Goal: Task Accomplishment & Management: Manage account settings

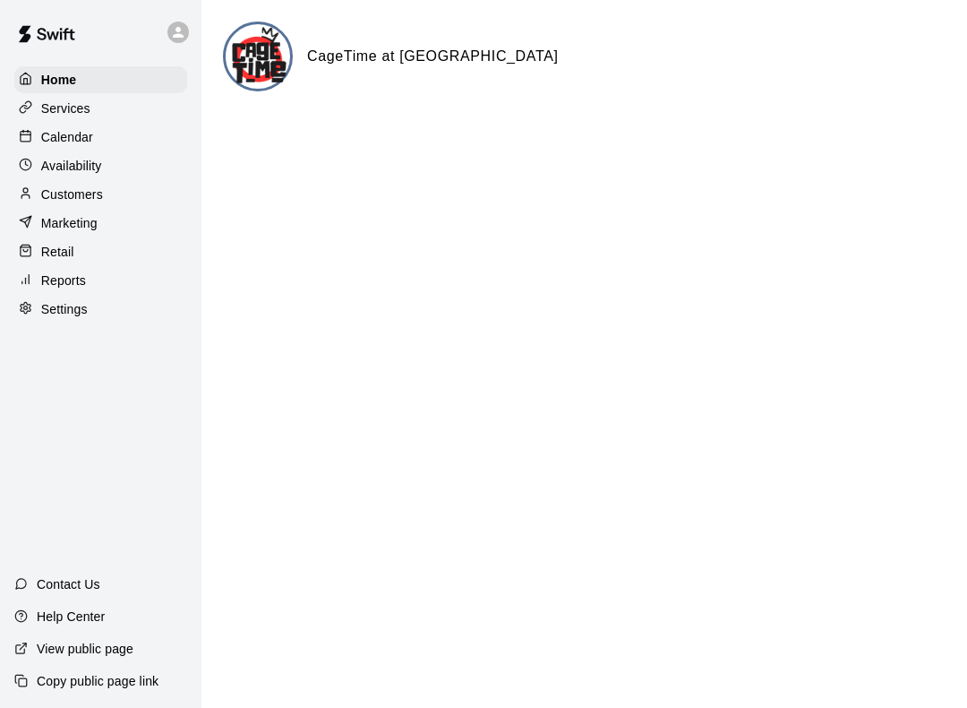
click at [138, 131] on div "Calendar" at bounding box center [100, 137] width 173 height 27
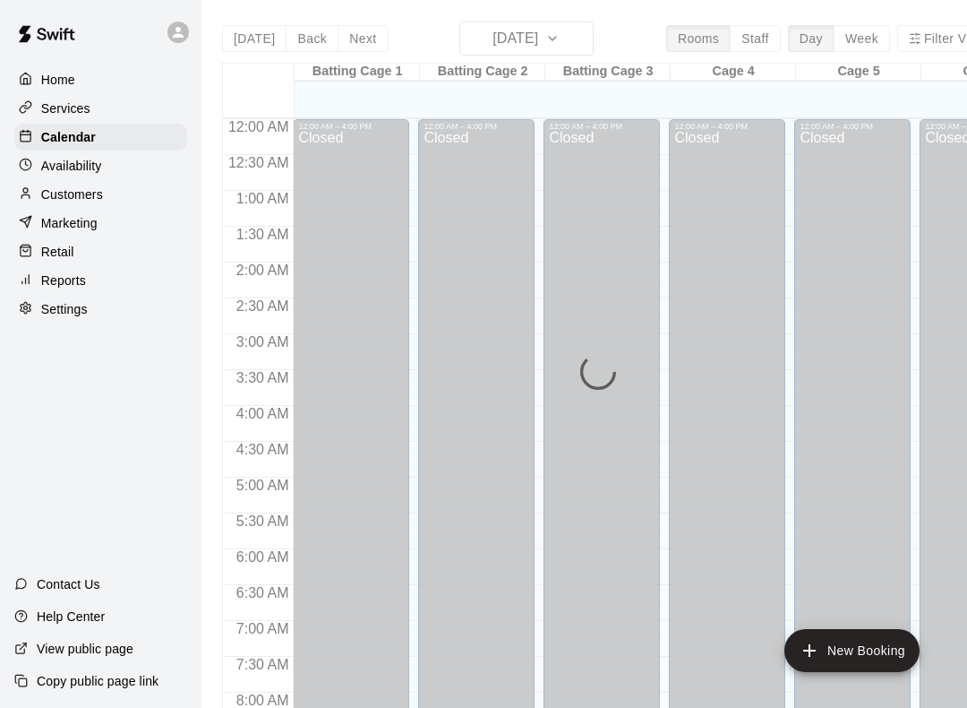
scroll to position [1040, 0]
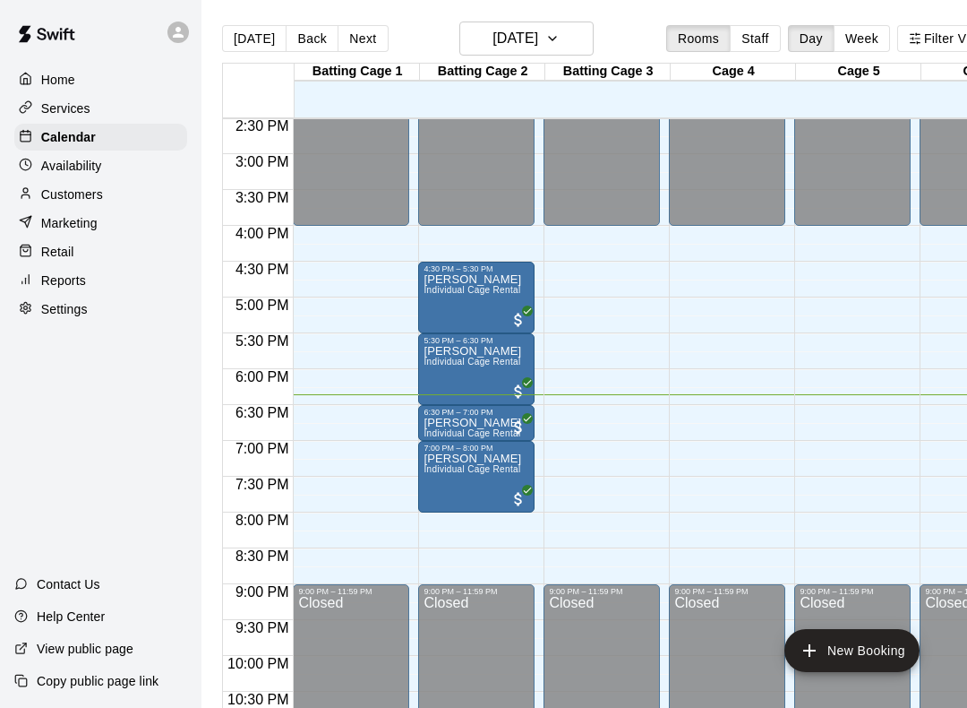
click at [481, 606] on div "Closed" at bounding box center [477, 700] width 106 height 209
click at [116, 163] on div "Availability" at bounding box center [100, 165] width 173 height 27
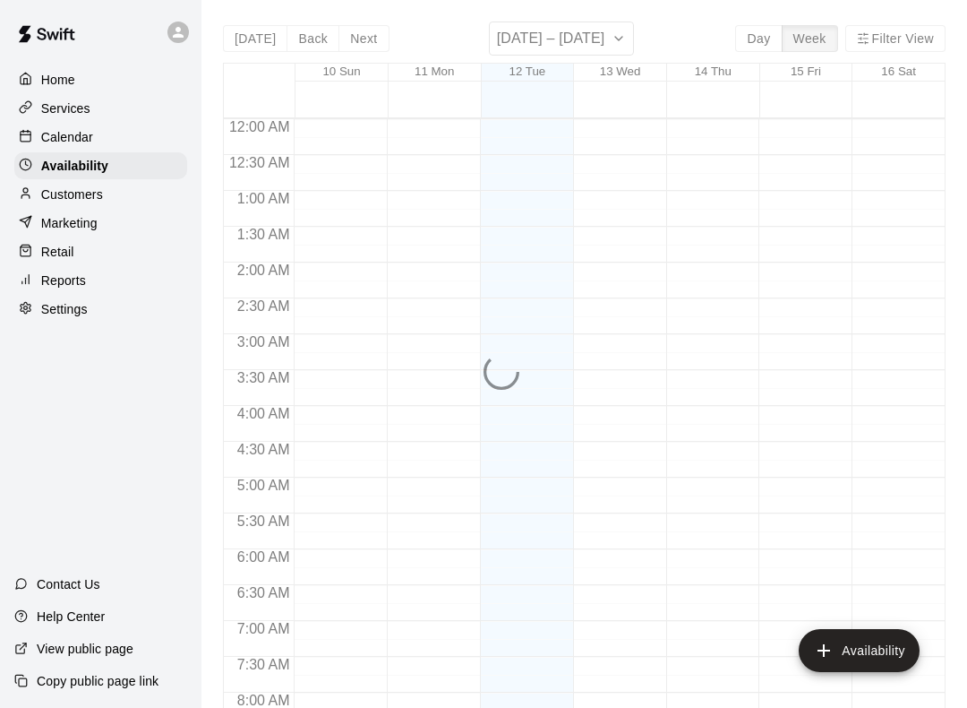
scroll to position [1094, 0]
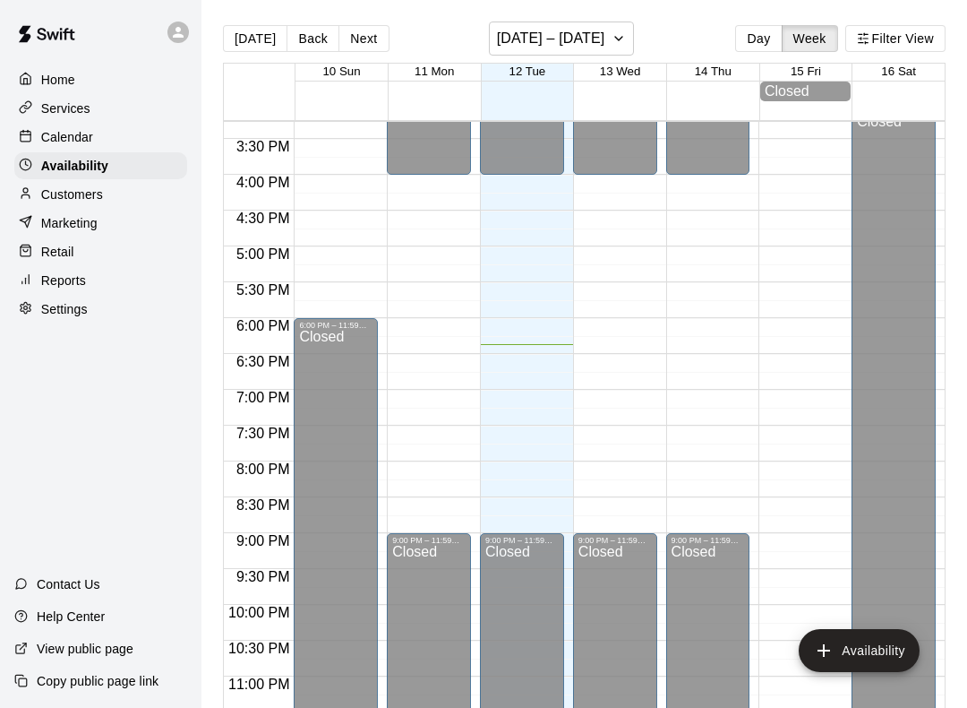
click at [880, 629] on button "Availability" at bounding box center [859, 650] width 121 height 43
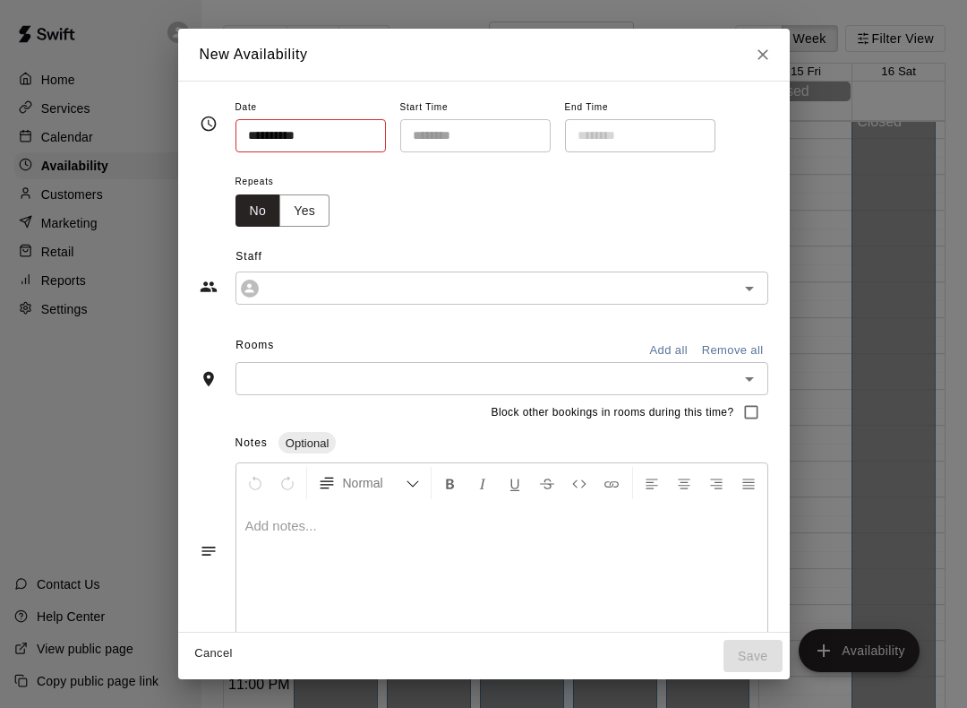
type input "**********"
type input "********"
type input "**********"
click at [483, 125] on input "********" at bounding box center [469, 135] width 138 height 33
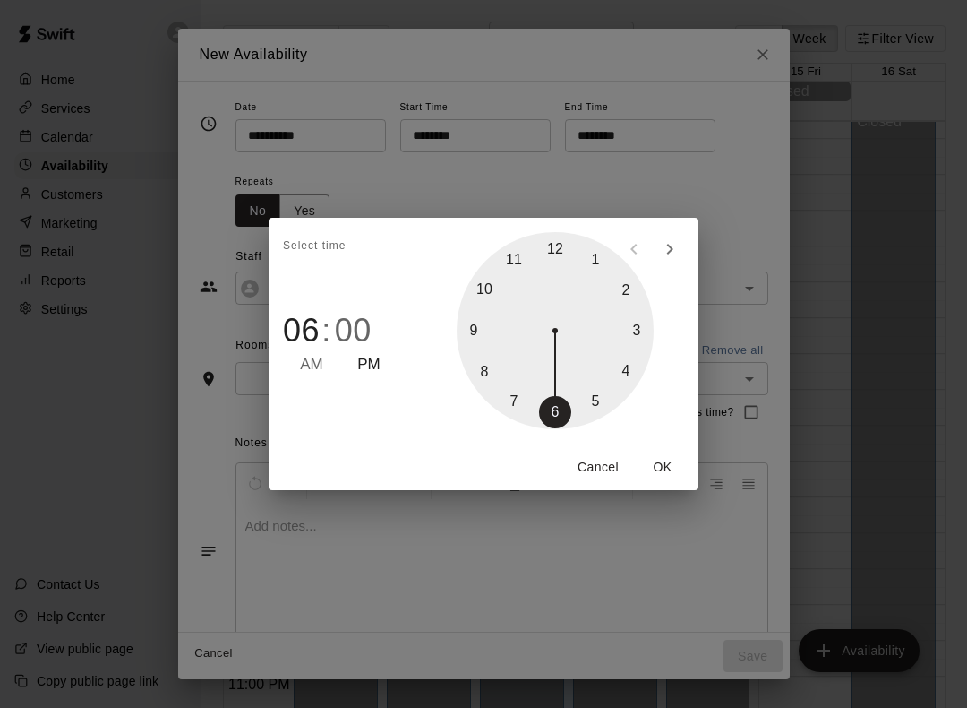
click at [725, 90] on div "Select time 06 : 00 AM PM 1 2 3 4 5 6 7 8 9 10 11 12 Cancel OK" at bounding box center [483, 354] width 967 height 708
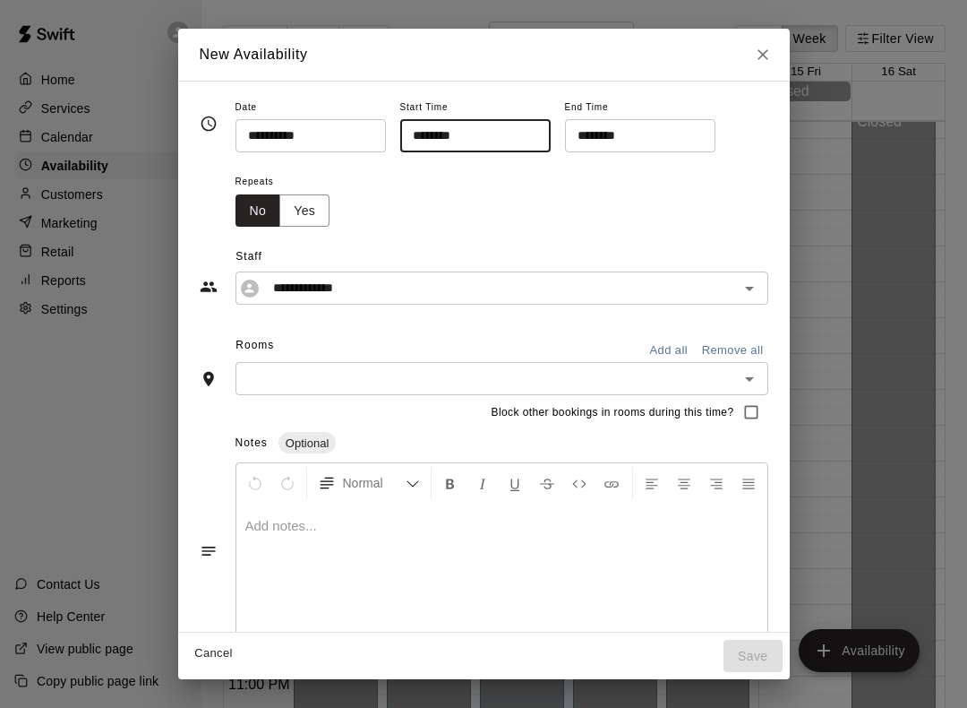
click at [765, 55] on icon "Close" at bounding box center [763, 55] width 18 height 18
type input "**********"
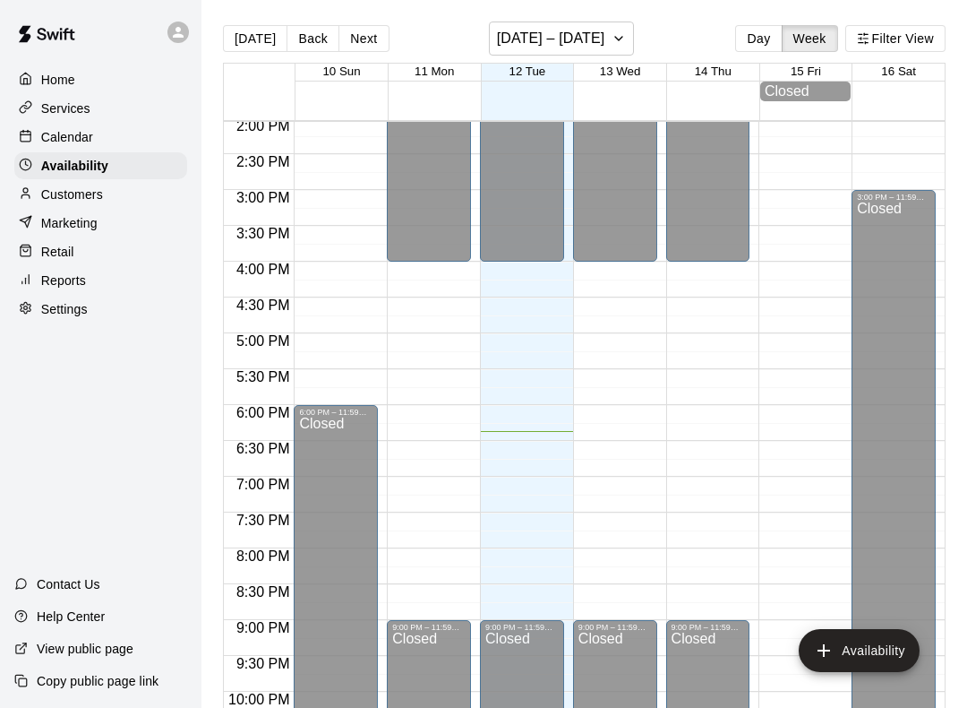
scroll to position [1006, 0]
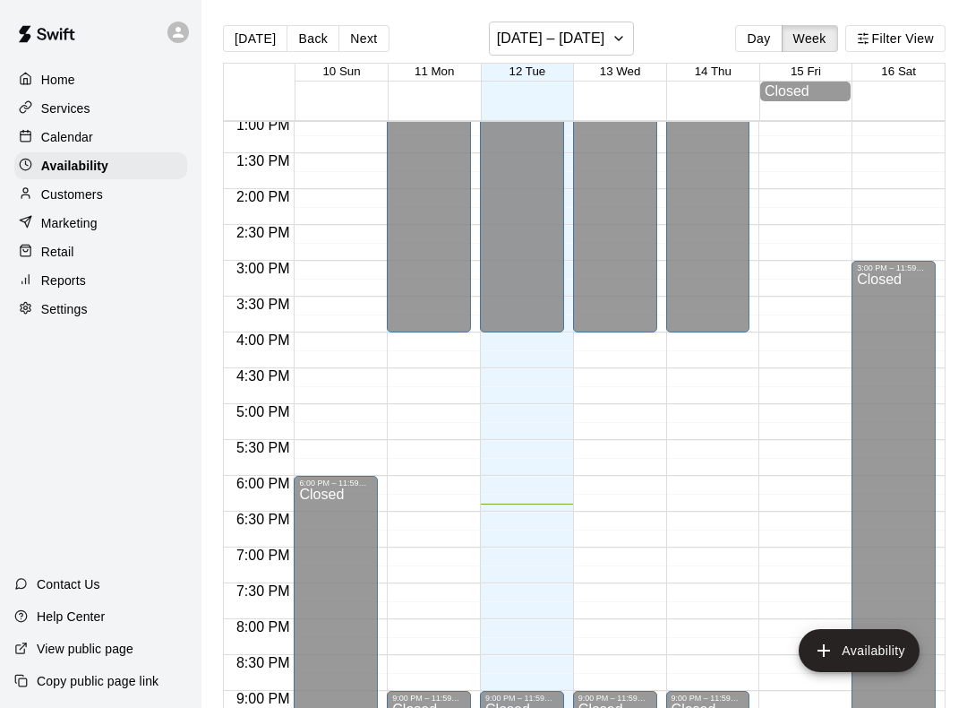
scroll to position [940, 0]
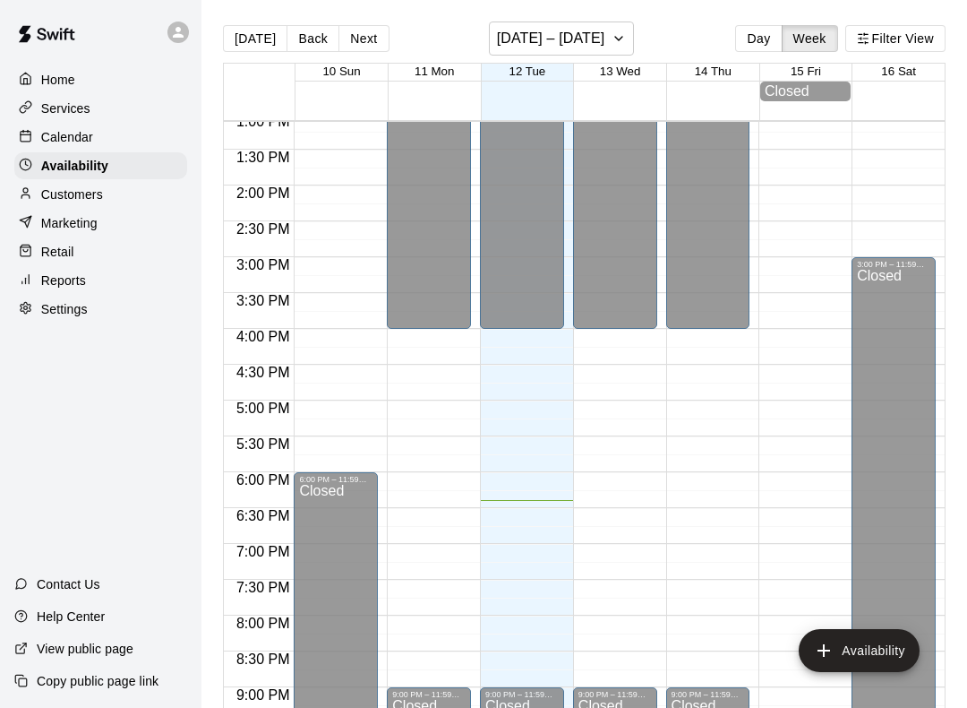
click at [109, 125] on div "Calendar" at bounding box center [100, 137] width 173 height 27
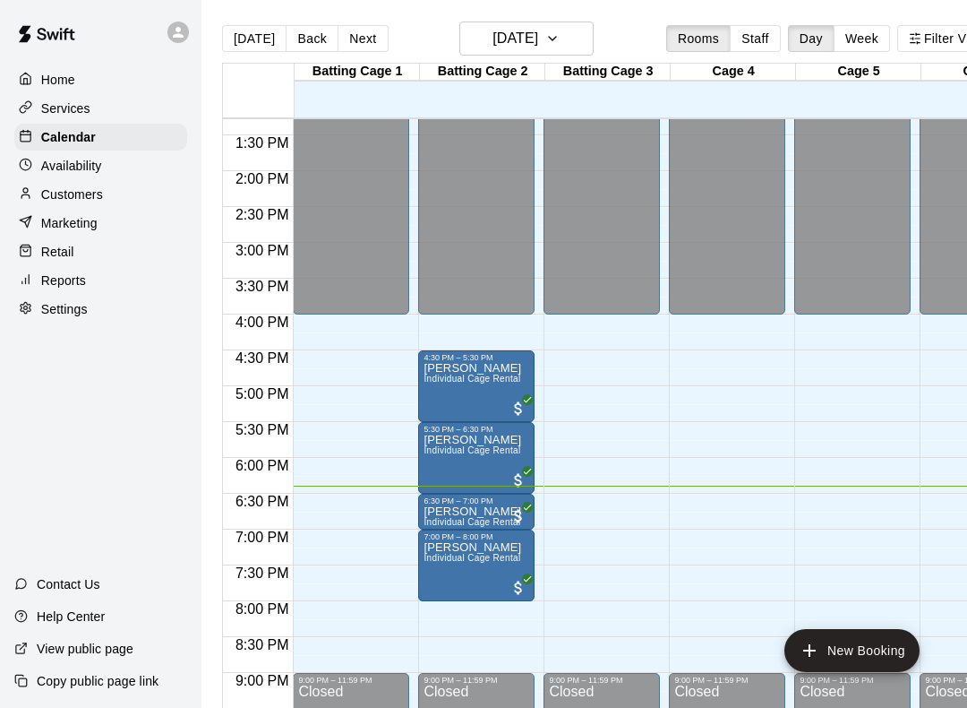
scroll to position [950, 0]
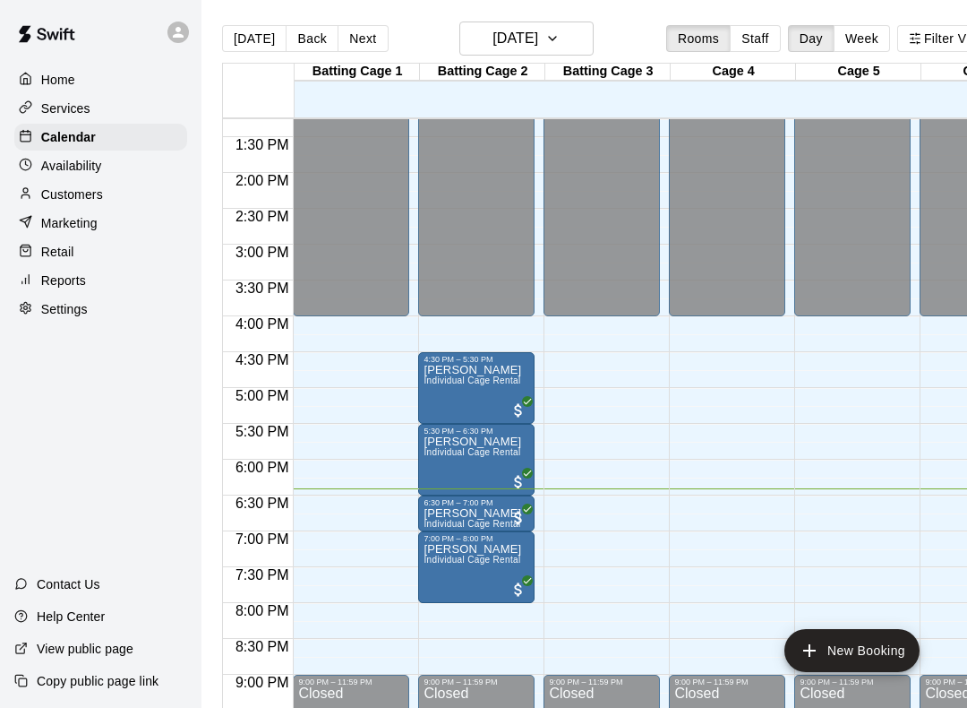
click at [50, 170] on p "Availability" at bounding box center [71, 166] width 61 height 18
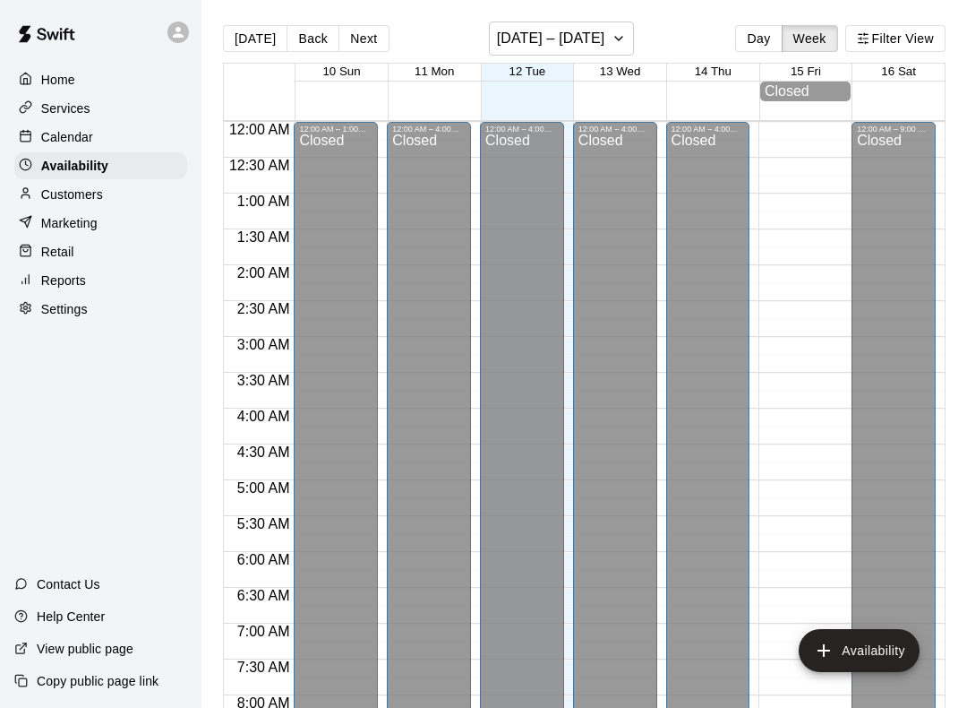
scroll to position [1094, 0]
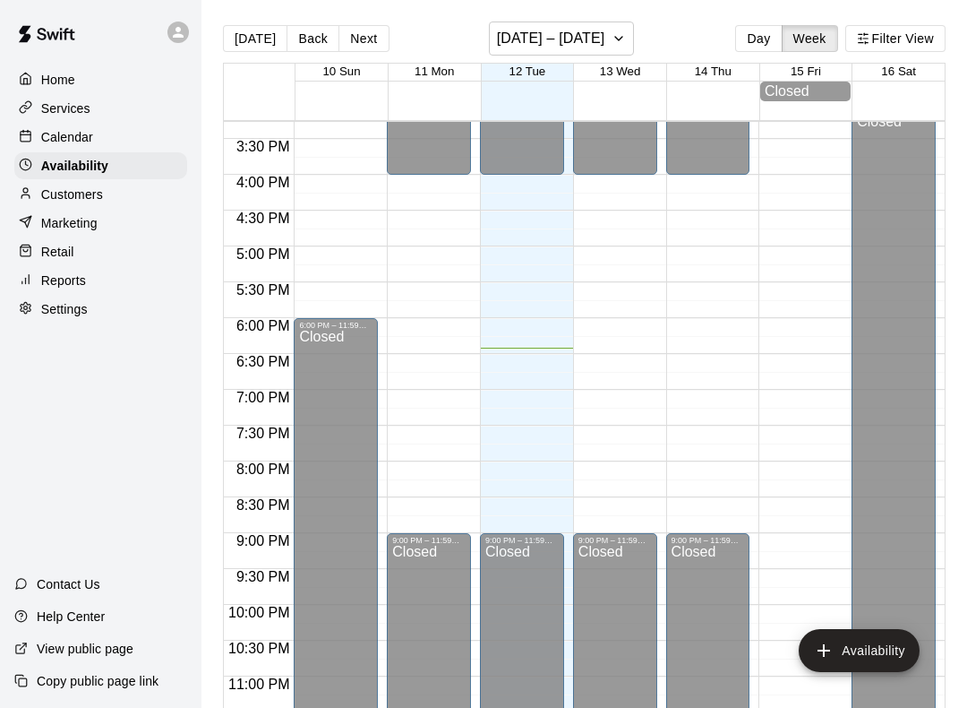
click at [551, 559] on div "Closed" at bounding box center [522, 649] width 73 height 209
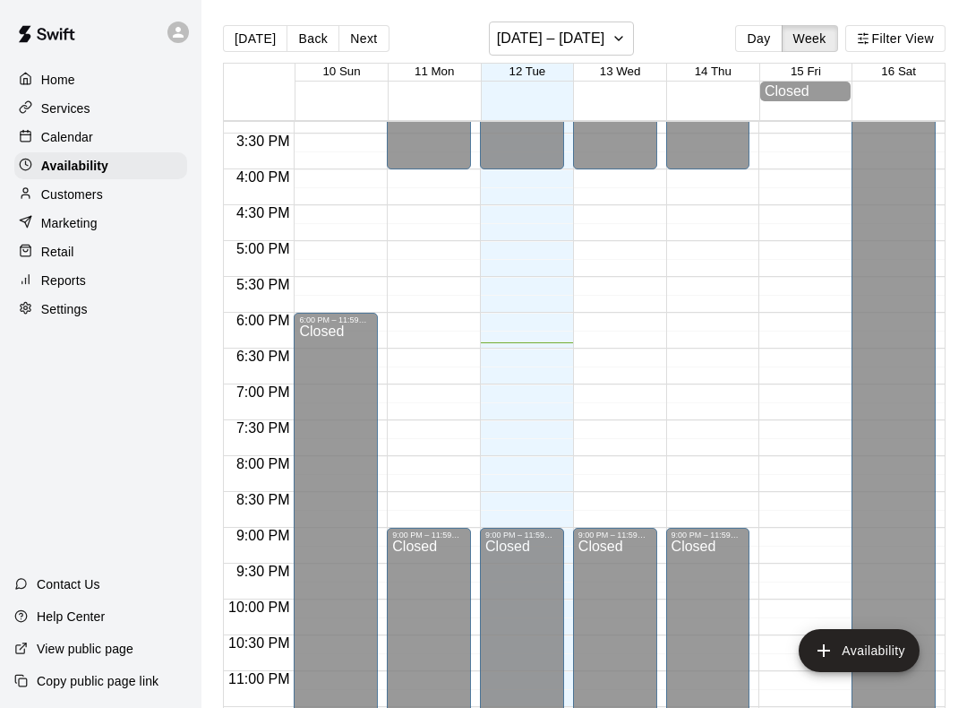
scroll to position [1098, 0]
click at [895, 25] on button "Filter View" at bounding box center [896, 38] width 100 height 27
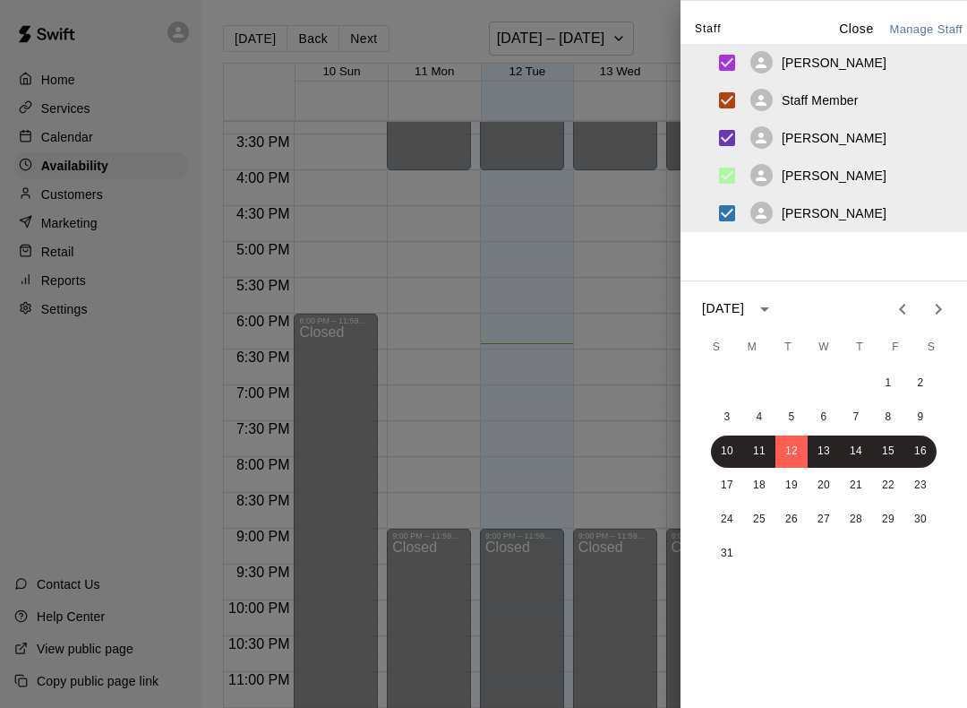
click at [627, 516] on div at bounding box center [483, 354] width 967 height 708
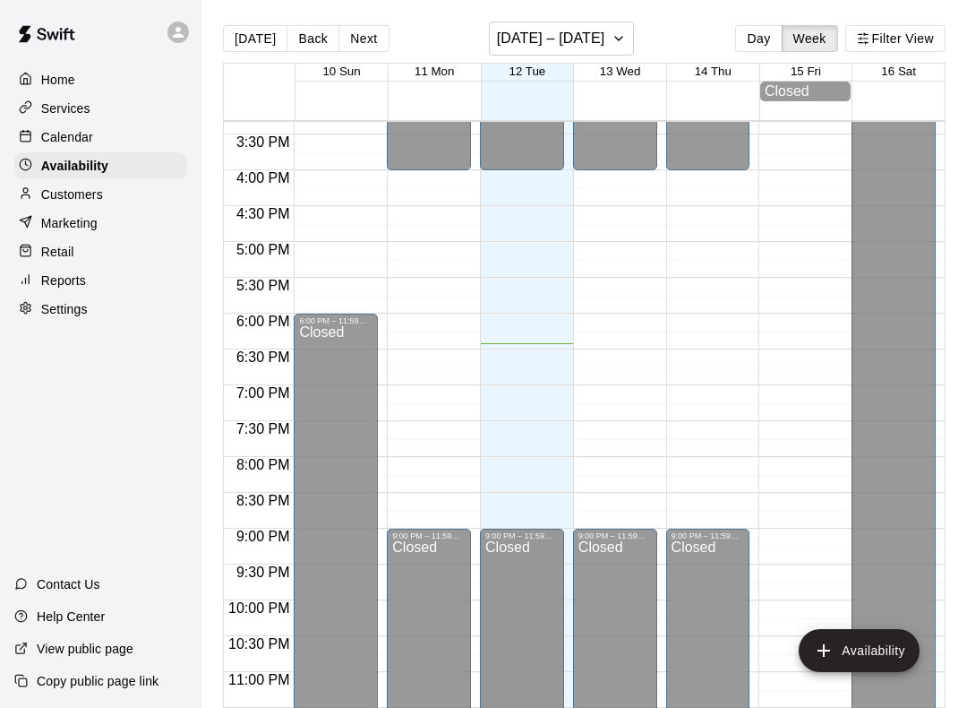
click at [865, 651] on button "Availability" at bounding box center [859, 650] width 121 height 43
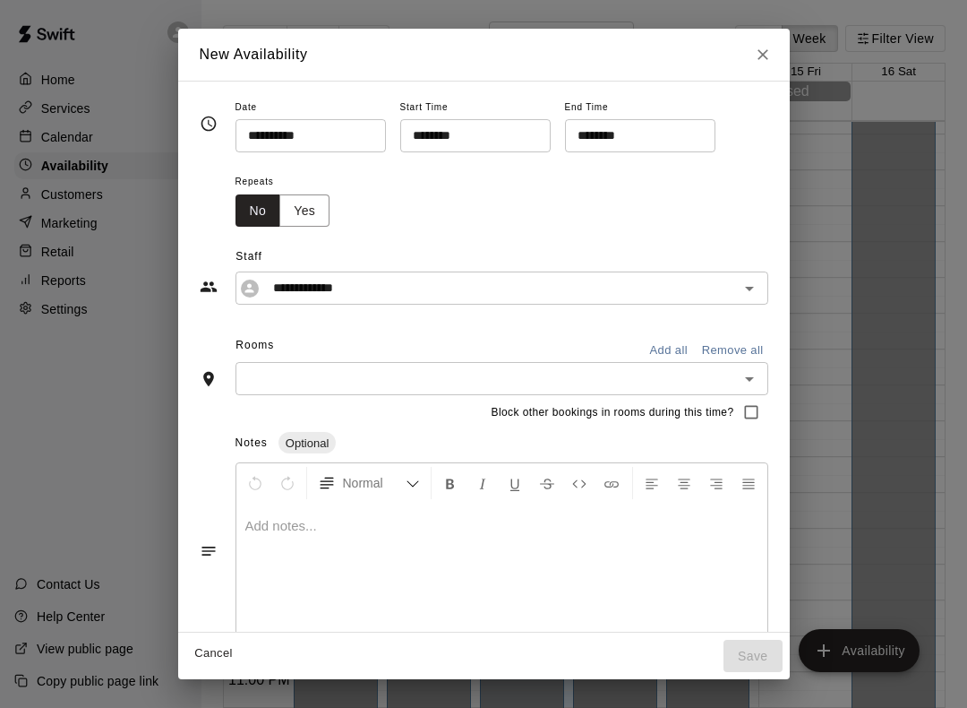
scroll to position [0, 0]
click at [771, 40] on button "Close" at bounding box center [763, 55] width 32 height 32
type input "**********"
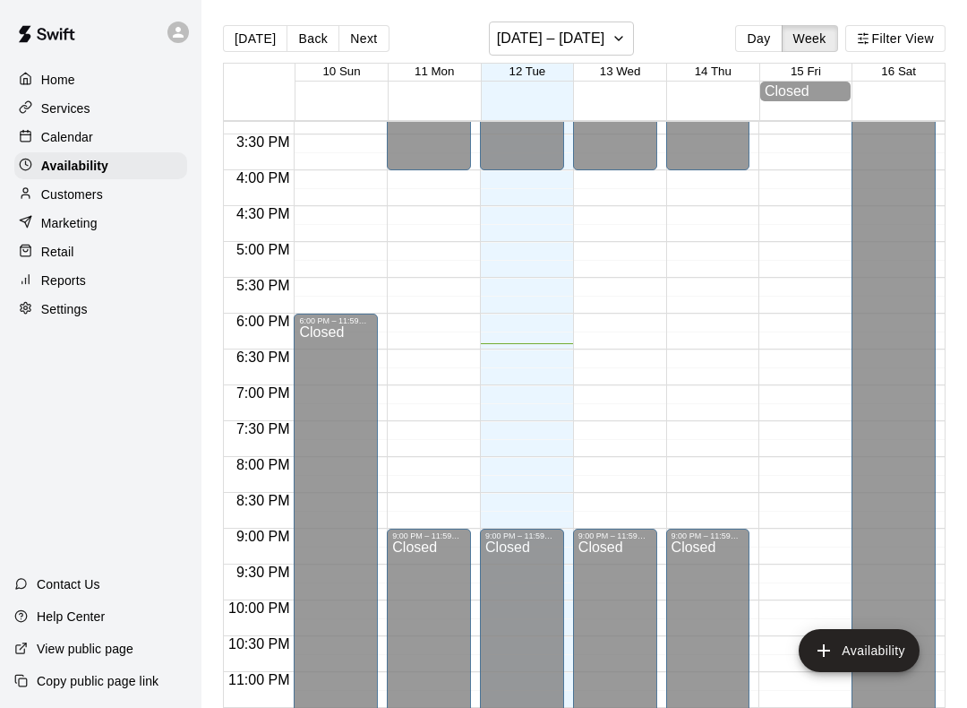
click at [858, 642] on button "Availability" at bounding box center [859, 650] width 121 height 43
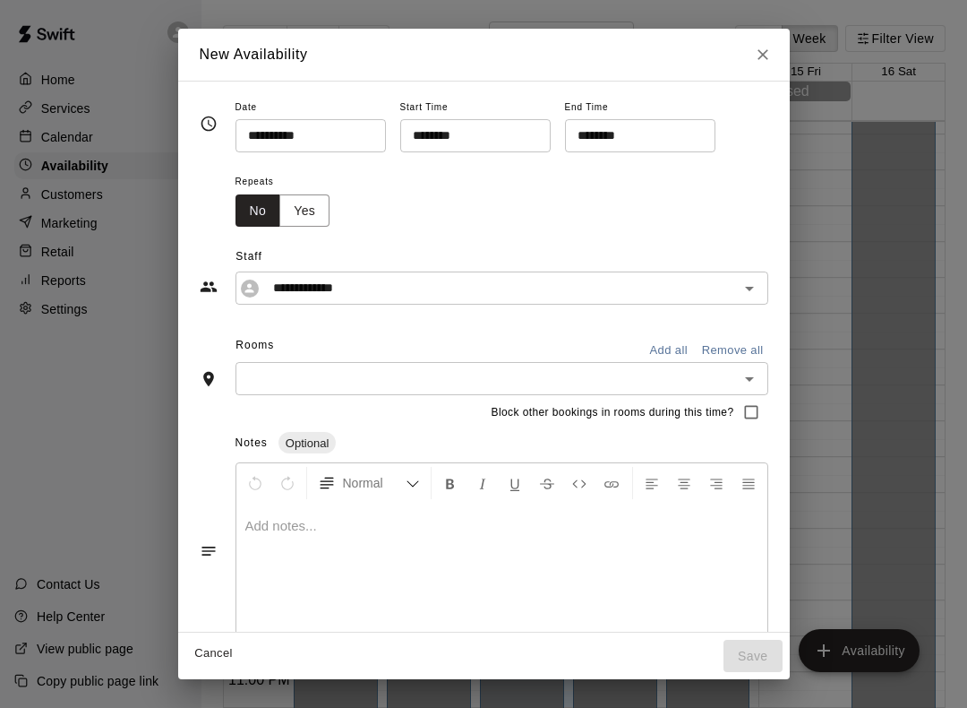
click at [766, 40] on button "Close" at bounding box center [763, 55] width 32 height 32
type input "**********"
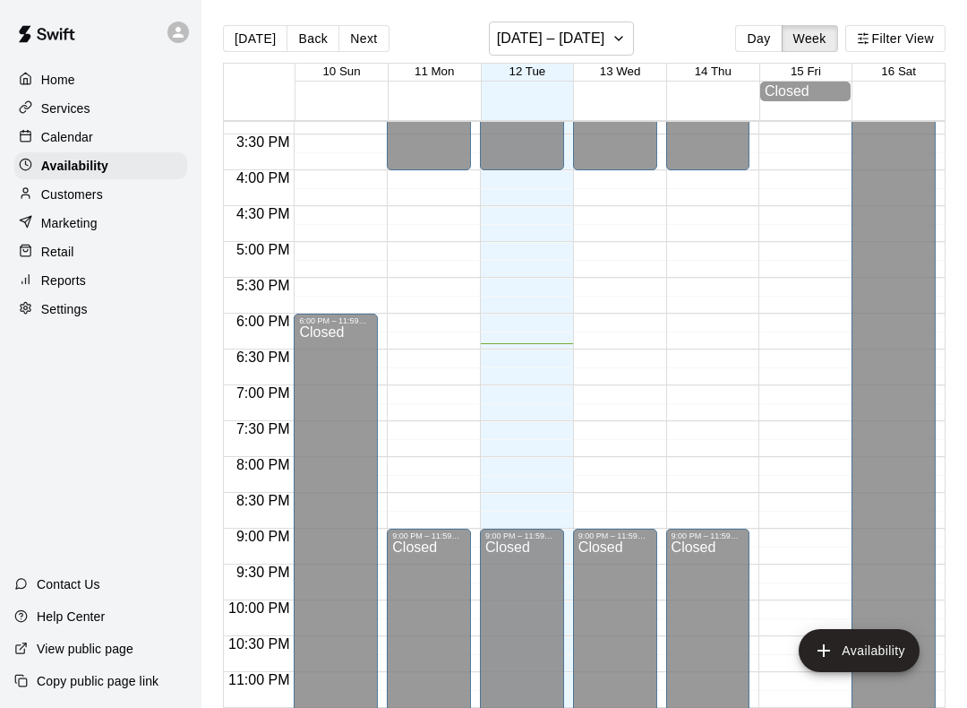
click at [62, 126] on div "Calendar" at bounding box center [100, 137] width 173 height 27
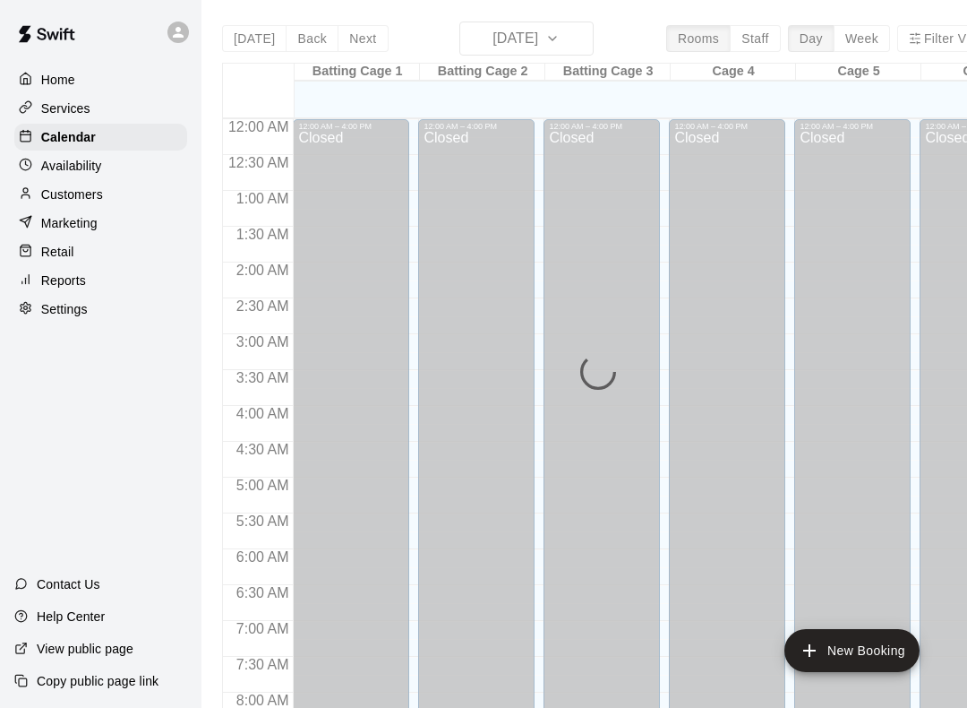
scroll to position [1040, 0]
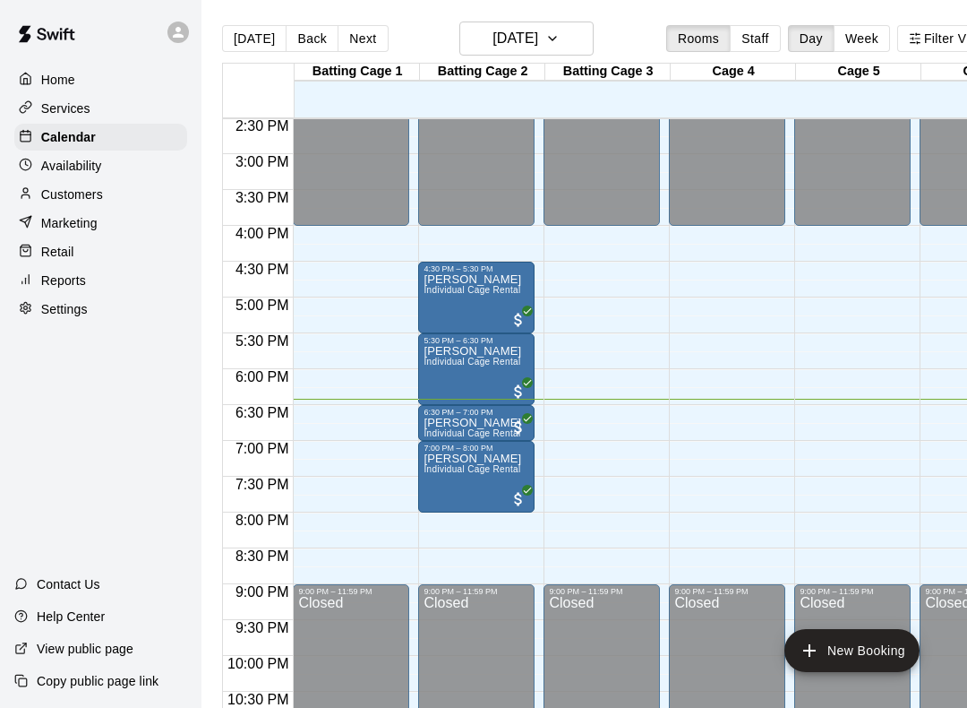
click at [56, 300] on p "Settings" at bounding box center [64, 309] width 47 height 18
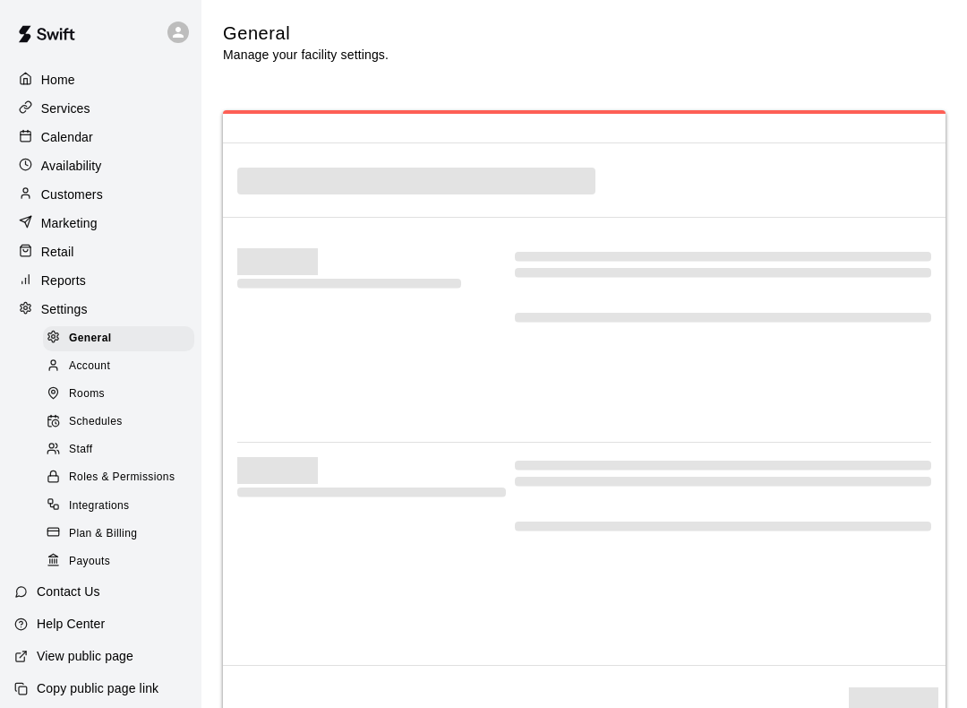
select select "**"
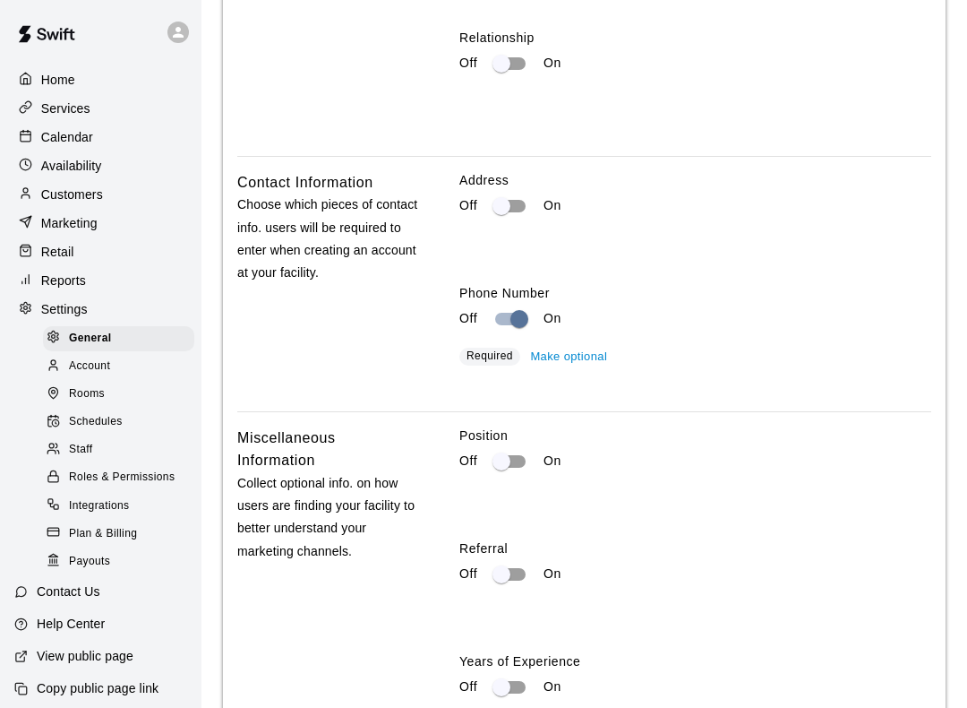
scroll to position [2820, 0]
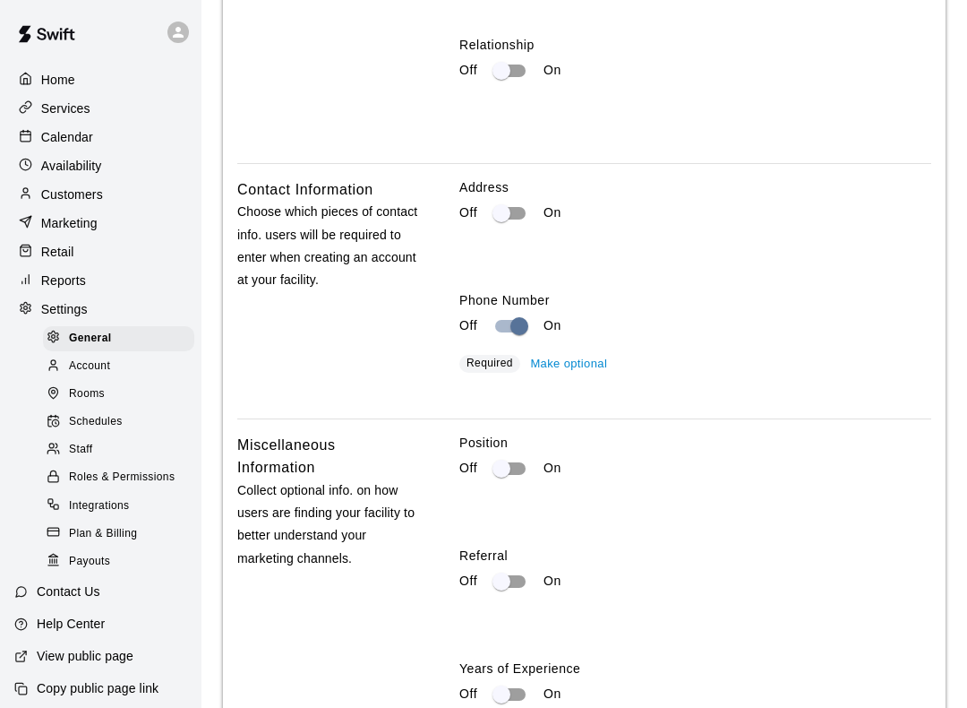
click at [45, 189] on p "Customers" at bounding box center [72, 194] width 62 height 18
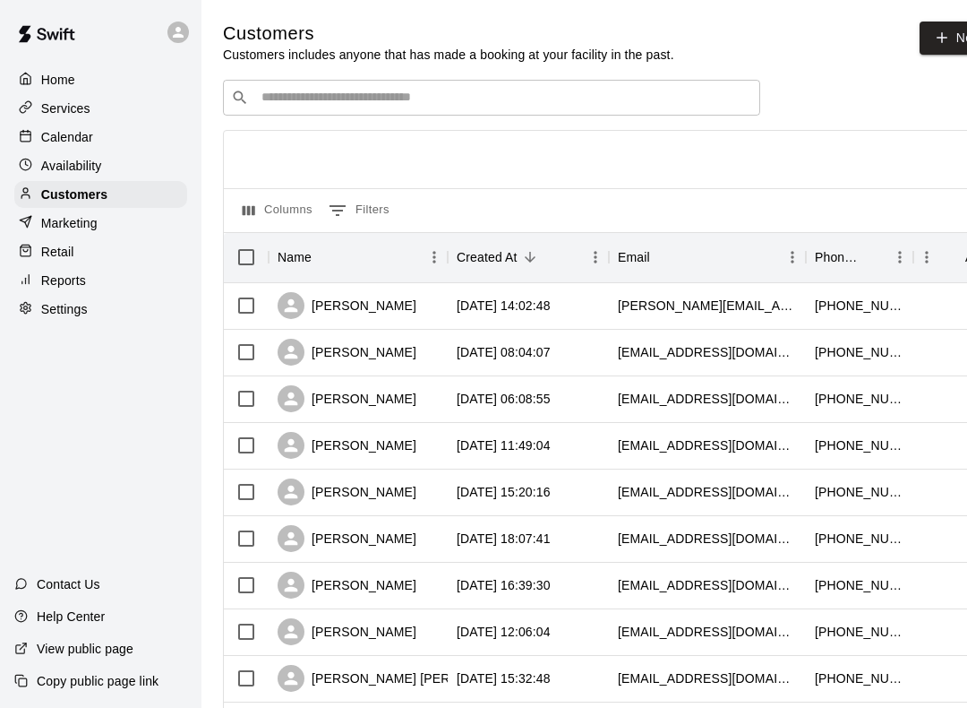
click at [46, 167] on p "Availability" at bounding box center [71, 166] width 61 height 18
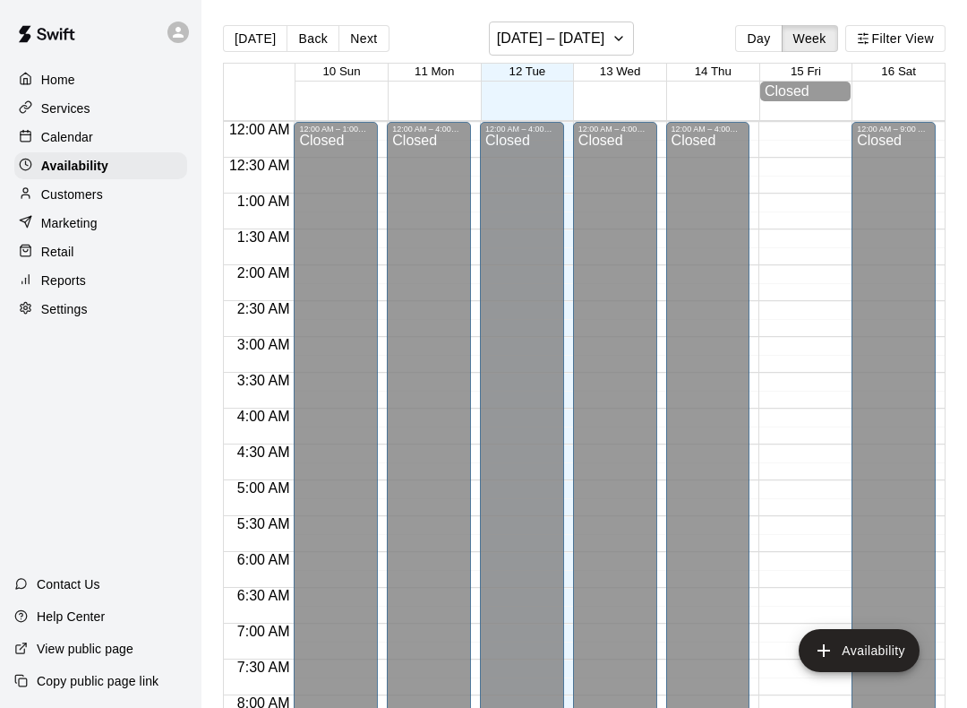
scroll to position [1094, 0]
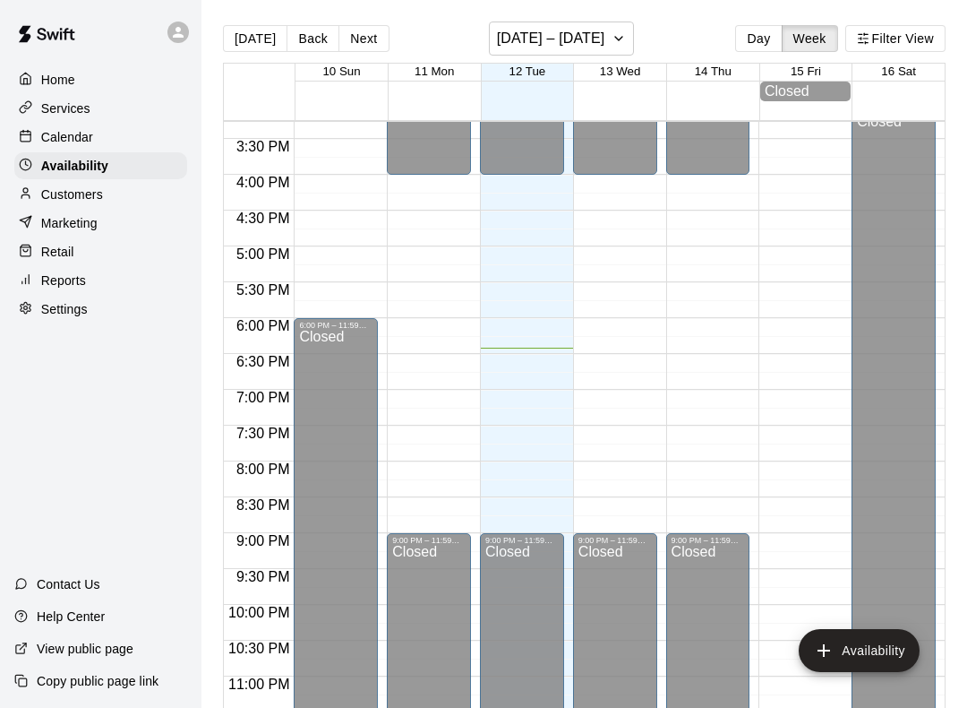
click at [772, 47] on button "Day" at bounding box center [758, 38] width 47 height 27
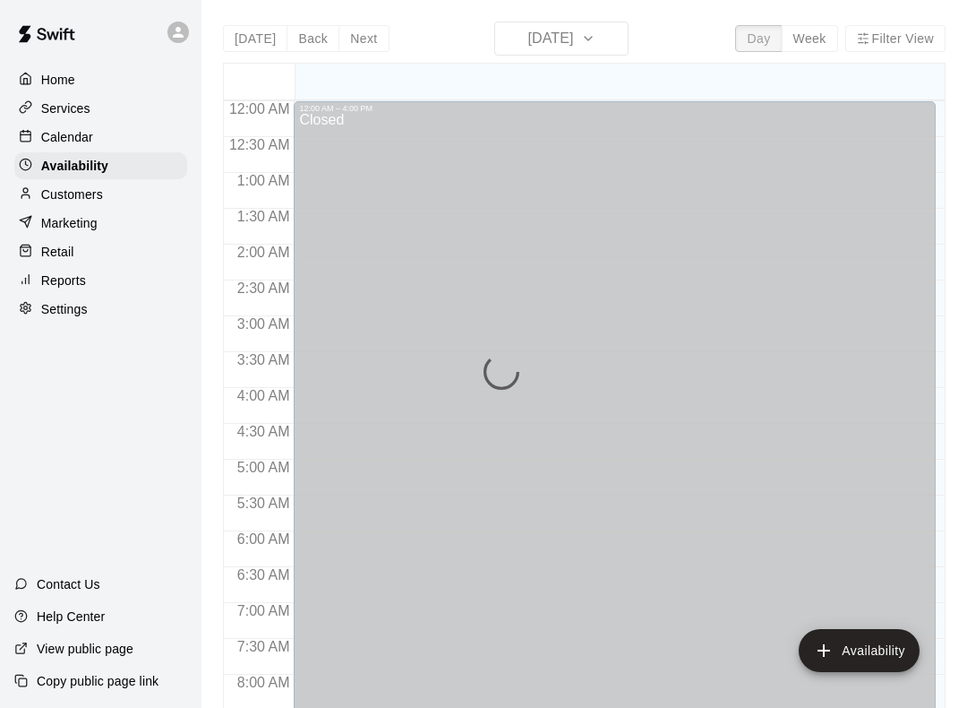
scroll to position [1076, 0]
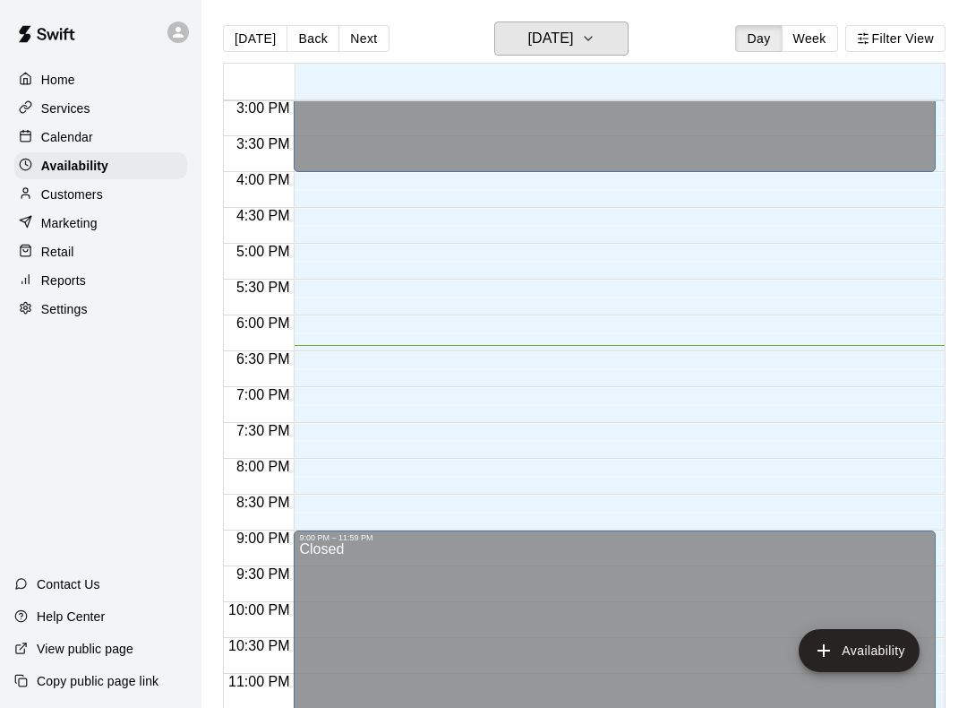
click at [601, 30] on button "[DATE]" at bounding box center [561, 38] width 134 height 34
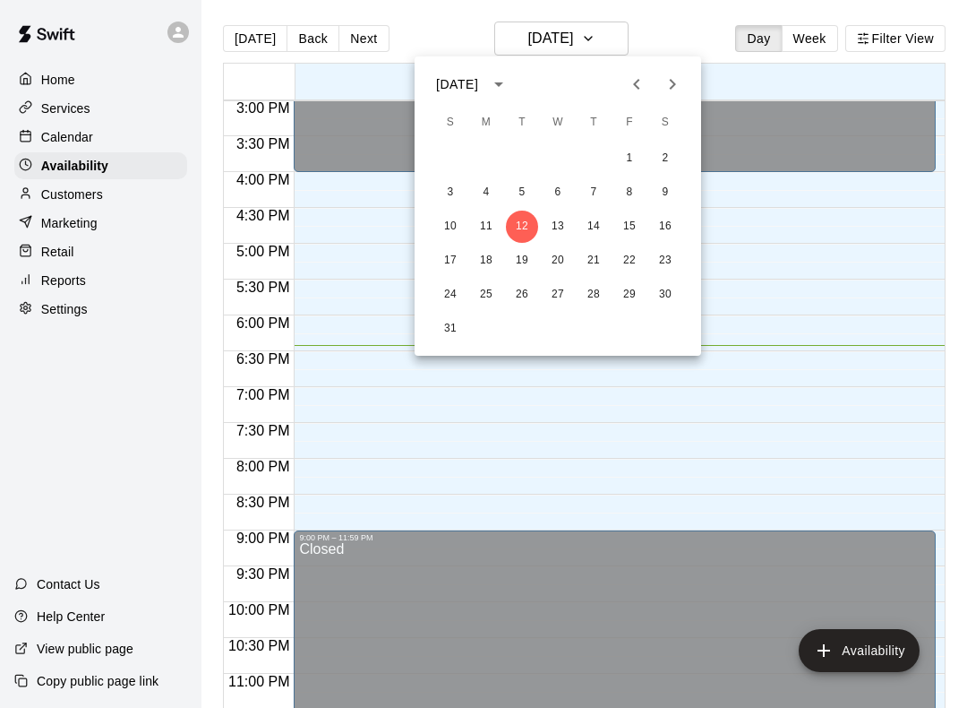
click at [780, 511] on div at bounding box center [483, 354] width 967 height 708
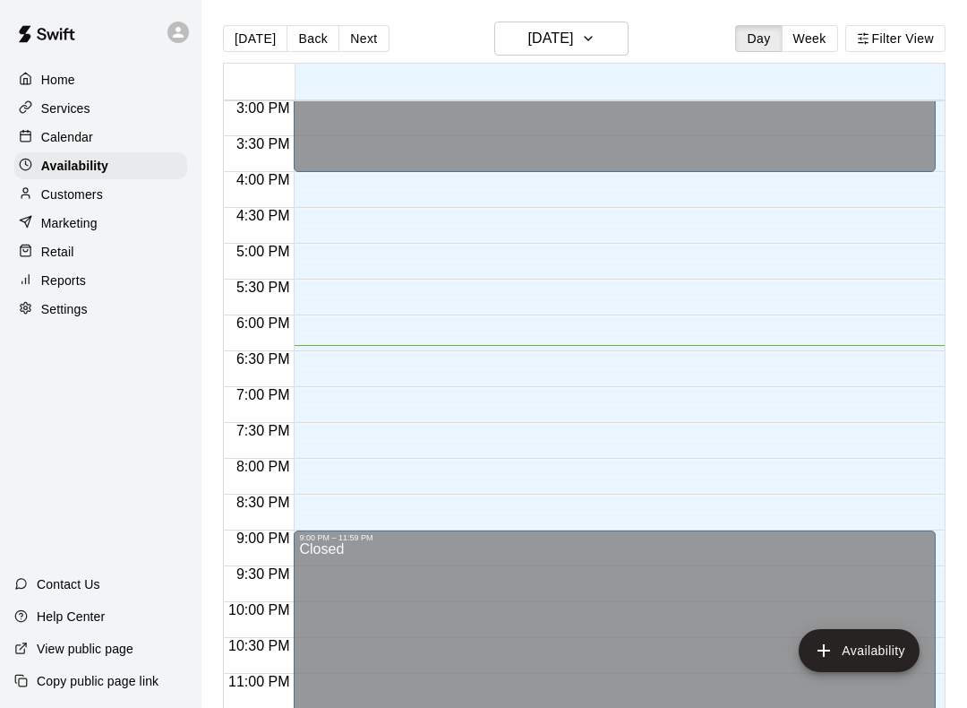
click at [891, 659] on button "Availability" at bounding box center [859, 650] width 121 height 43
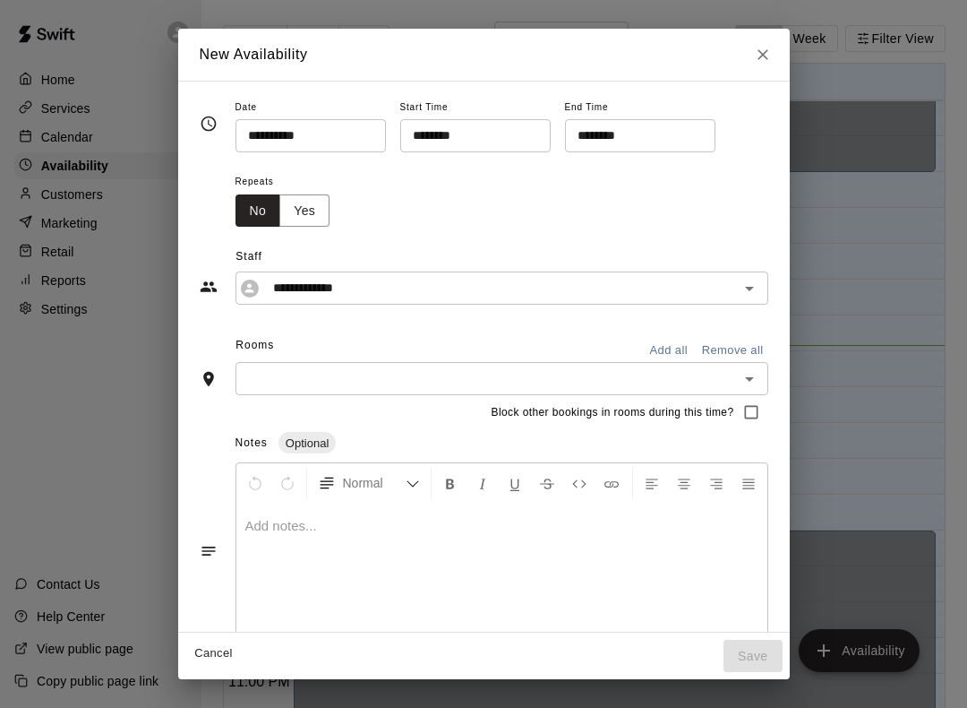
click at [491, 119] on input "********" at bounding box center [469, 135] width 138 height 33
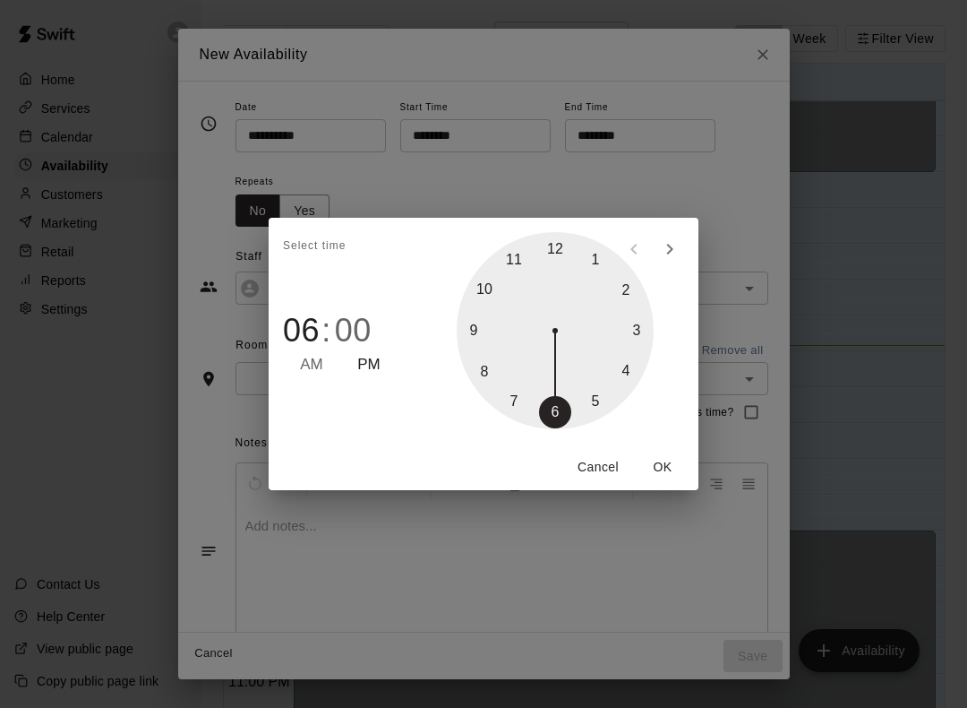
click at [486, 374] on div at bounding box center [555, 330] width 197 height 197
type input "********"
click at [672, 460] on button "OK" at bounding box center [662, 467] width 57 height 33
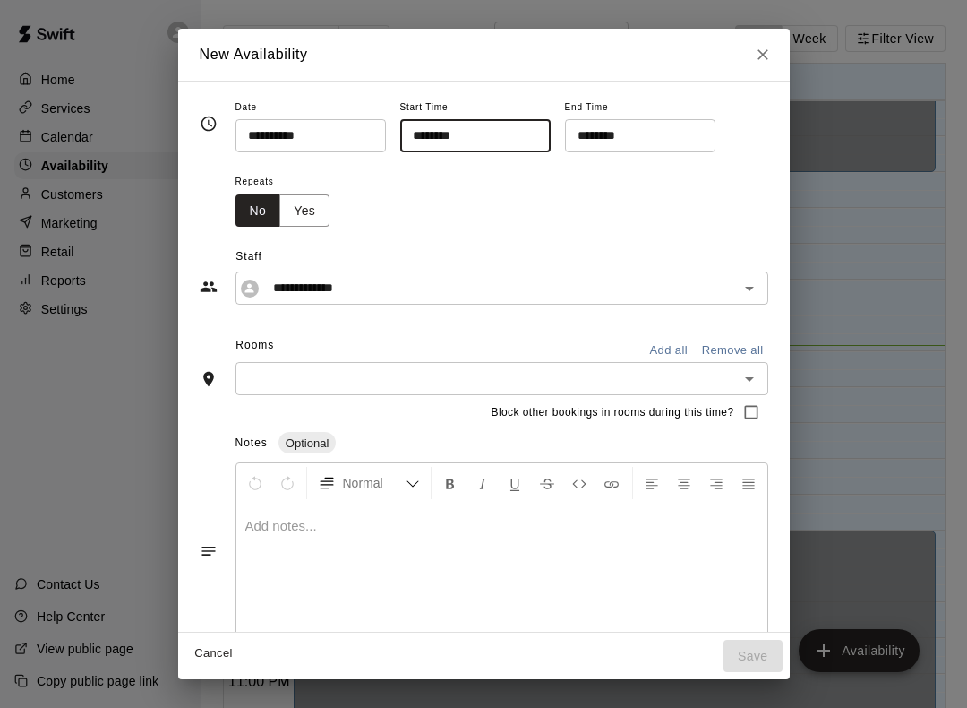
click at [609, 127] on input "********" at bounding box center [634, 135] width 138 height 33
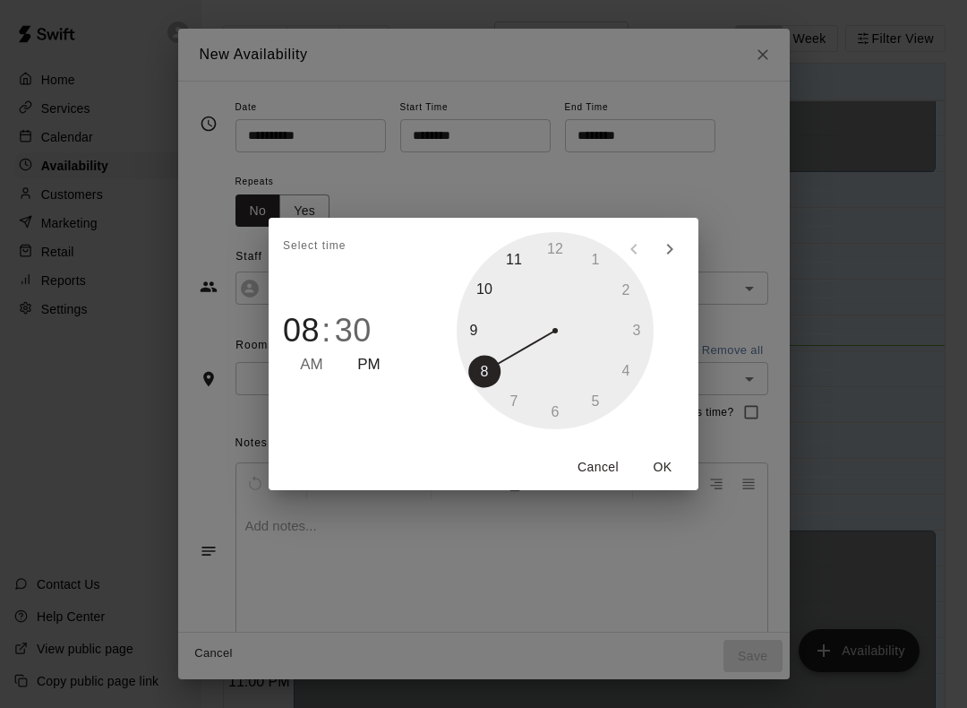
click at [489, 364] on div at bounding box center [555, 330] width 197 height 197
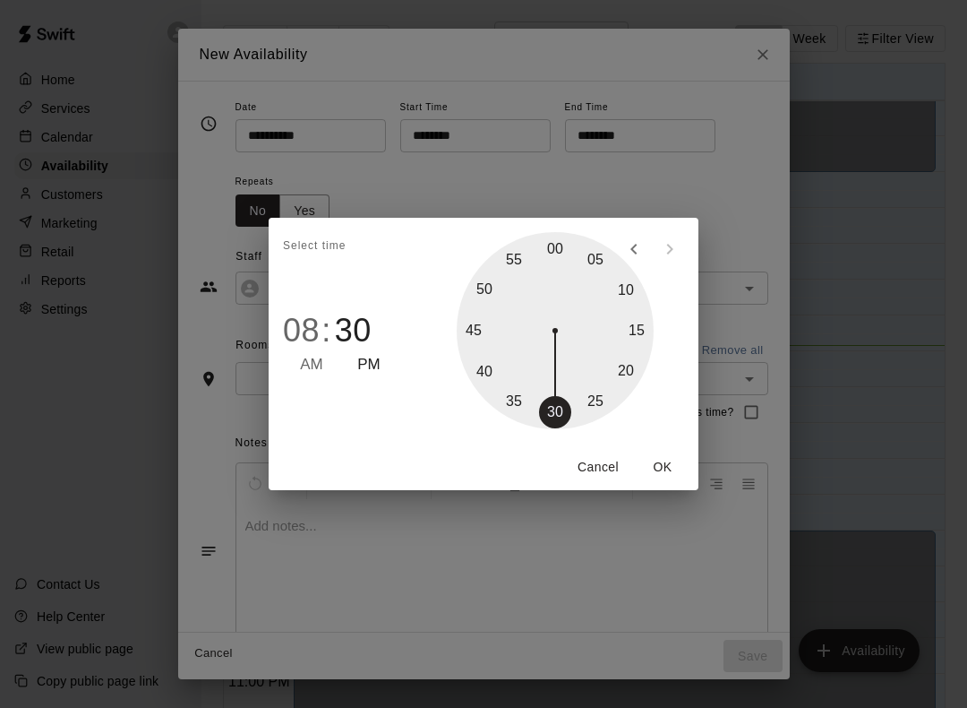
click at [673, 455] on button "OK" at bounding box center [662, 467] width 57 height 33
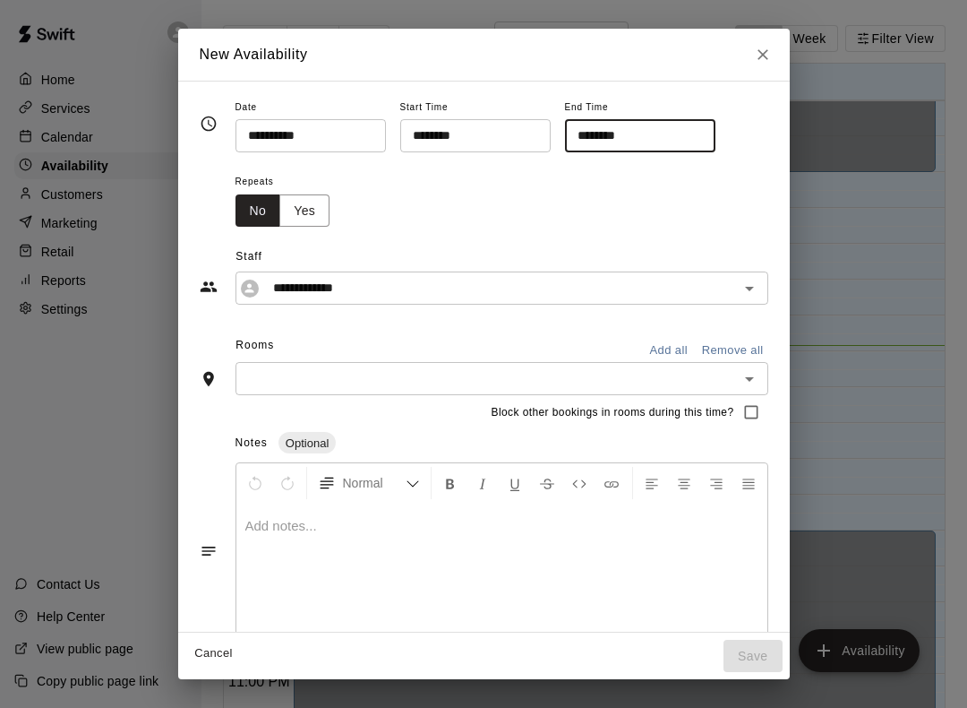
scroll to position [0, 0]
click at [764, 49] on icon "Close" at bounding box center [763, 55] width 18 height 18
type input "**********"
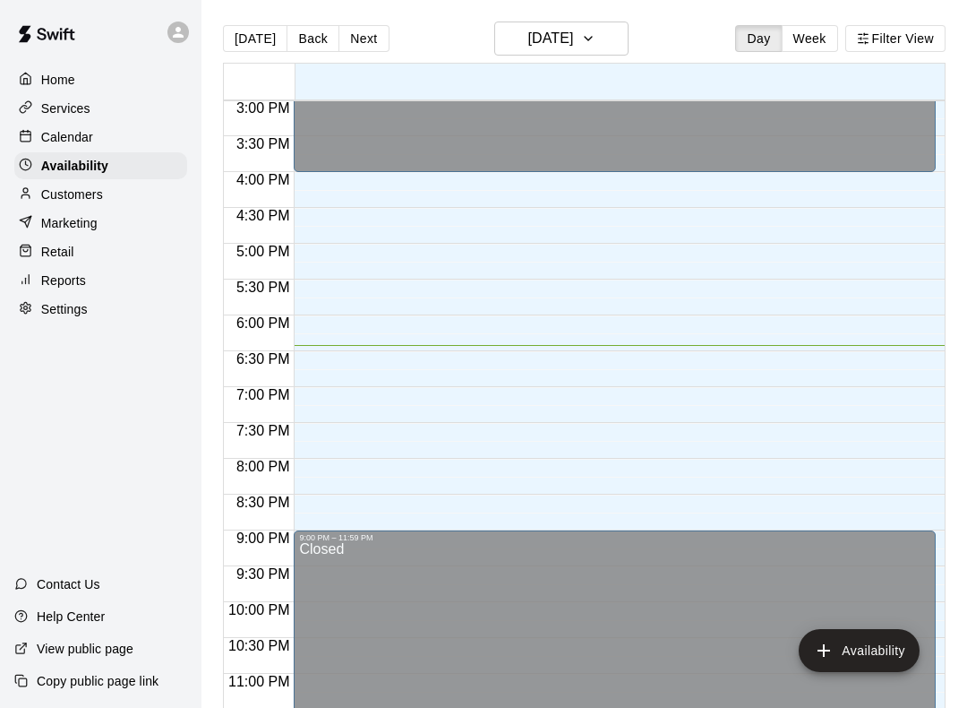
click at [109, 68] on div "Home" at bounding box center [100, 79] width 173 height 27
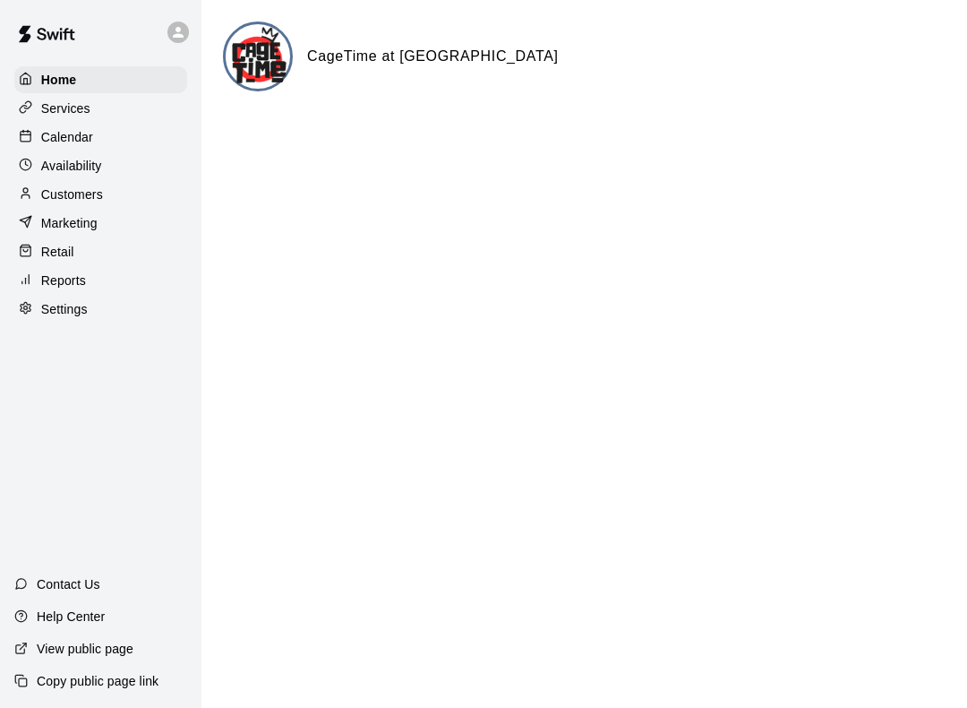
click at [104, 112] on div "Services" at bounding box center [100, 108] width 173 height 27
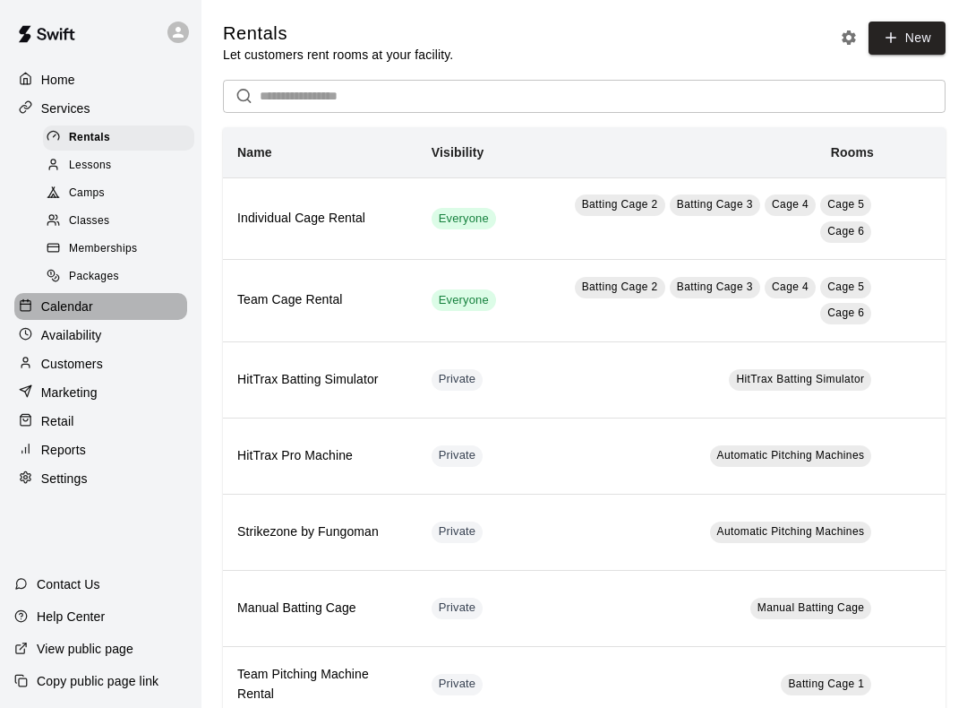
click at [127, 305] on div "Calendar" at bounding box center [100, 306] width 173 height 27
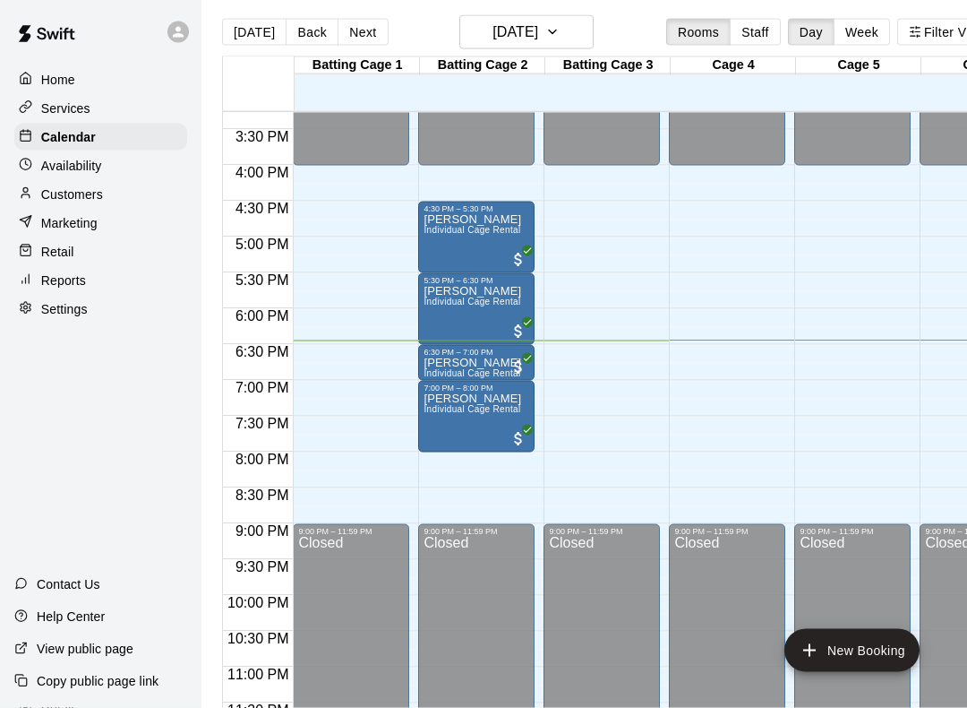
scroll to position [47, 0]
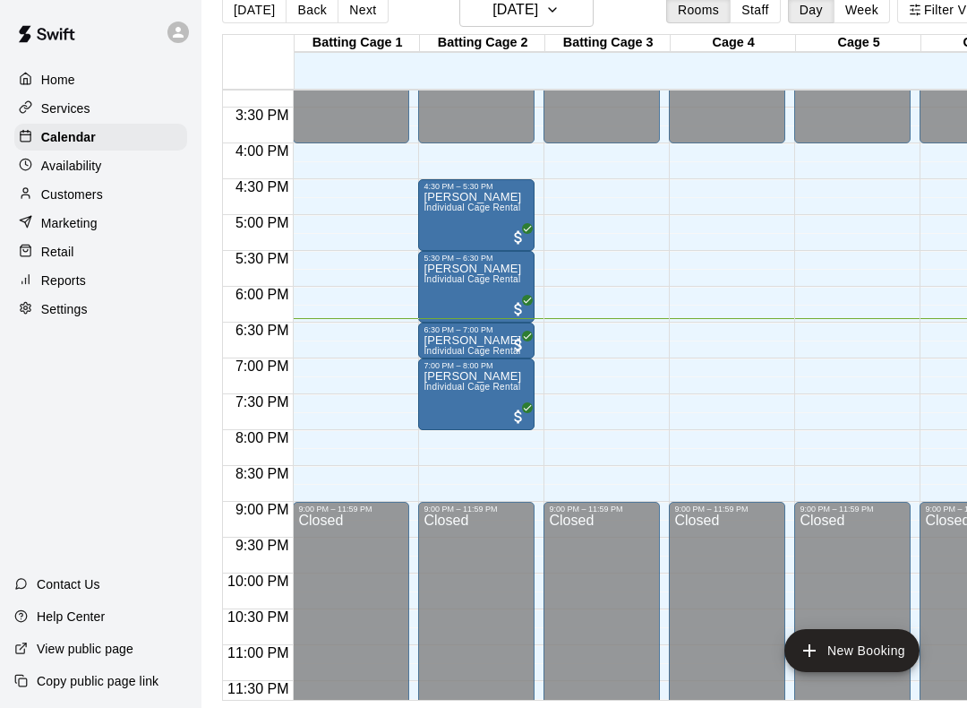
click at [168, 184] on div "Customers" at bounding box center [100, 194] width 173 height 27
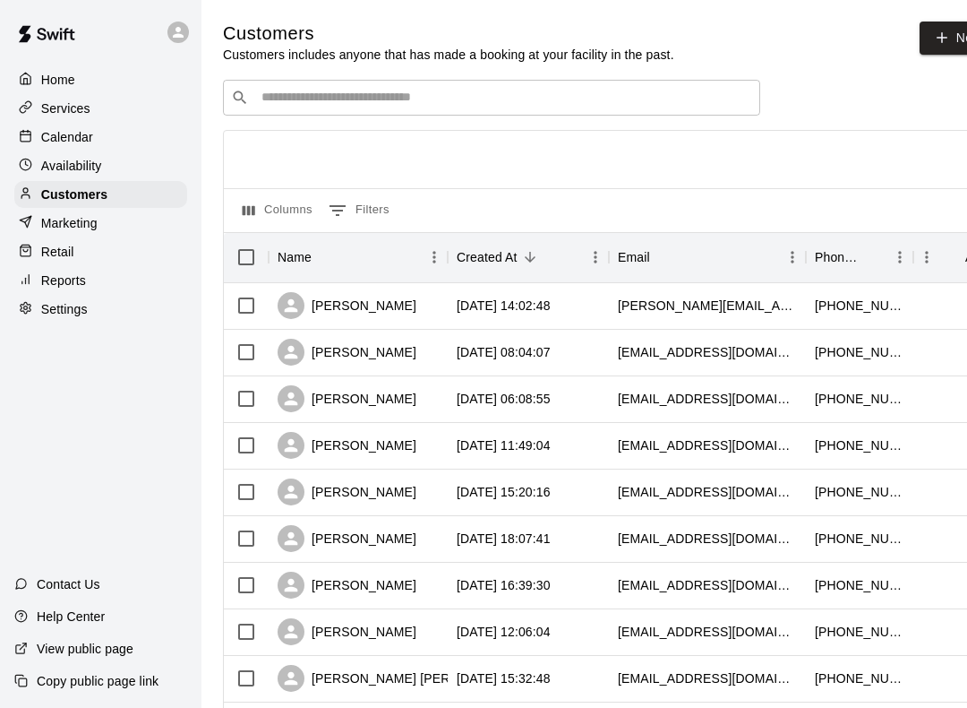
click at [172, 157] on div "Availability" at bounding box center [100, 165] width 173 height 27
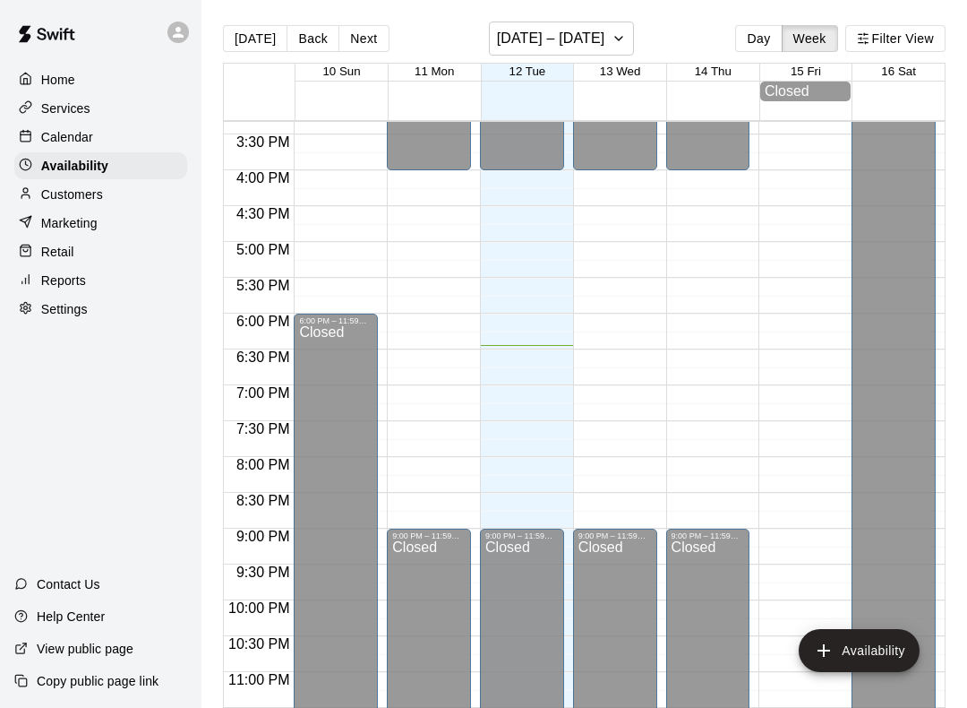
scroll to position [1098, 0]
click at [0, 0] on div at bounding box center [0, 0] width 0 height 0
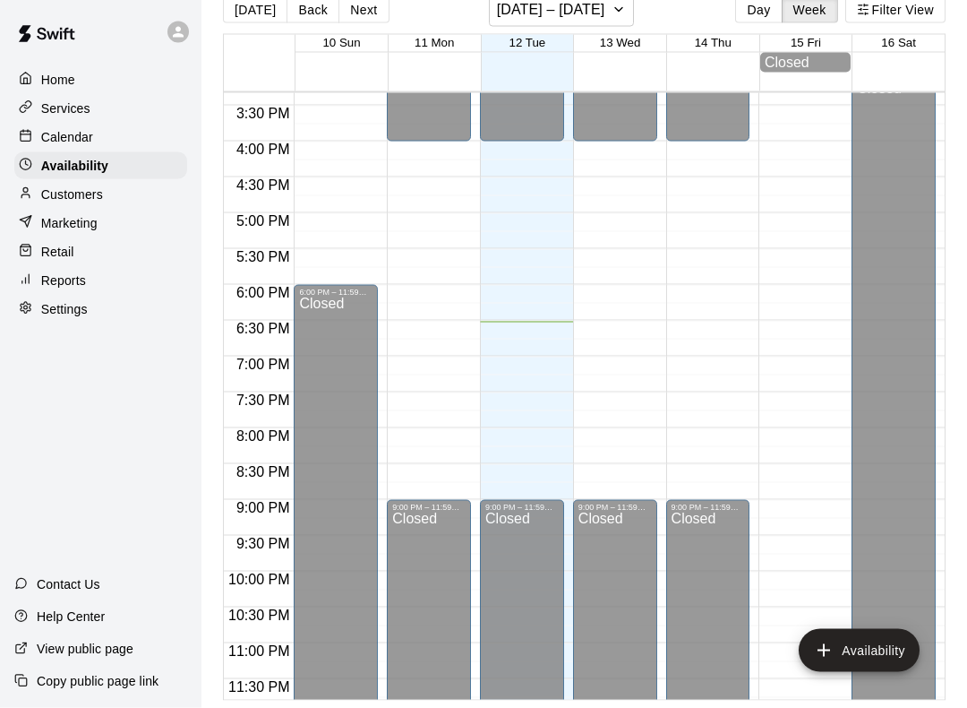
scroll to position [47, 0]
click at [429, 511] on div "Closed" at bounding box center [428, 615] width 73 height 209
click at [424, 548] on div "Closed" at bounding box center [428, 615] width 73 height 209
click at [423, 515] on div "Closed" at bounding box center [428, 615] width 73 height 209
click at [438, 500] on div "9:00 PM – 11:59 PM Closed" at bounding box center [429, 607] width 84 height 214
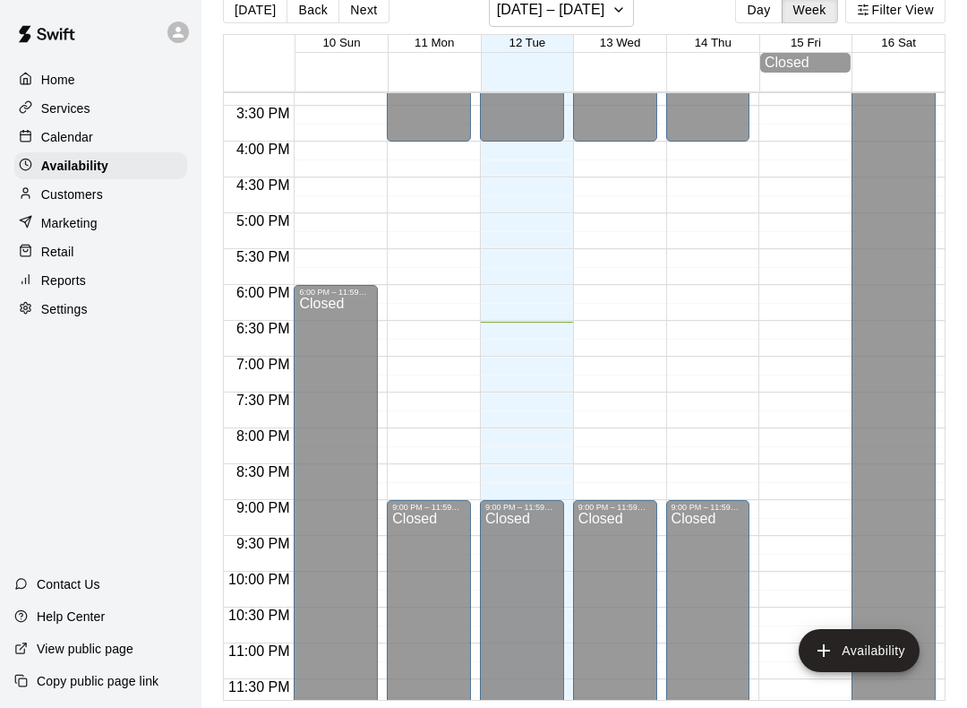
click at [429, 500] on div "9:00 PM – 11:59 PM Closed" at bounding box center [429, 607] width 84 height 214
click at [0, 0] on div at bounding box center [0, 0] width 0 height 0
click at [431, 500] on div "9:00 PM – 11:59 PM Closed" at bounding box center [429, 607] width 84 height 214
click at [434, 503] on div "9:00 PM – 11:59 PM" at bounding box center [428, 507] width 73 height 9
click at [434, 500] on div "9:00 PM – 11:59 PM Closed" at bounding box center [429, 607] width 84 height 214
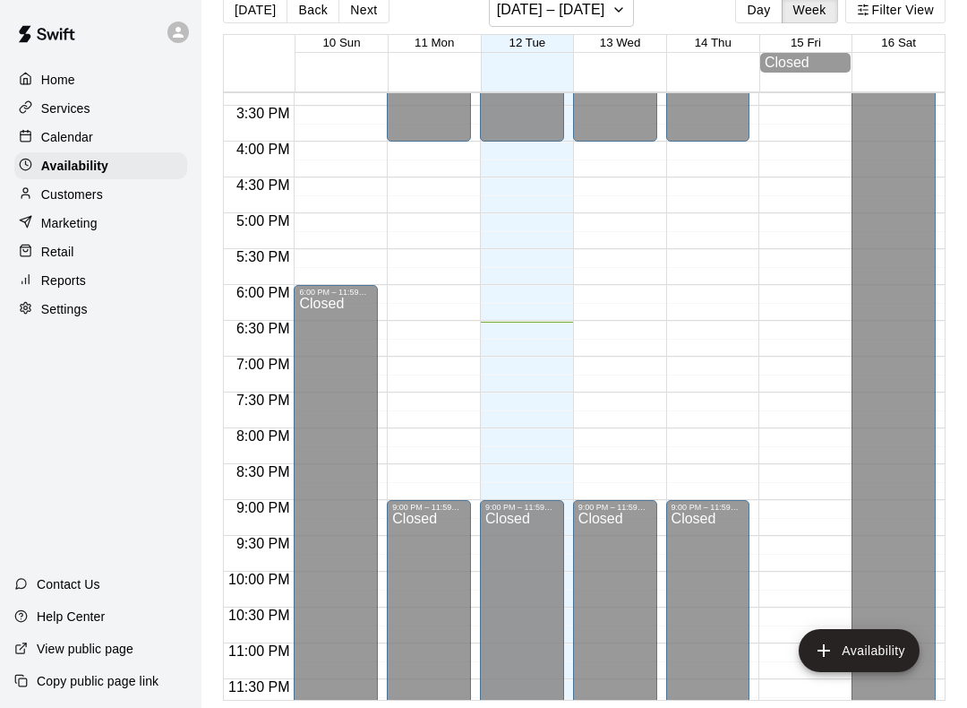
click at [530, 503] on div at bounding box center [522, 503] width 73 height 0
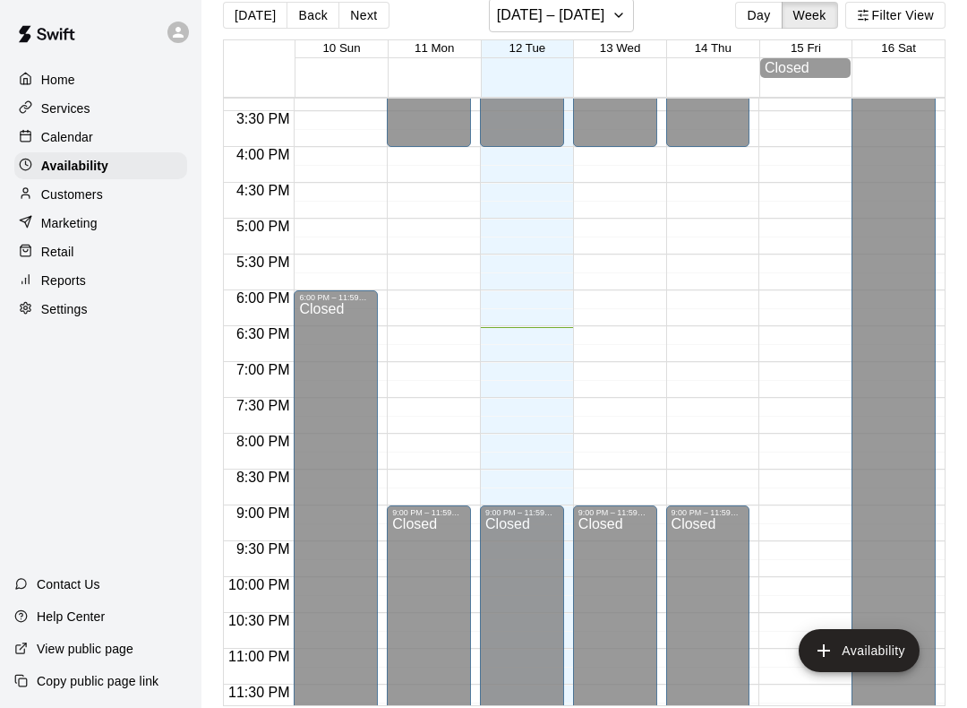
scroll to position [0, 0]
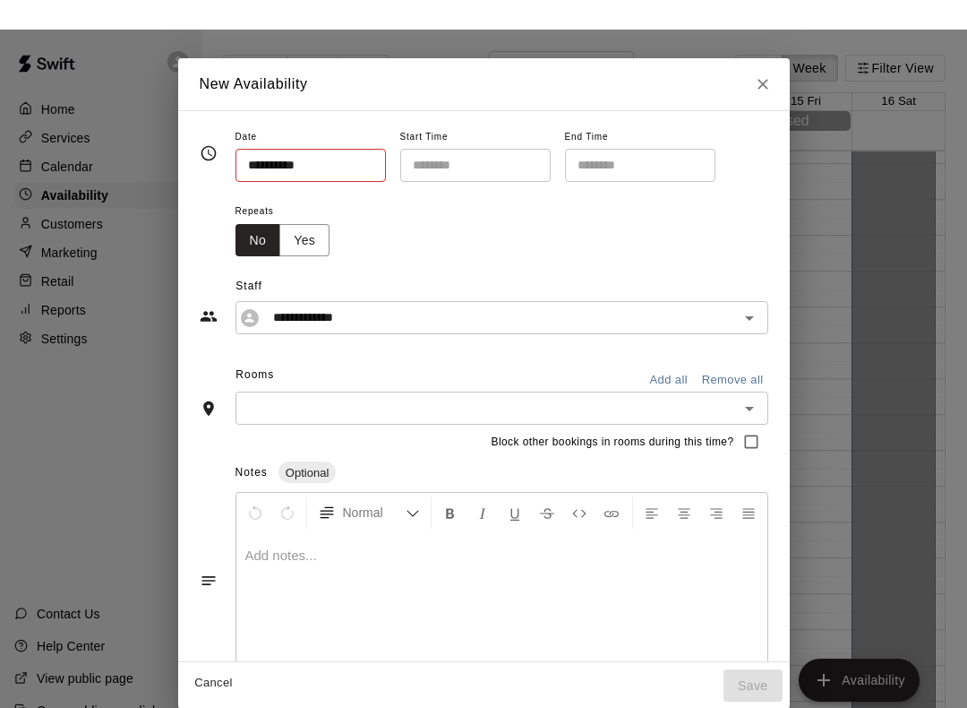
type input "**********"
type input "********"
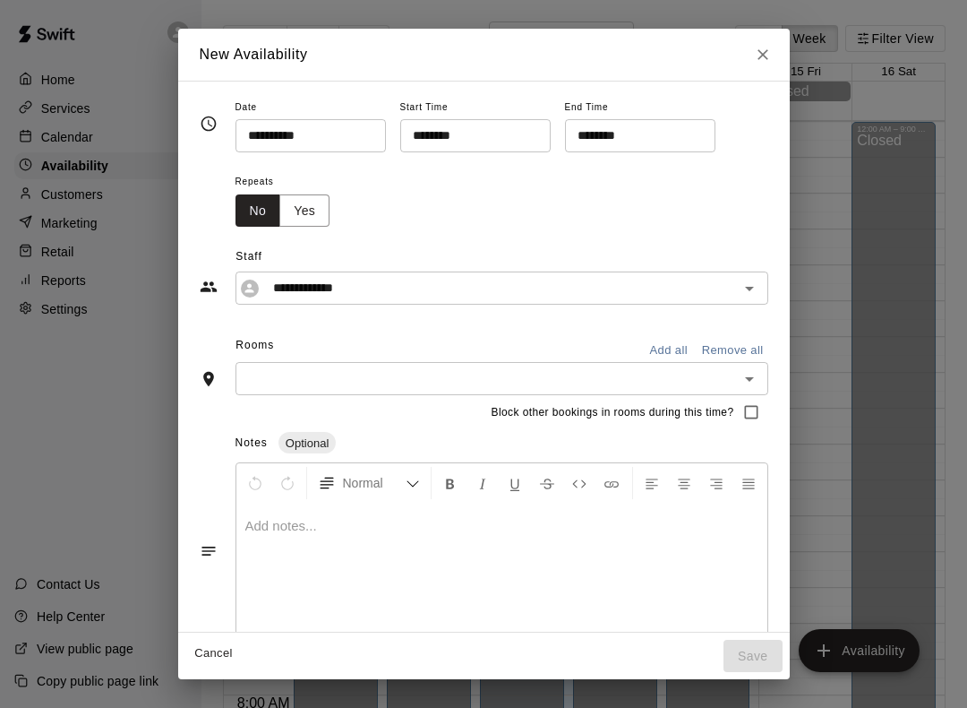
click at [793, 32] on div "**********" at bounding box center [483, 354] width 967 height 708
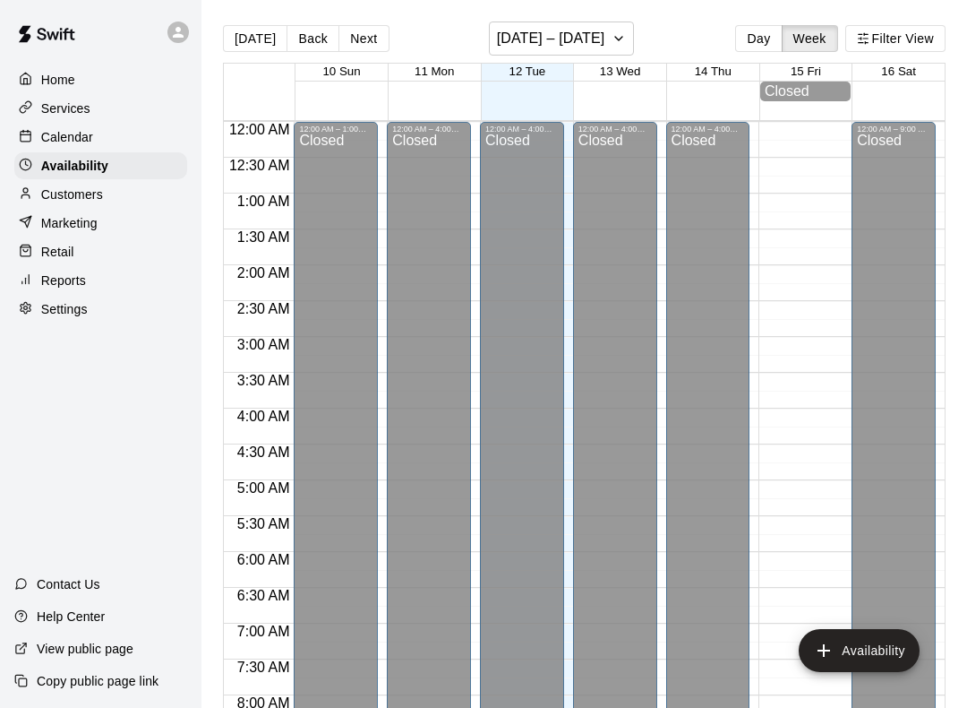
type input "**********"
click at [793, 31] on div "**********" at bounding box center [483, 354] width 967 height 708
click at [146, 148] on div "Calendar" at bounding box center [100, 137] width 173 height 27
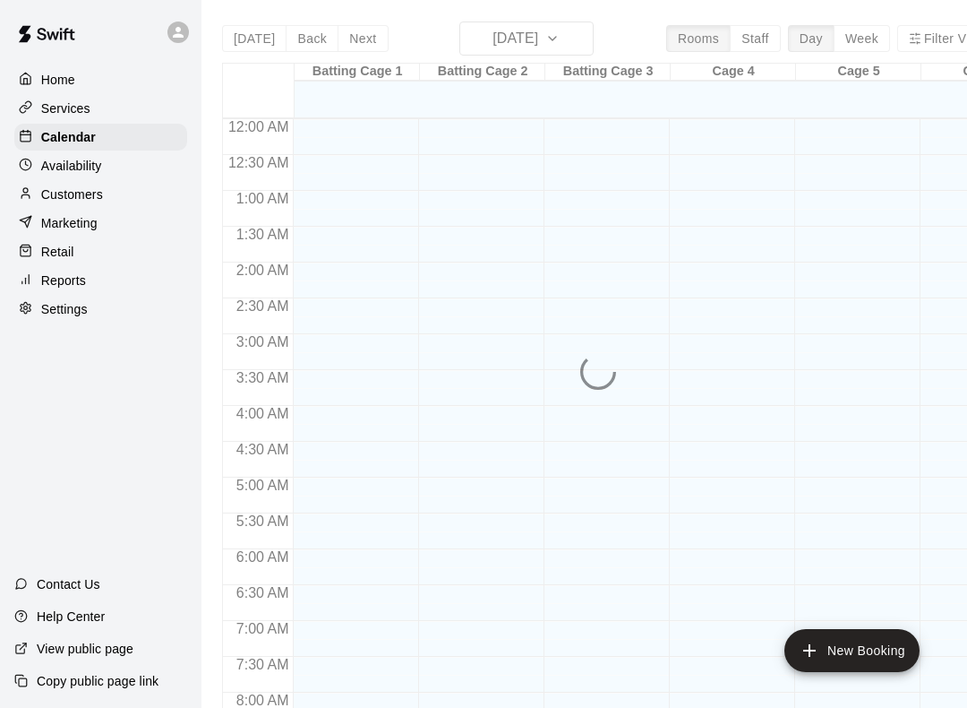
scroll to position [1040, 0]
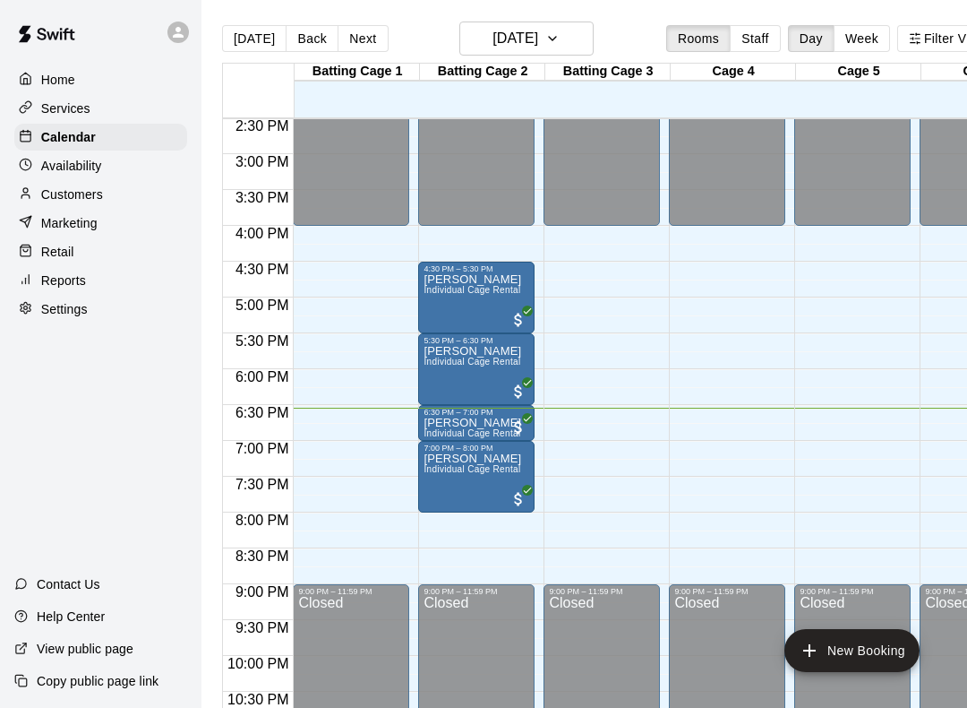
click at [485, 606] on div "Closed" at bounding box center [477, 700] width 106 height 209
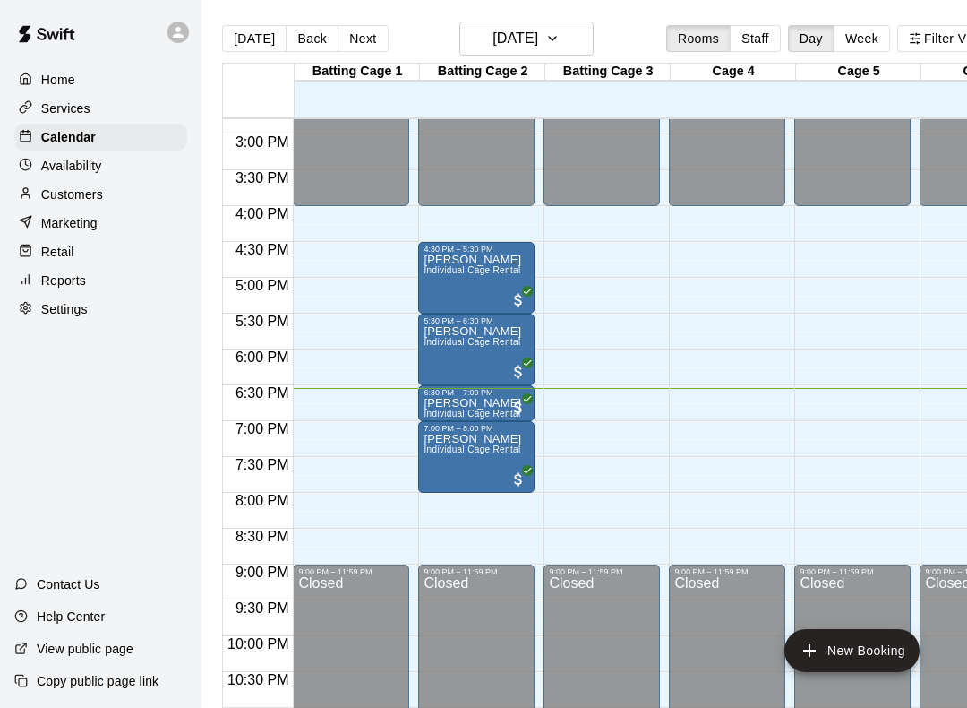
scroll to position [1063, 0]
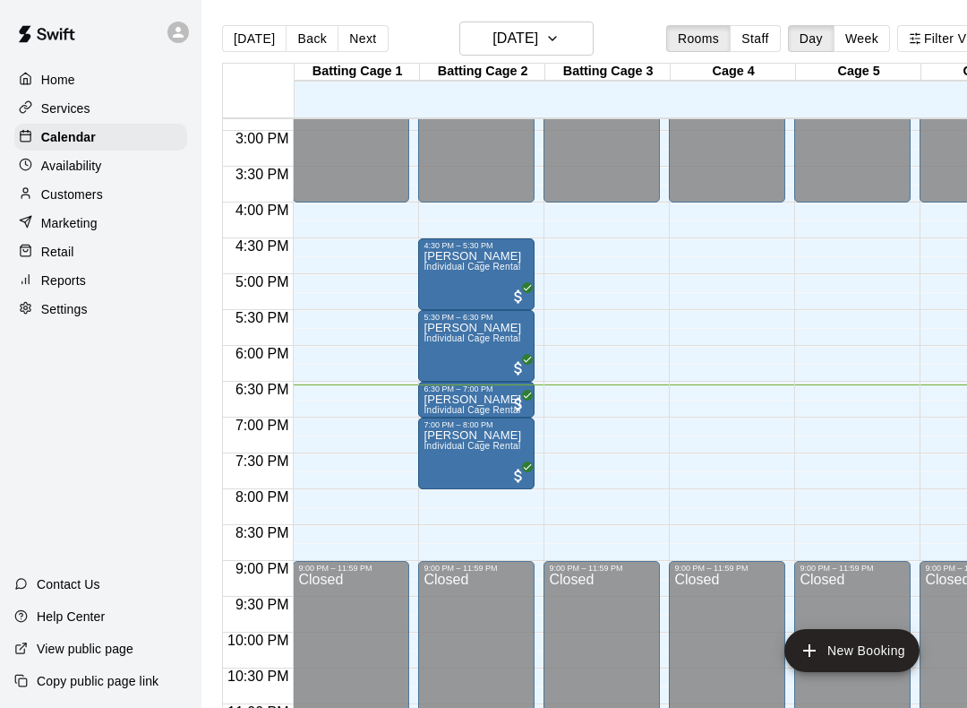
click at [48, 149] on div "Calendar" at bounding box center [100, 137] width 173 height 27
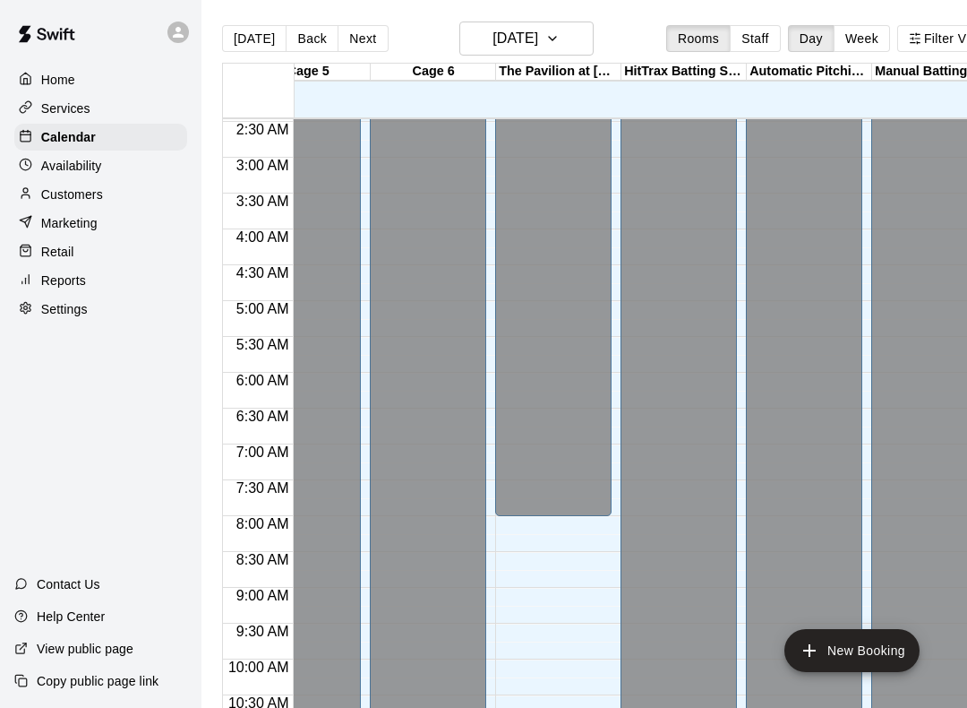
scroll to position [0, 552]
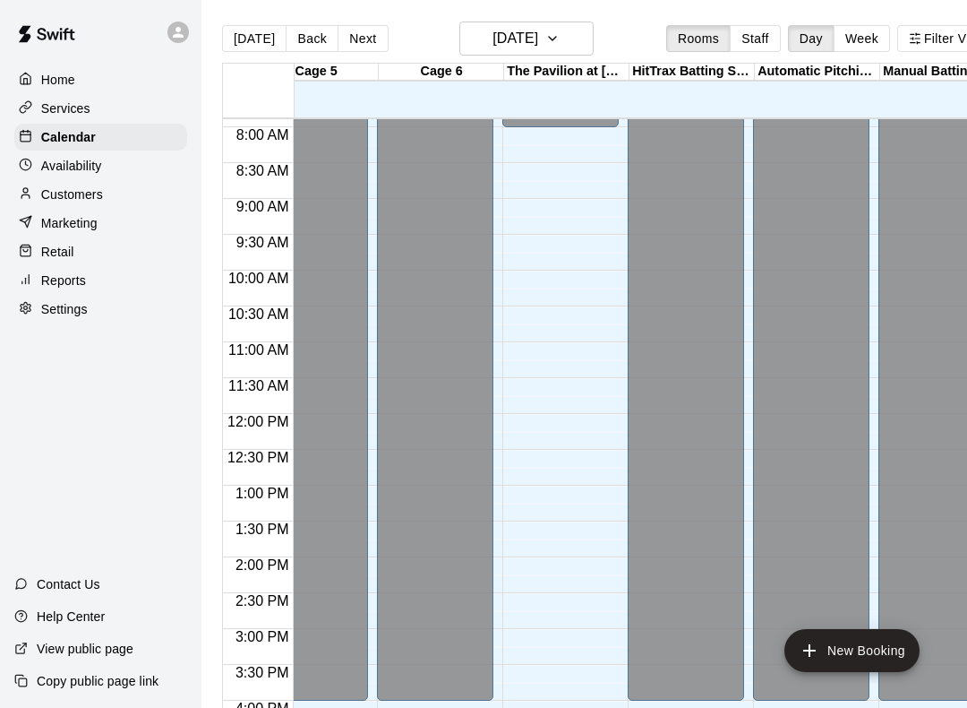
click at [363, 365] on div "Closed" at bounding box center [310, 136] width 106 height 1141
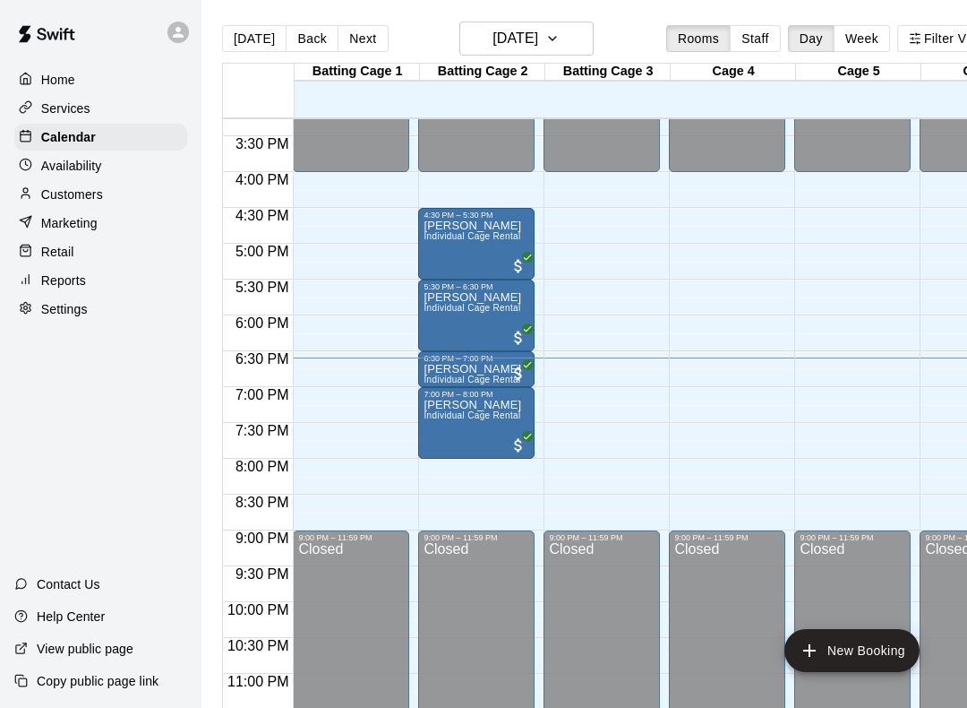
click at [503, 551] on div "Closed" at bounding box center [477, 646] width 106 height 209
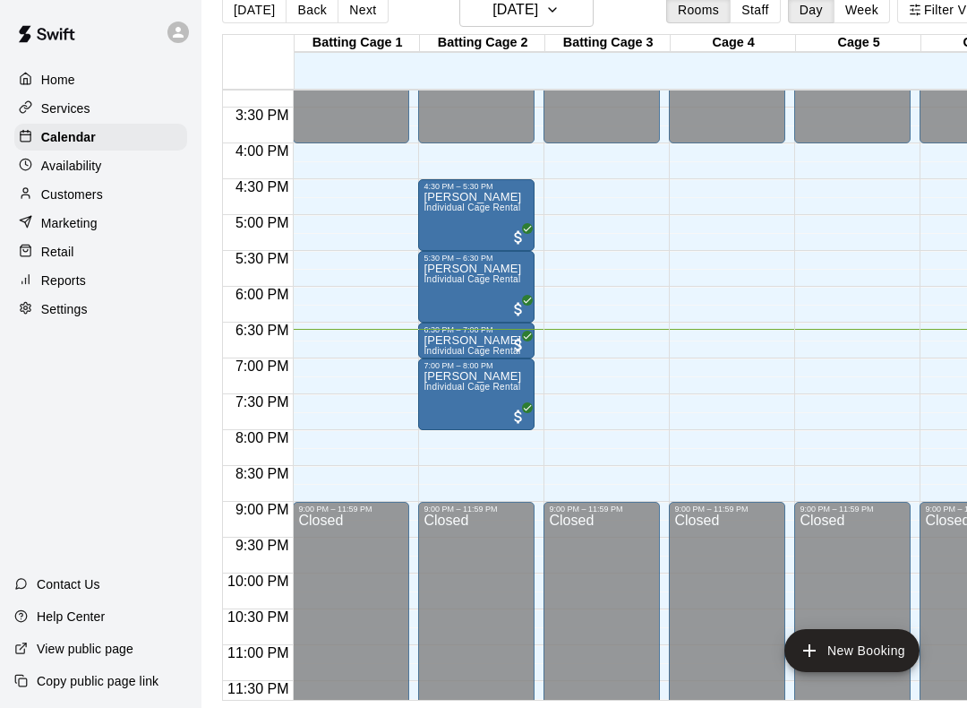
click at [439, 563] on div "Closed" at bounding box center [477, 617] width 106 height 209
click at [451, 562] on div "Closed" at bounding box center [477, 617] width 106 height 209
click at [448, 513] on div "Closed" at bounding box center [477, 617] width 106 height 209
click at [468, 520] on div "Closed" at bounding box center [476, 617] width 106 height 209
click at [512, 563] on div "Closed" at bounding box center [476, 617] width 106 height 209
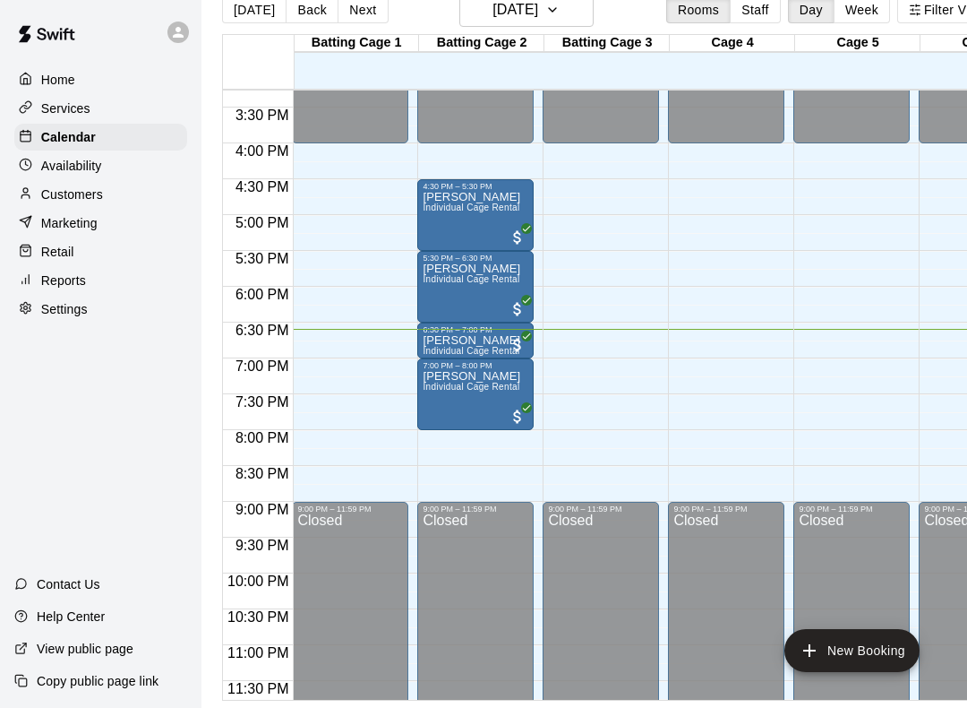
click at [473, 555] on div "Closed" at bounding box center [476, 617] width 106 height 209
click at [493, 519] on div "Closed" at bounding box center [476, 617] width 106 height 209
click at [492, 518] on div "Closed" at bounding box center [476, 617] width 106 height 209
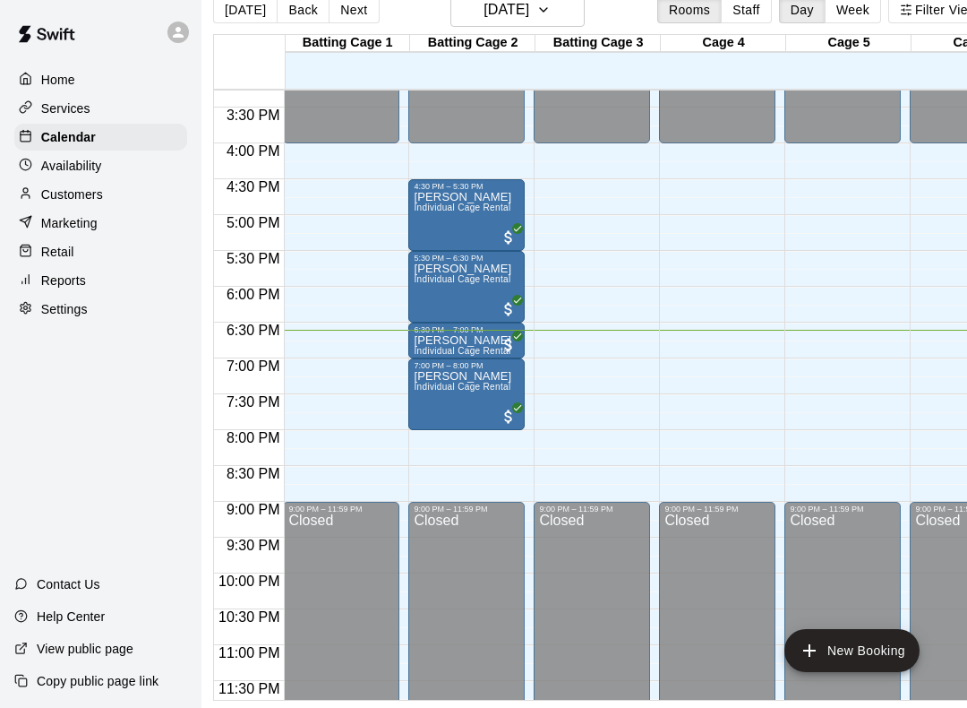
click at [497, 551] on div "Closed" at bounding box center [467, 617] width 106 height 209
click at [485, 580] on div "Closed" at bounding box center [467, 617] width 106 height 209
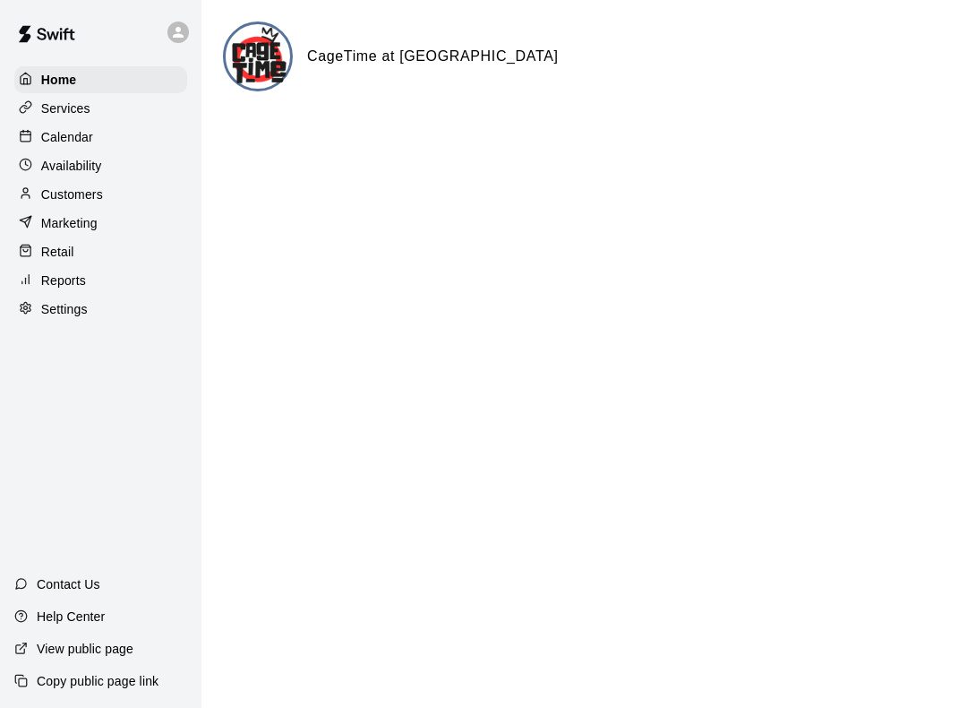
click at [64, 111] on p "Services" at bounding box center [65, 108] width 49 height 18
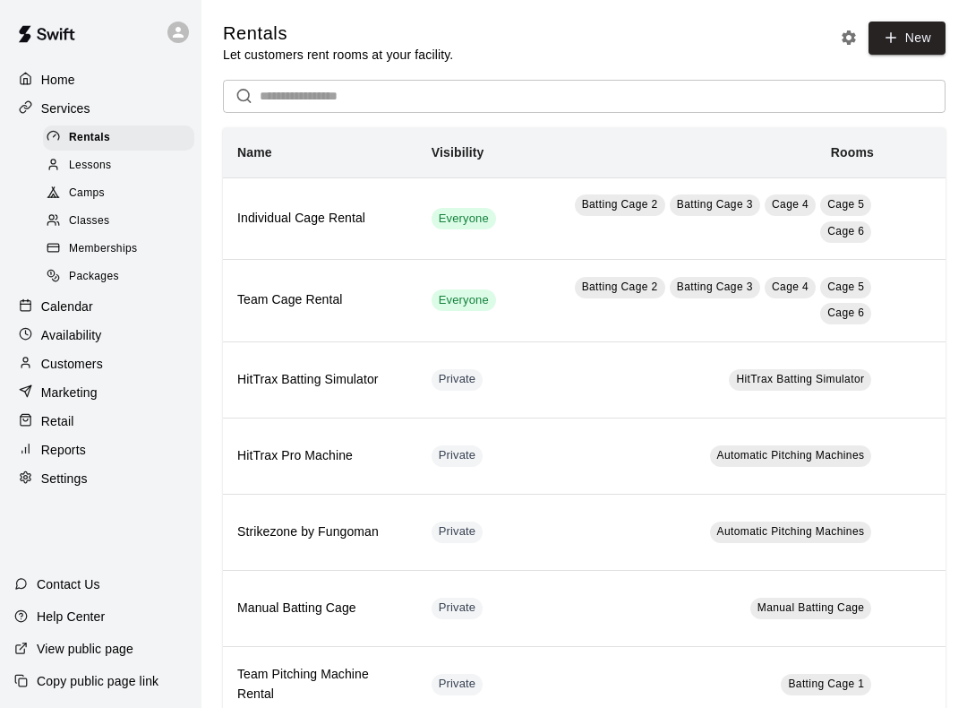
click at [31, 305] on icon at bounding box center [25, 304] width 13 height 13
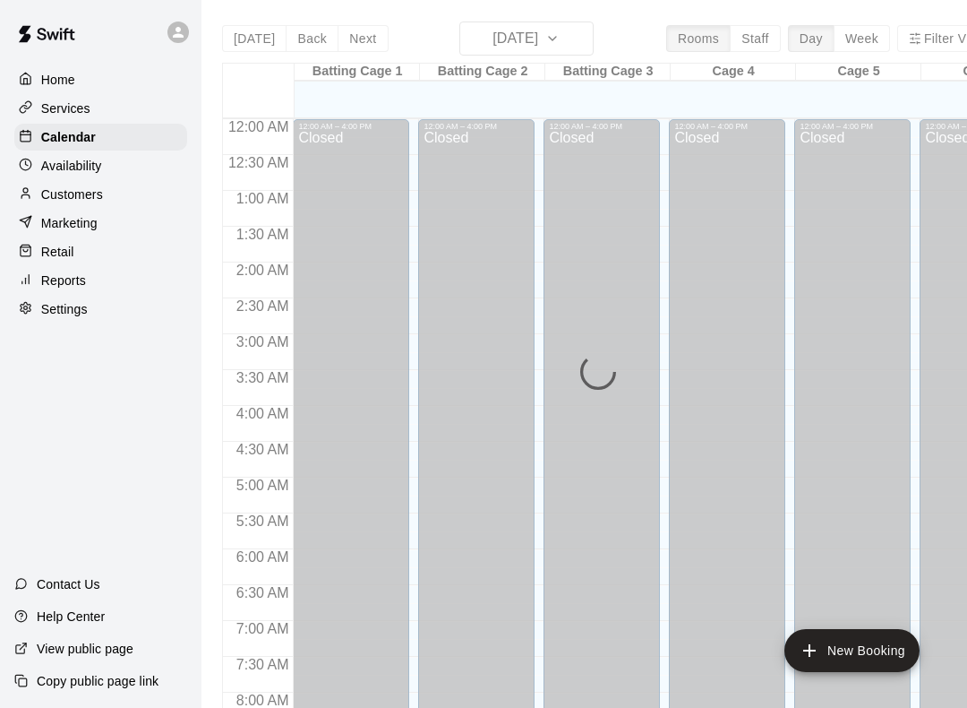
scroll to position [1040, 0]
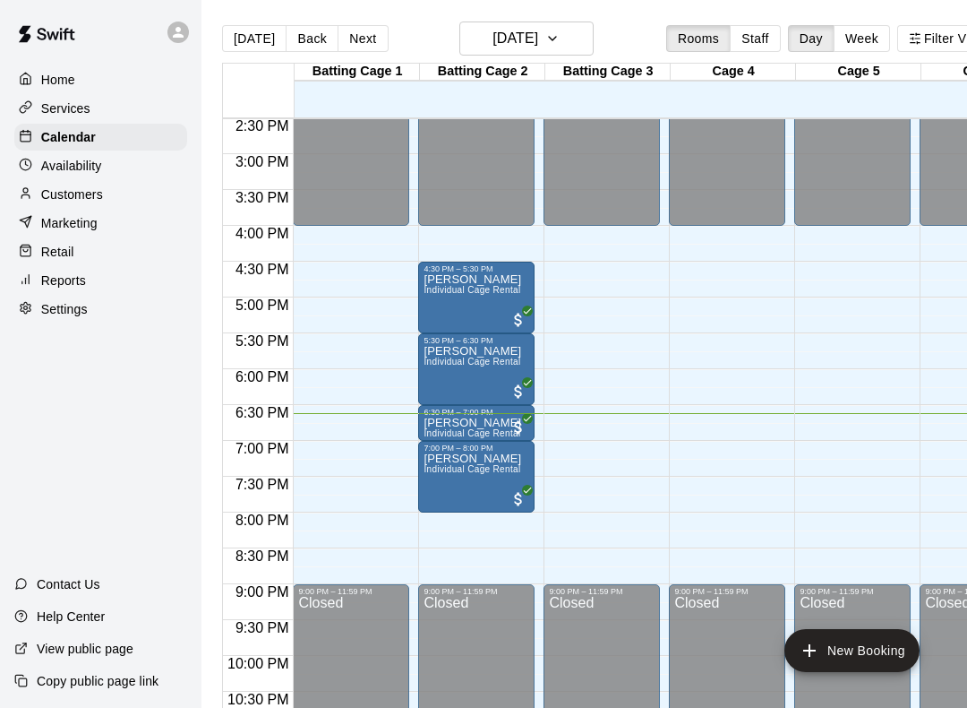
click at [466, 626] on div "Closed" at bounding box center [477, 700] width 106 height 209
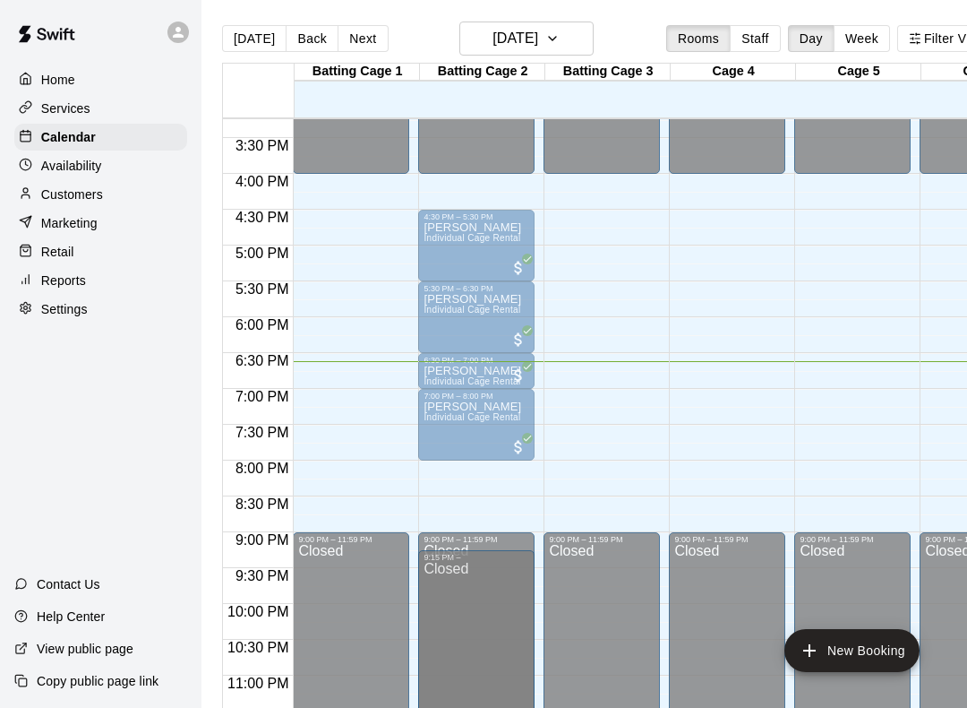
scroll to position [1091, 0]
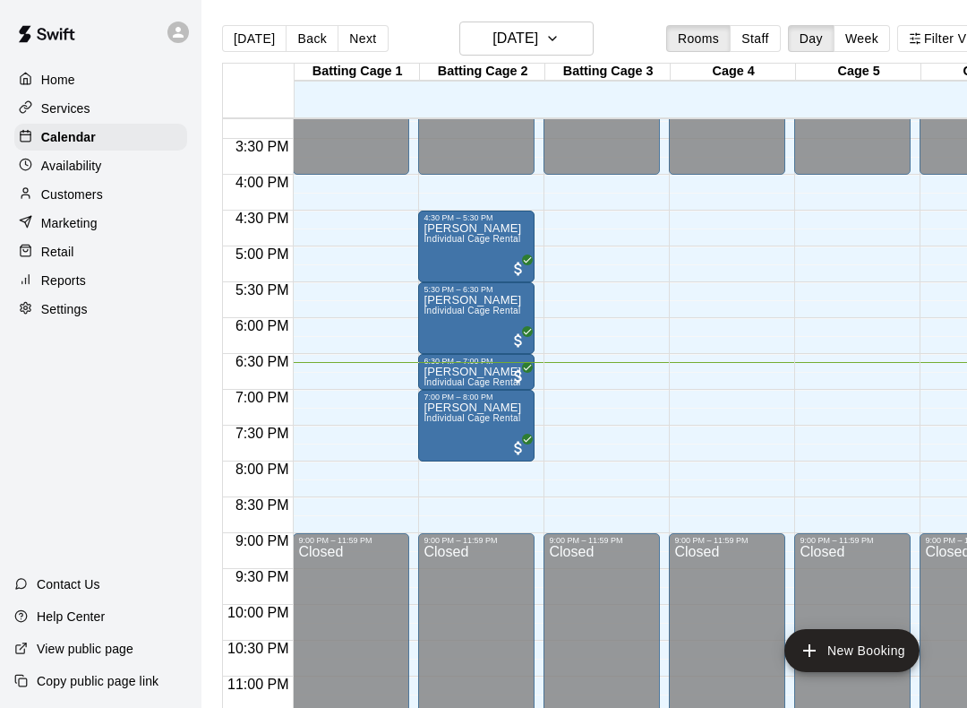
click at [460, 372] on p "[PERSON_NAME]" at bounding box center [473, 372] width 98 height 0
click at [443, 325] on div at bounding box center [483, 354] width 967 height 708
click at [463, 418] on span "Individual Cage Rental" at bounding box center [472, 418] width 97 height 10
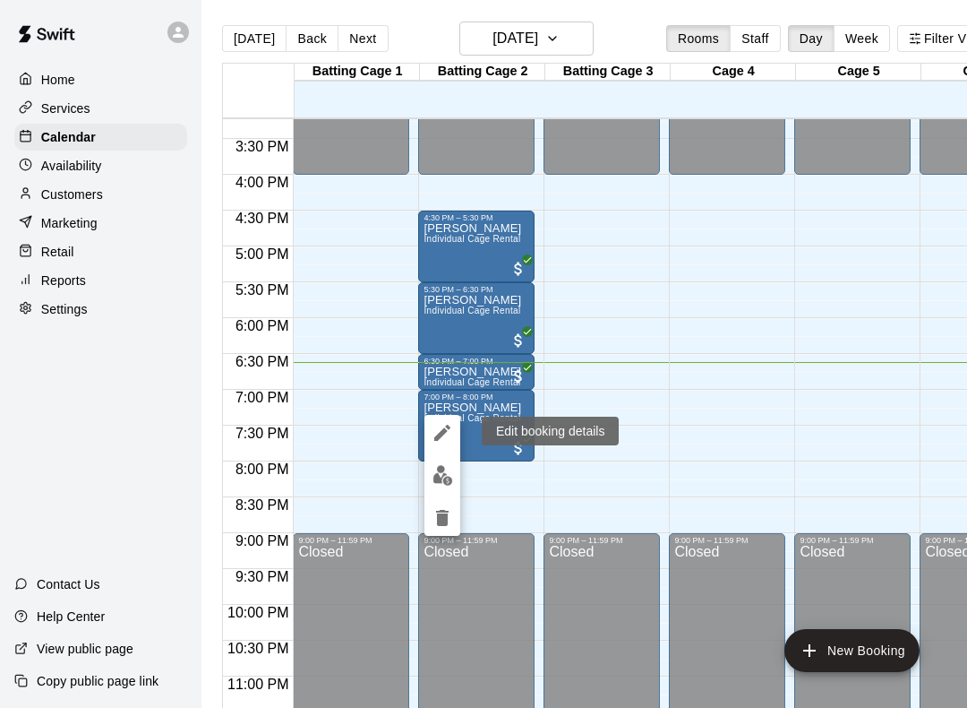
click at [458, 424] on button "edit" at bounding box center [443, 433] width 36 height 36
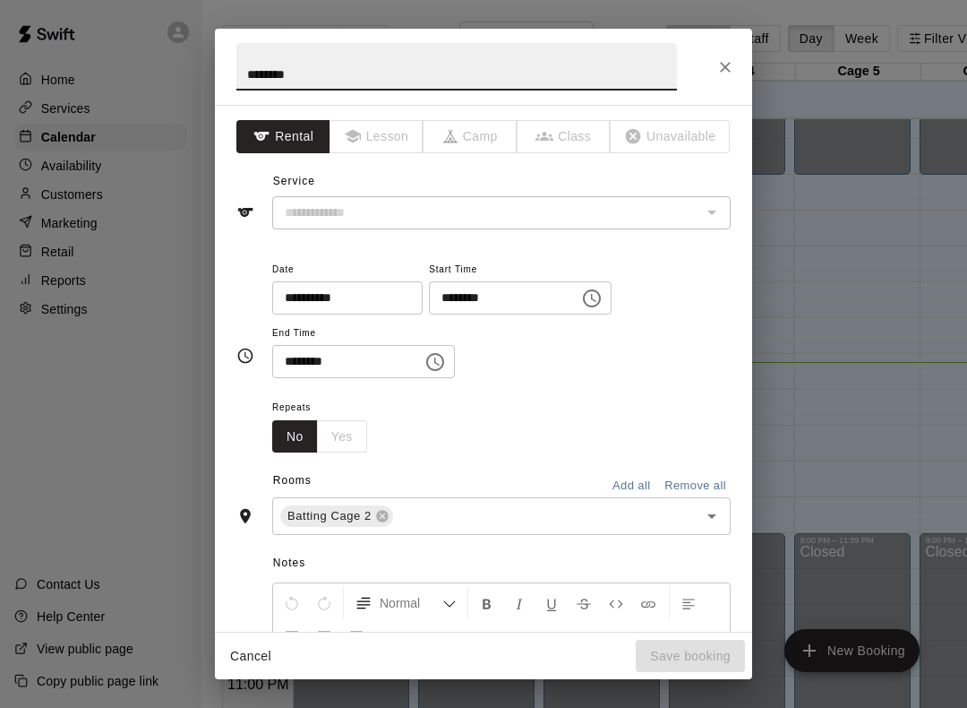
type input "**********"
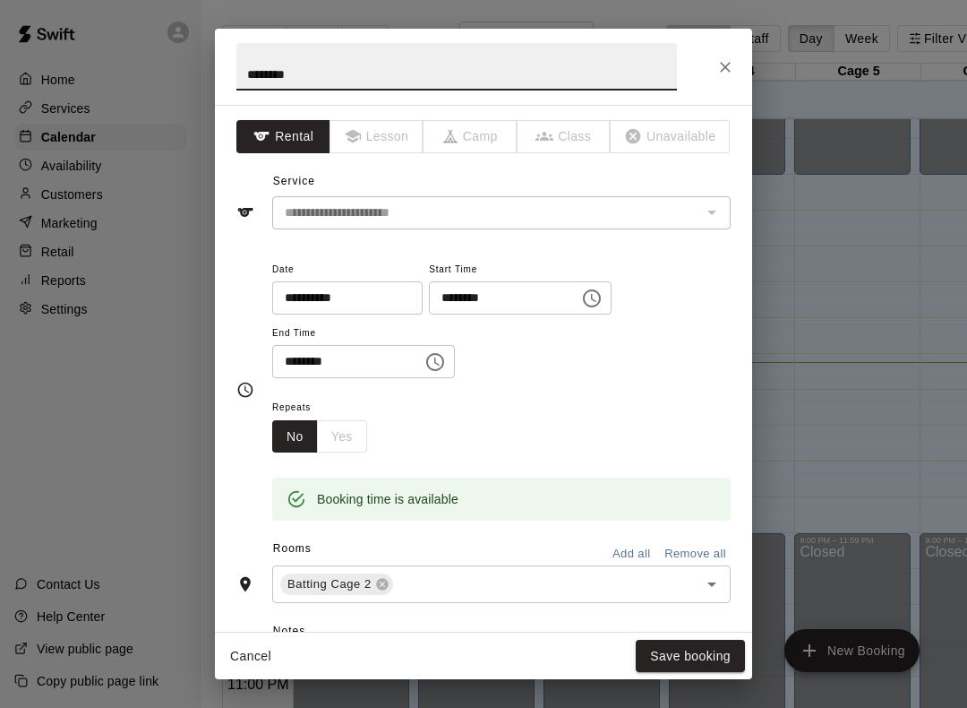
click at [735, 53] on div "********" at bounding box center [483, 67] width 537 height 76
click at [726, 61] on icon "Close" at bounding box center [726, 67] width 18 height 18
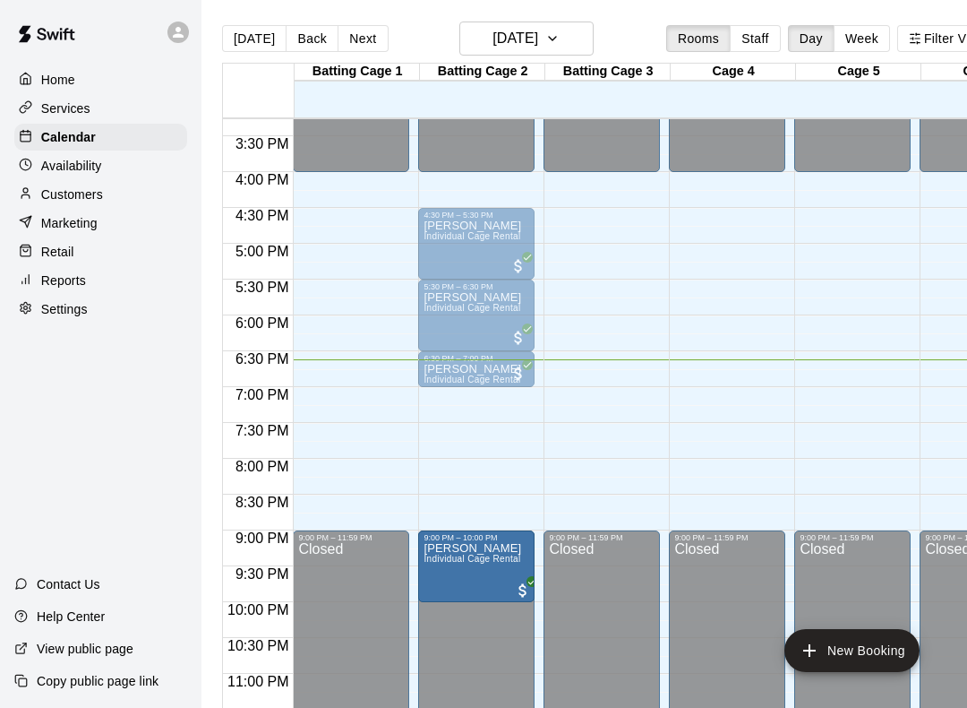
scroll to position [1094, 0]
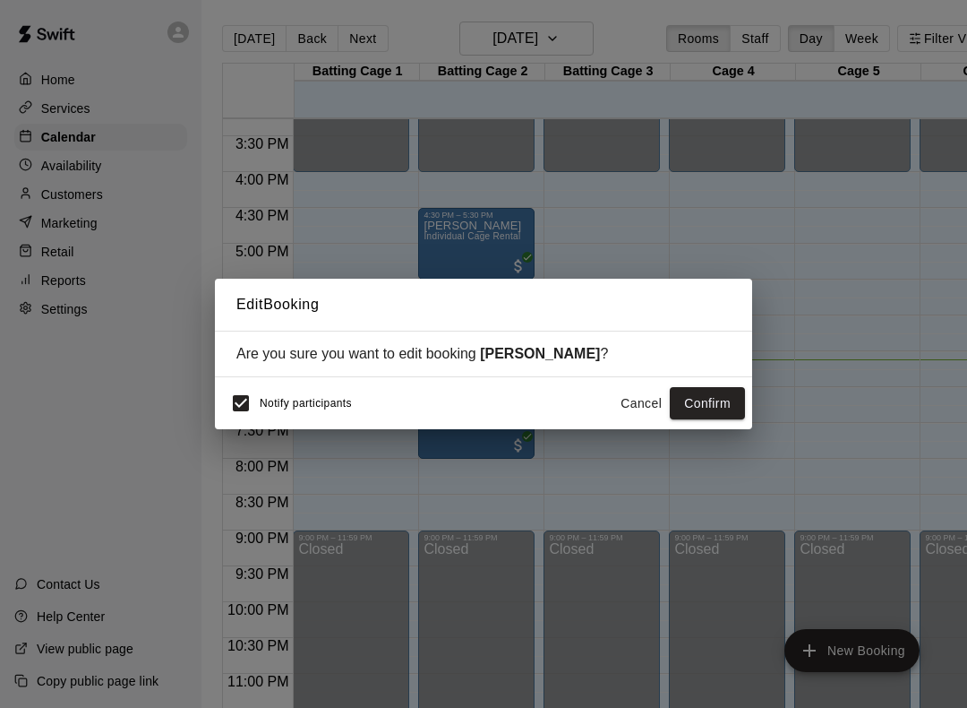
click at [640, 410] on button "Cancel" at bounding box center [641, 403] width 57 height 33
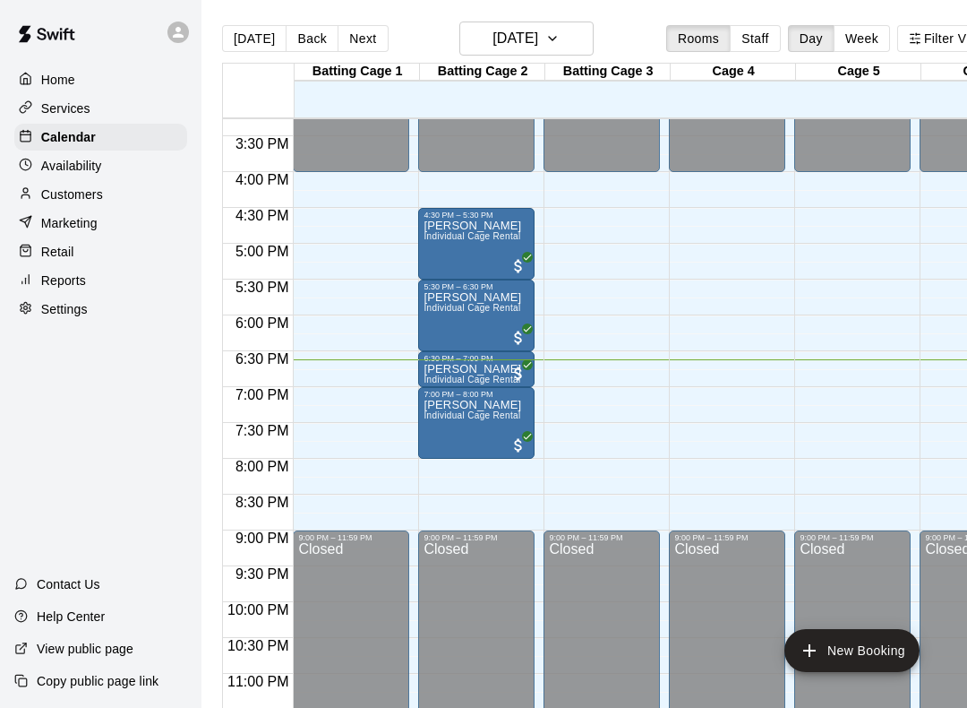
click at [495, 563] on div "Closed" at bounding box center [477, 646] width 106 height 209
click at [489, 571] on div "Closed" at bounding box center [477, 646] width 106 height 209
click at [476, 563] on div "Closed" at bounding box center [477, 646] width 106 height 209
click at [485, 553] on div "Closed" at bounding box center [477, 646] width 106 height 209
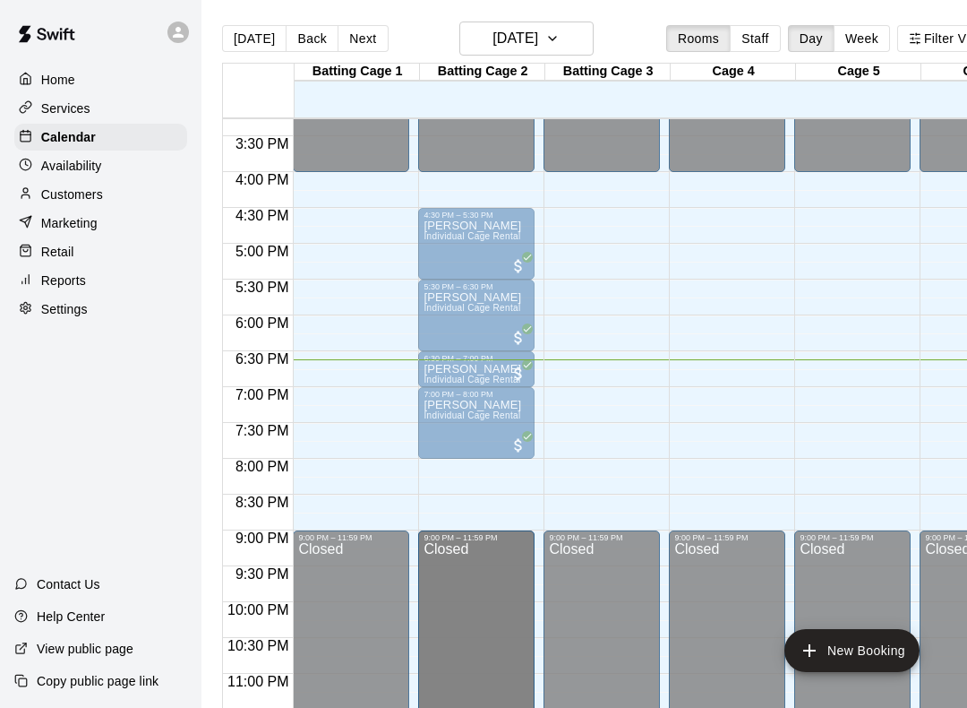
scroll to position [47, 0]
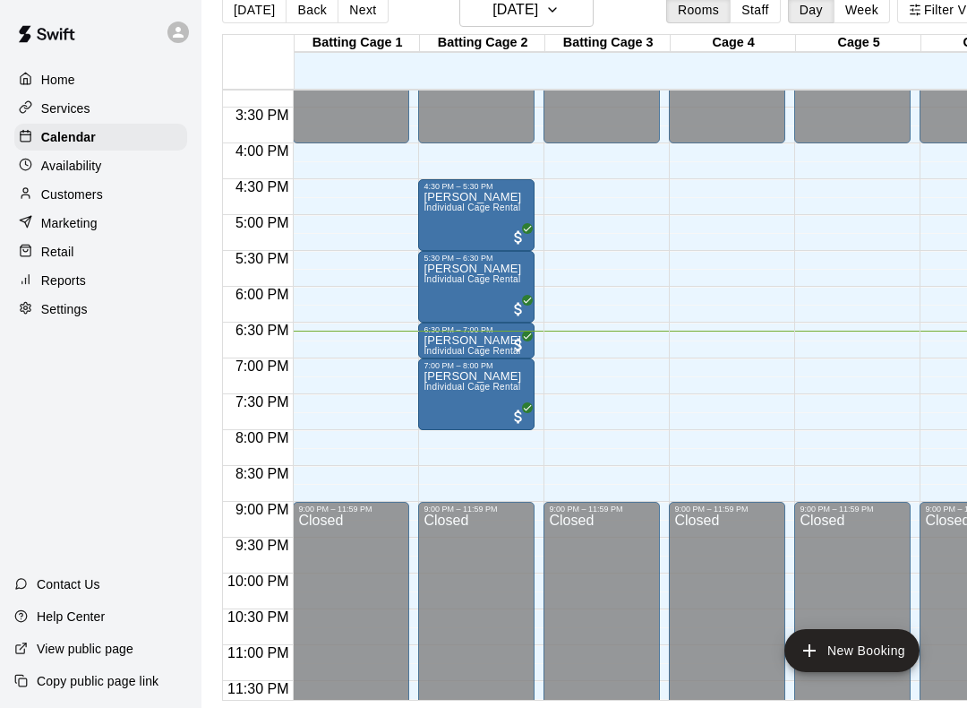
click at [625, 516] on div "Closed" at bounding box center [602, 617] width 106 height 209
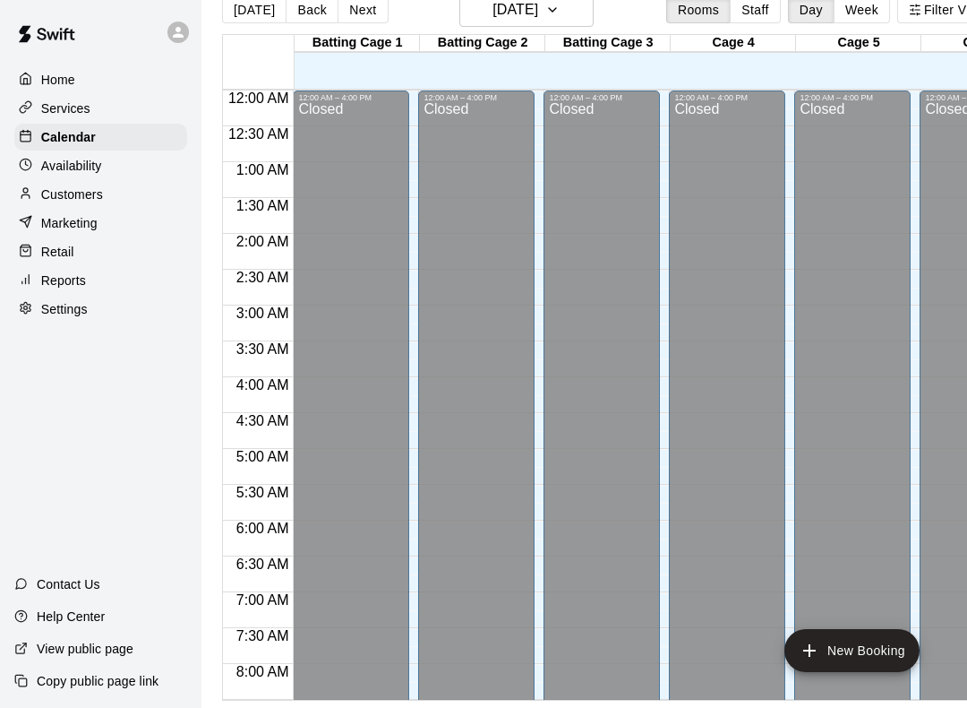
scroll to position [0, 0]
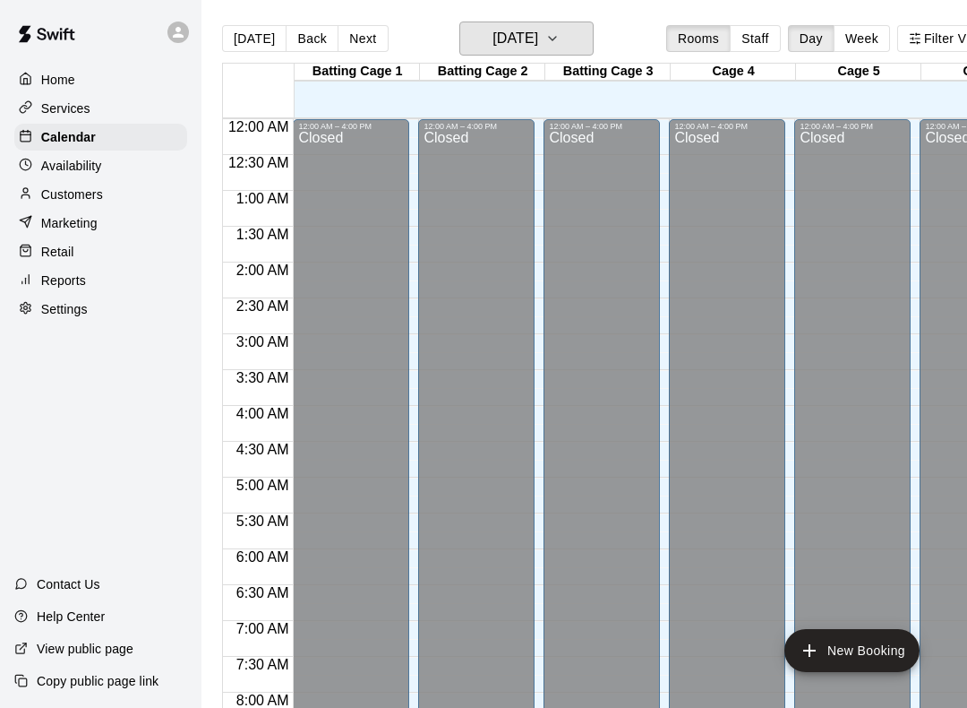
click at [538, 34] on h6 "[DATE]" at bounding box center [516, 38] width 46 height 25
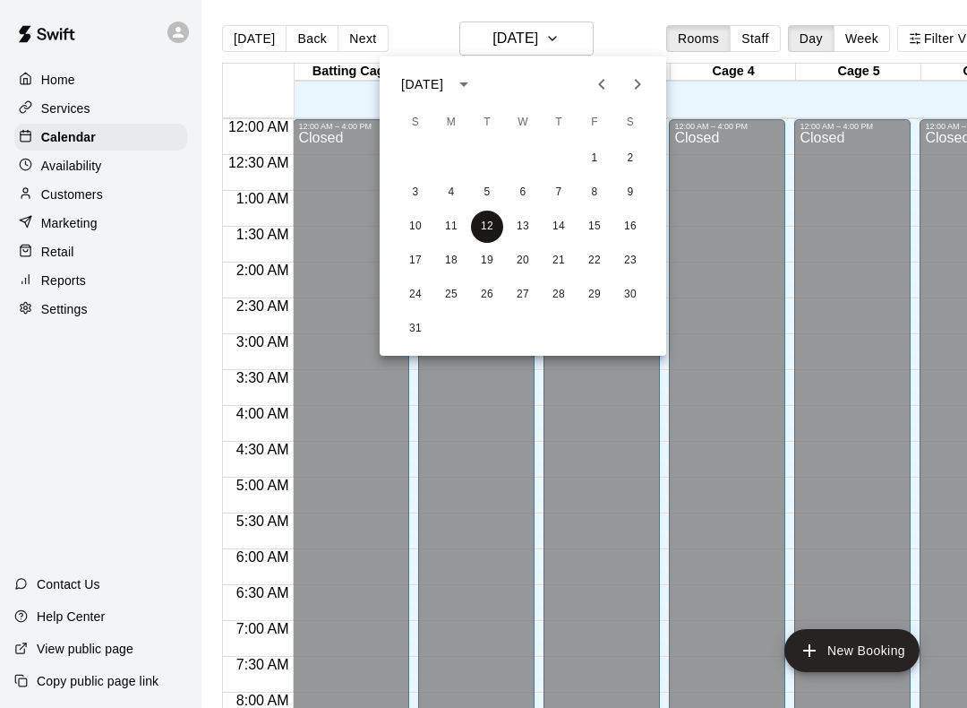
click at [486, 228] on button "12" at bounding box center [487, 227] width 32 height 32
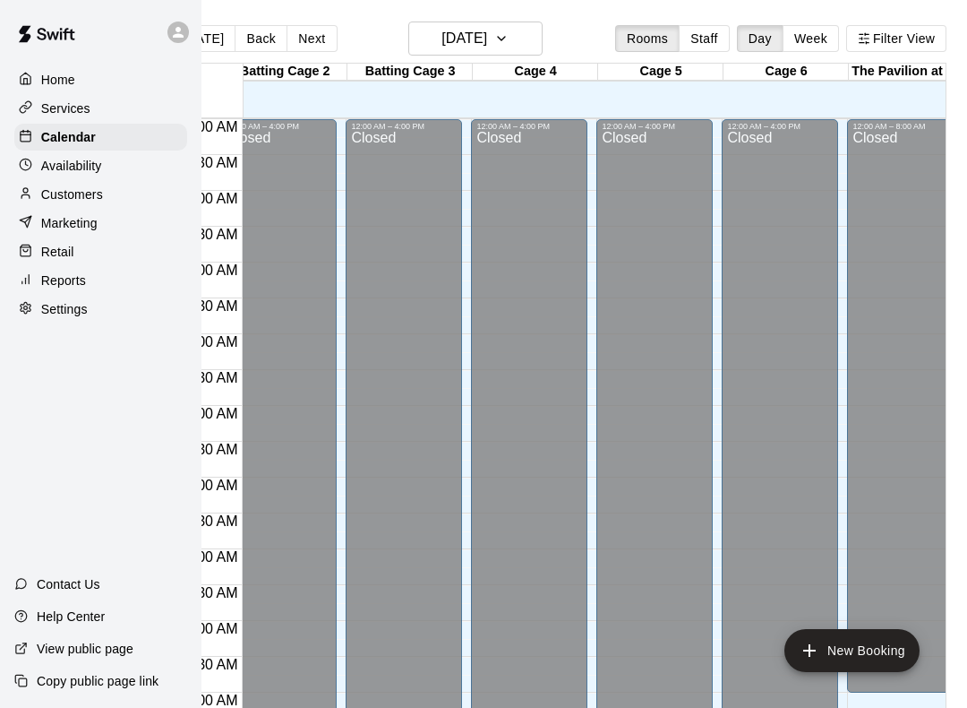
click at [705, 41] on button "Staff" at bounding box center [704, 38] width 51 height 27
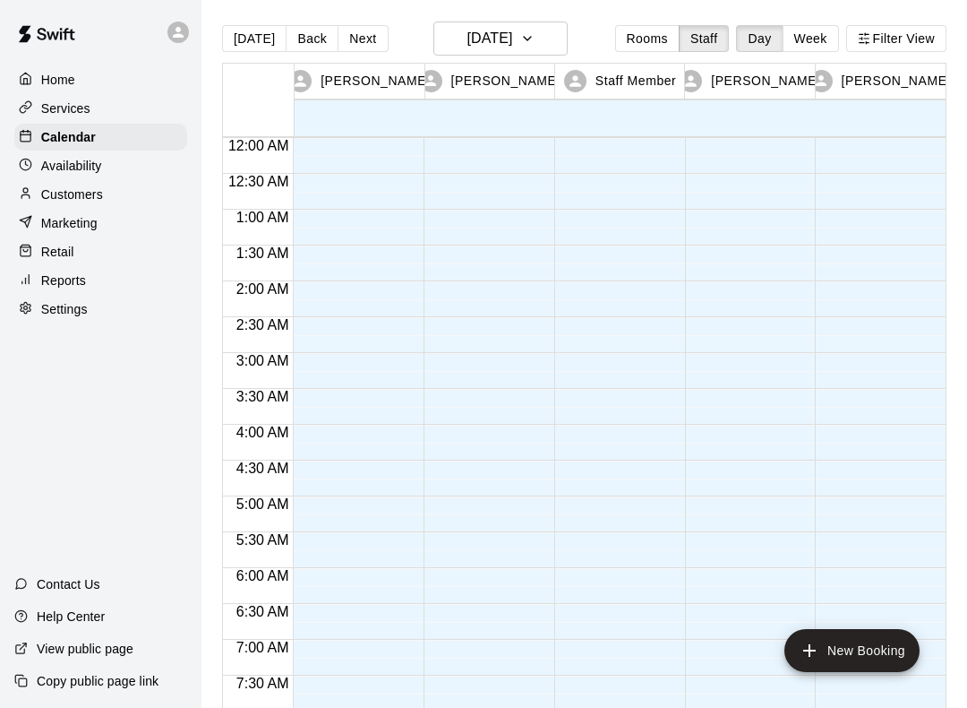
click at [651, 45] on button "Rooms" at bounding box center [647, 38] width 64 height 27
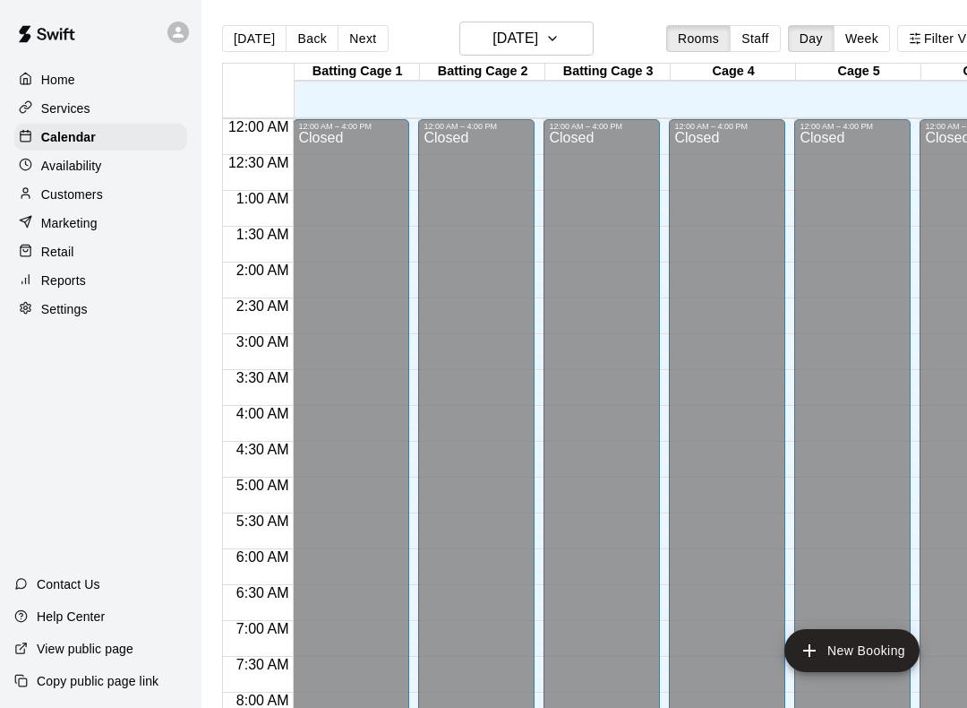
click at [948, 32] on button "Filter View" at bounding box center [948, 38] width 100 height 27
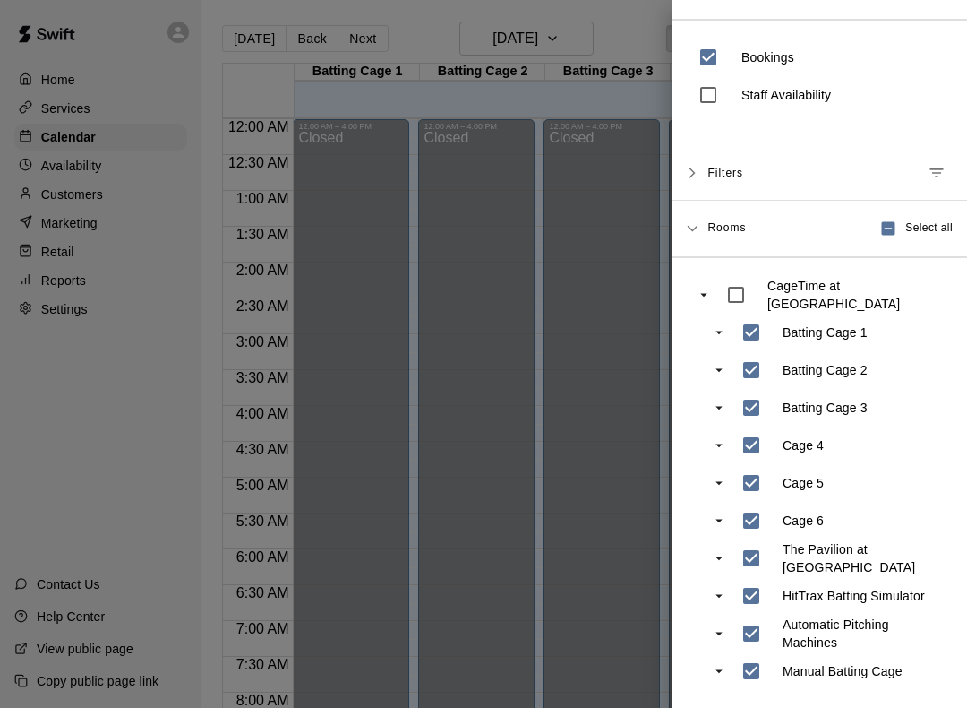
click at [624, 305] on div at bounding box center [483, 354] width 967 height 708
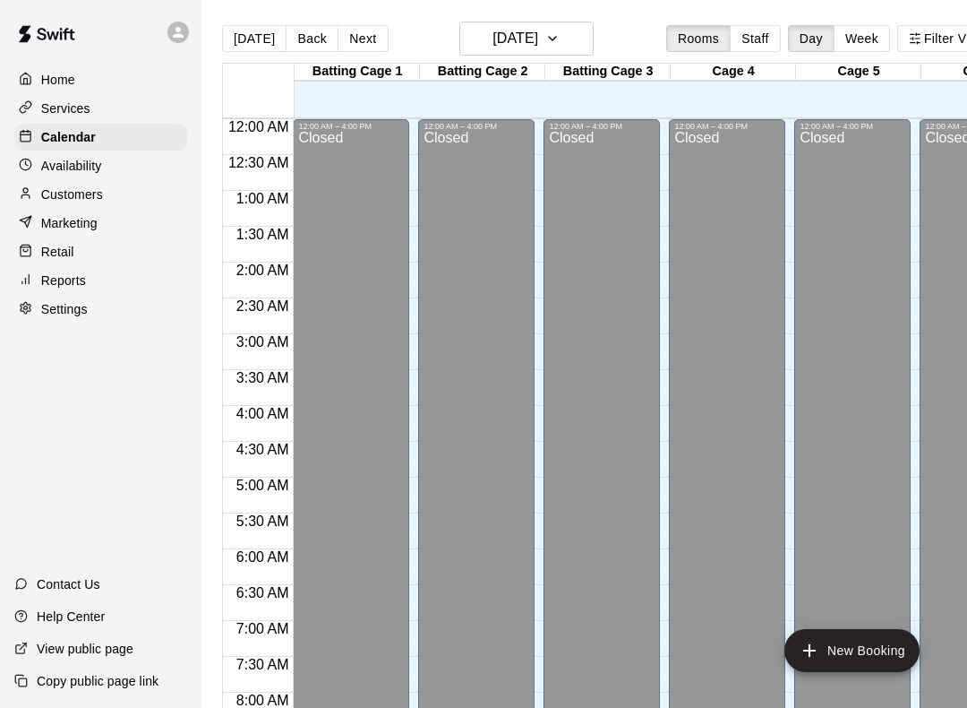
click at [34, 301] on div at bounding box center [30, 309] width 22 height 17
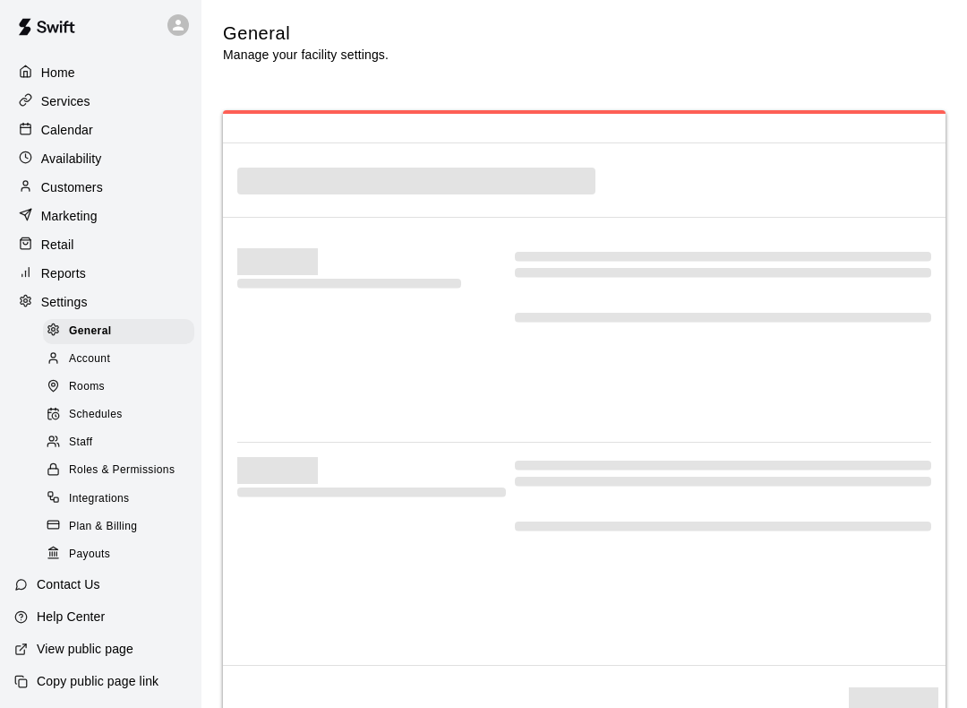
select select "**"
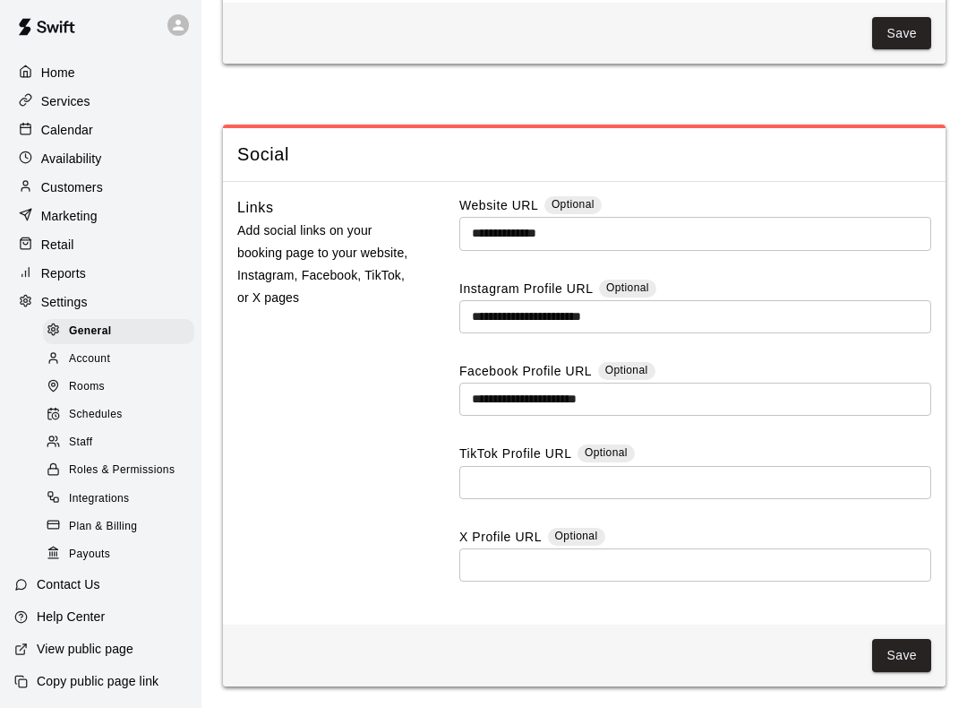
click at [65, 354] on div at bounding box center [58, 359] width 22 height 17
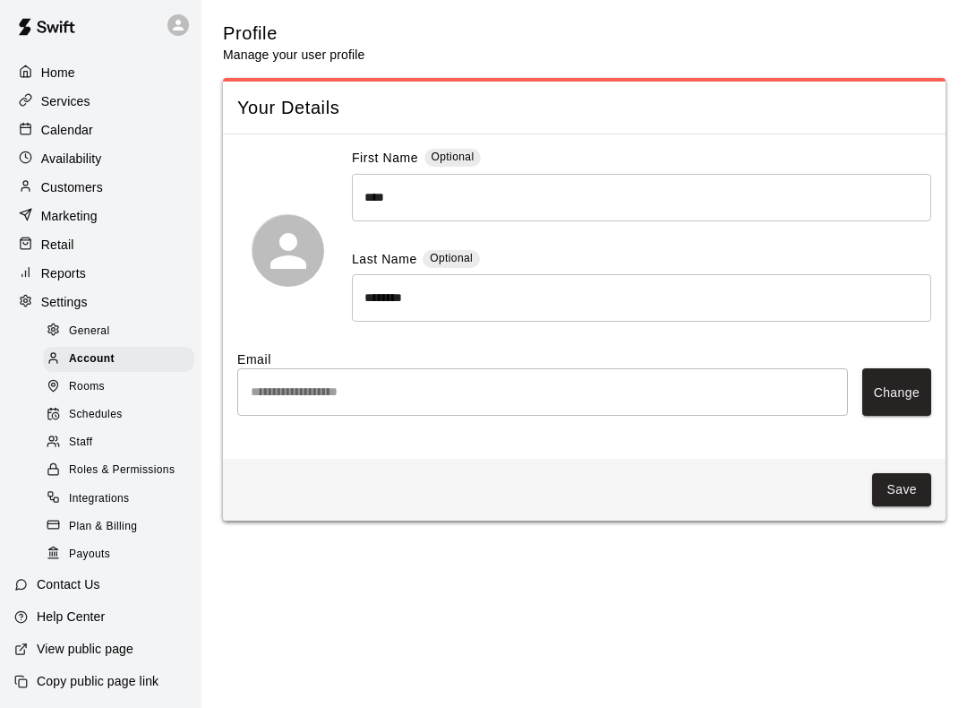
click at [56, 383] on div at bounding box center [58, 387] width 22 height 17
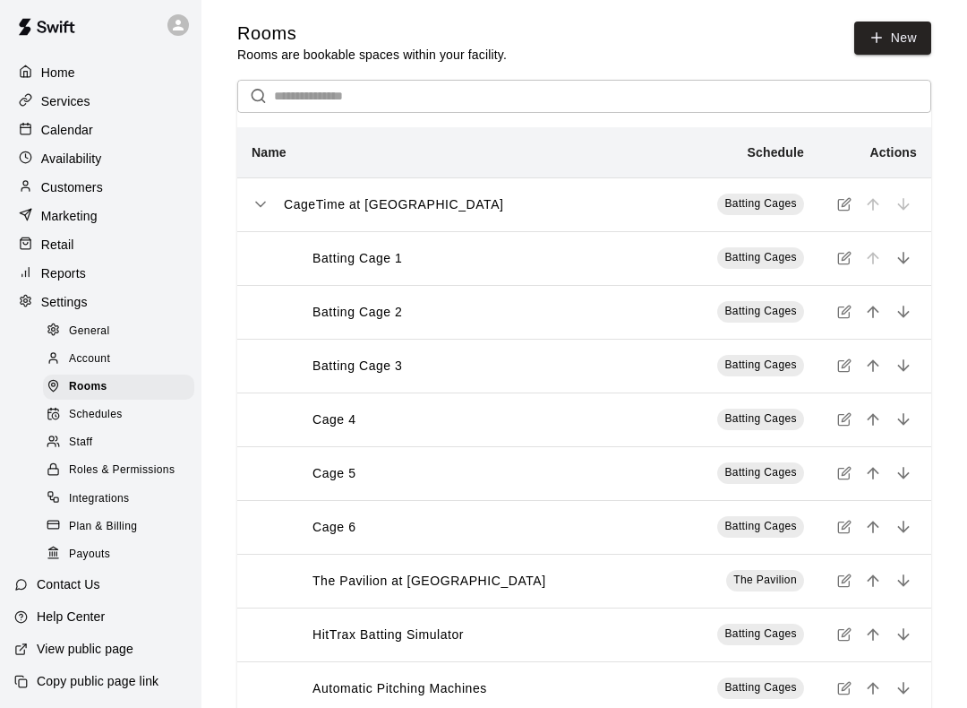
click at [53, 412] on icon at bounding box center [55, 415] width 7 height 7
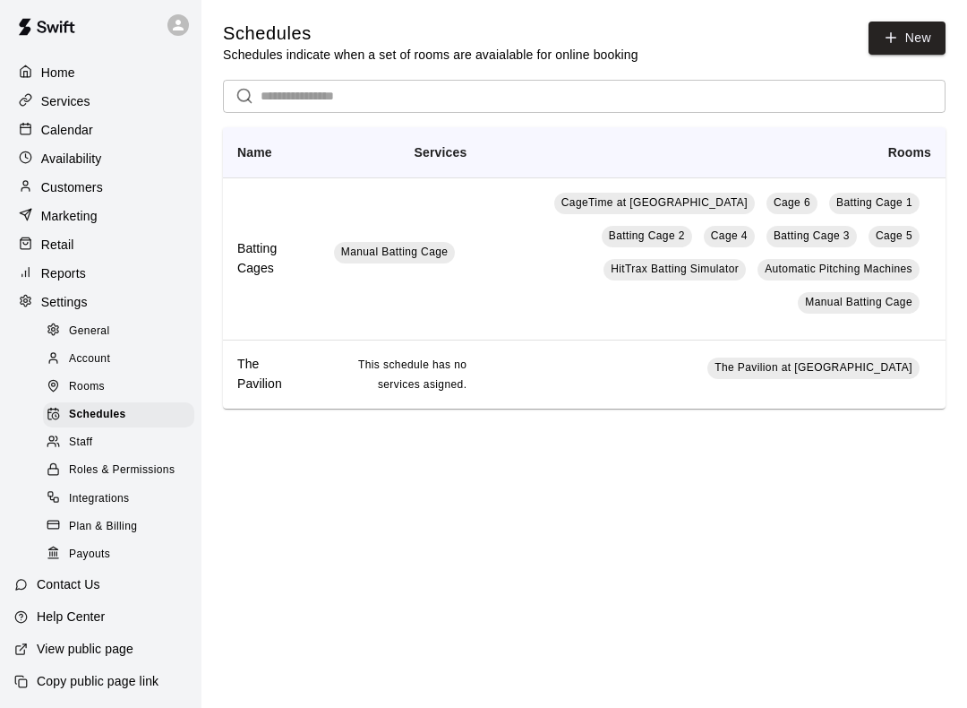
click at [56, 434] on icon at bounding box center [53, 440] width 13 height 13
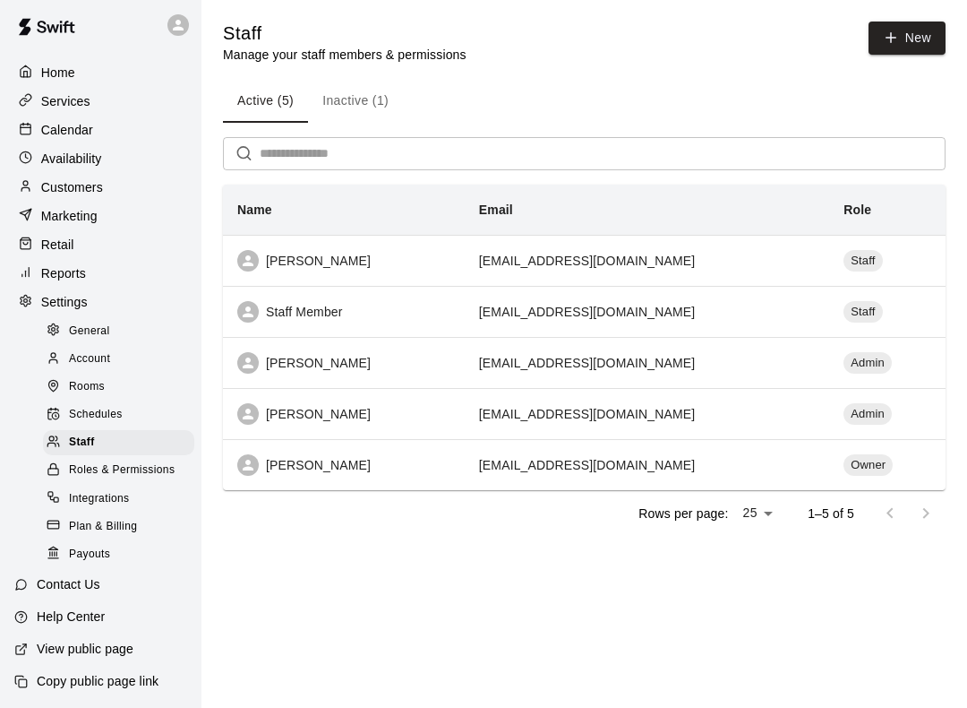
click at [65, 462] on div at bounding box center [58, 470] width 22 height 17
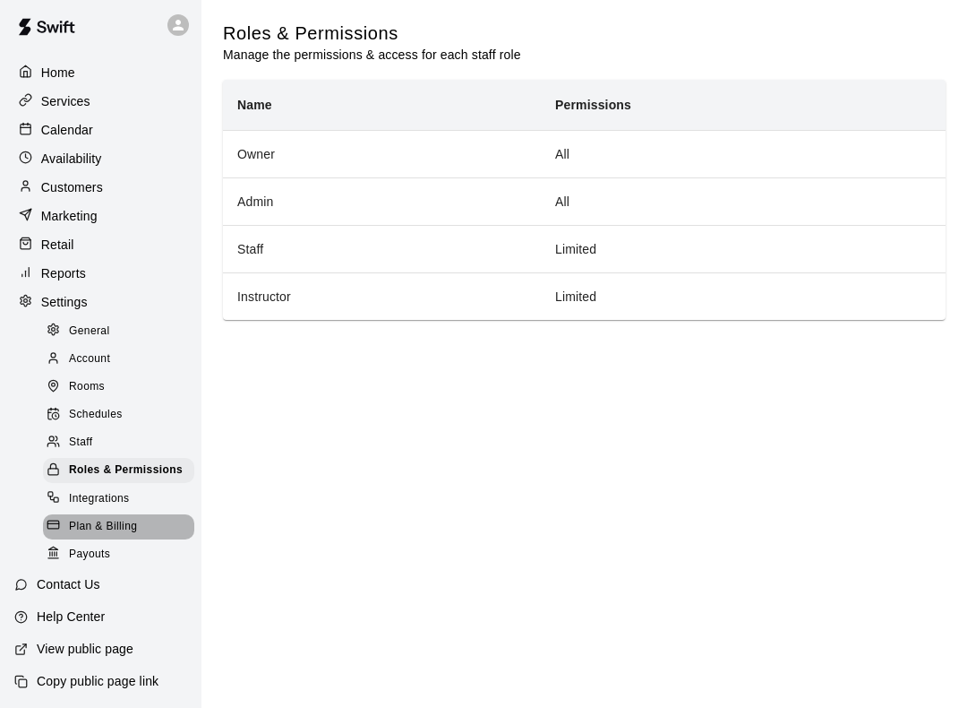
click at [53, 518] on icon at bounding box center [53, 524] width 13 height 13
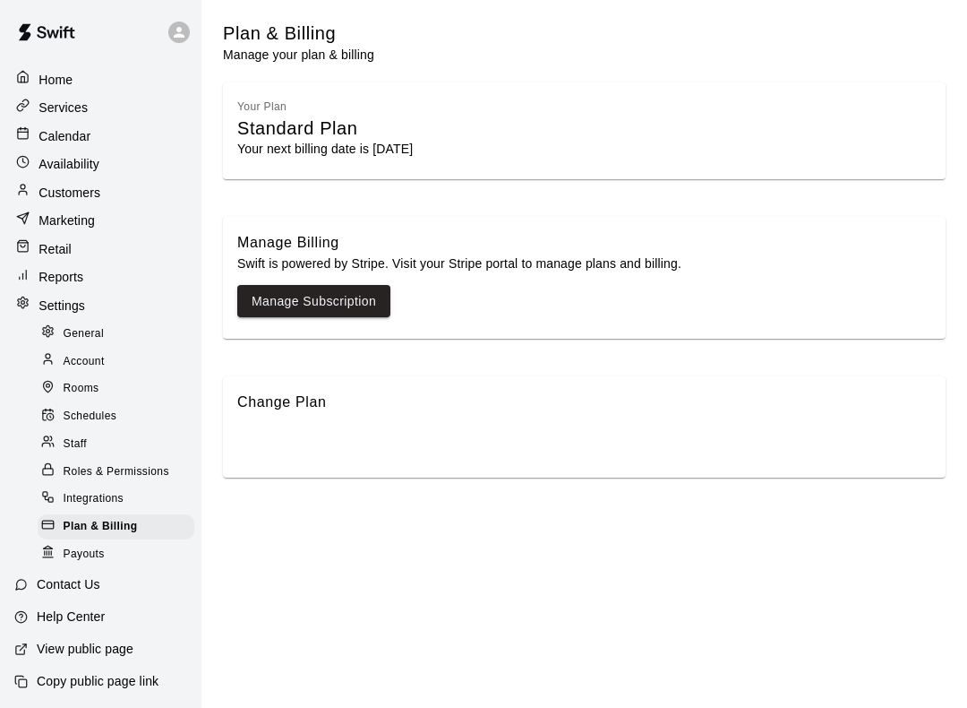
click at [57, 545] on div at bounding box center [52, 554] width 22 height 19
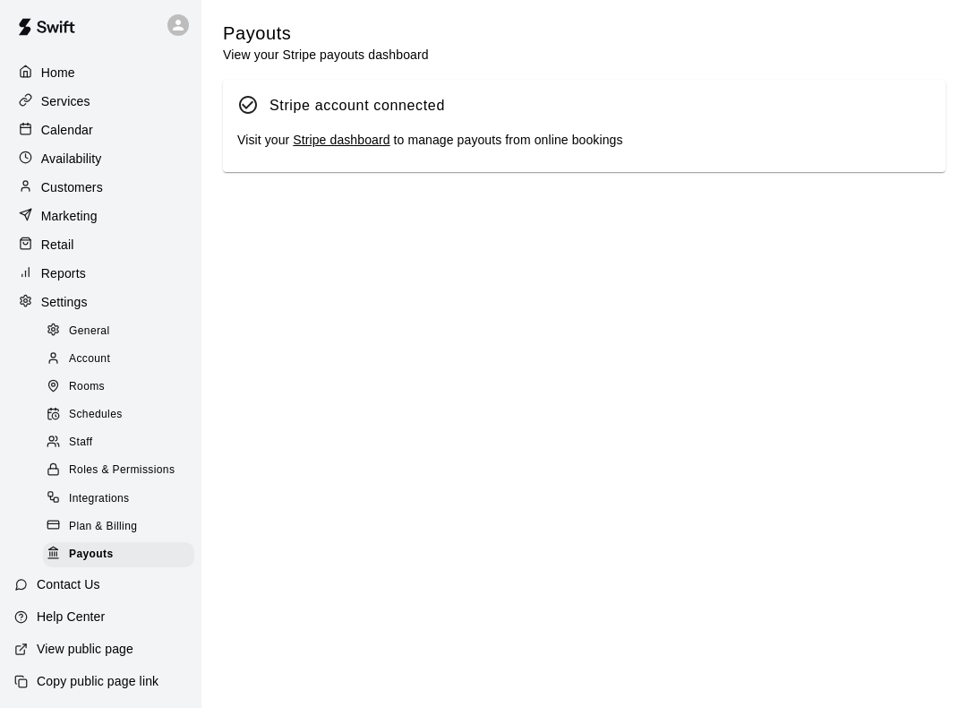
click at [52, 518] on icon at bounding box center [53, 524] width 13 height 13
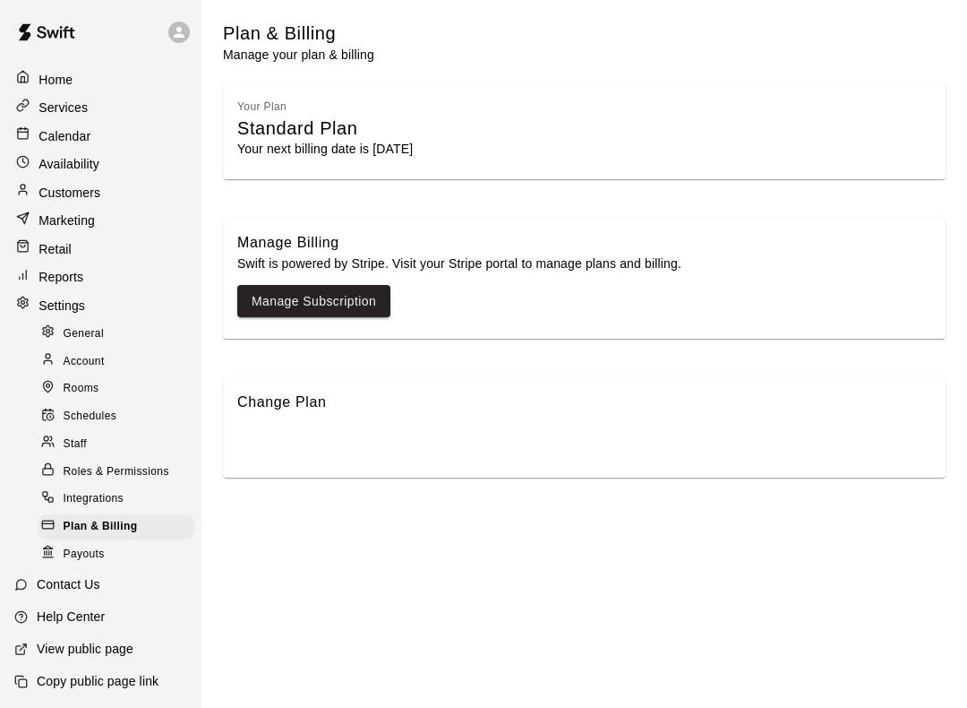
click at [62, 545] on div at bounding box center [52, 554] width 22 height 19
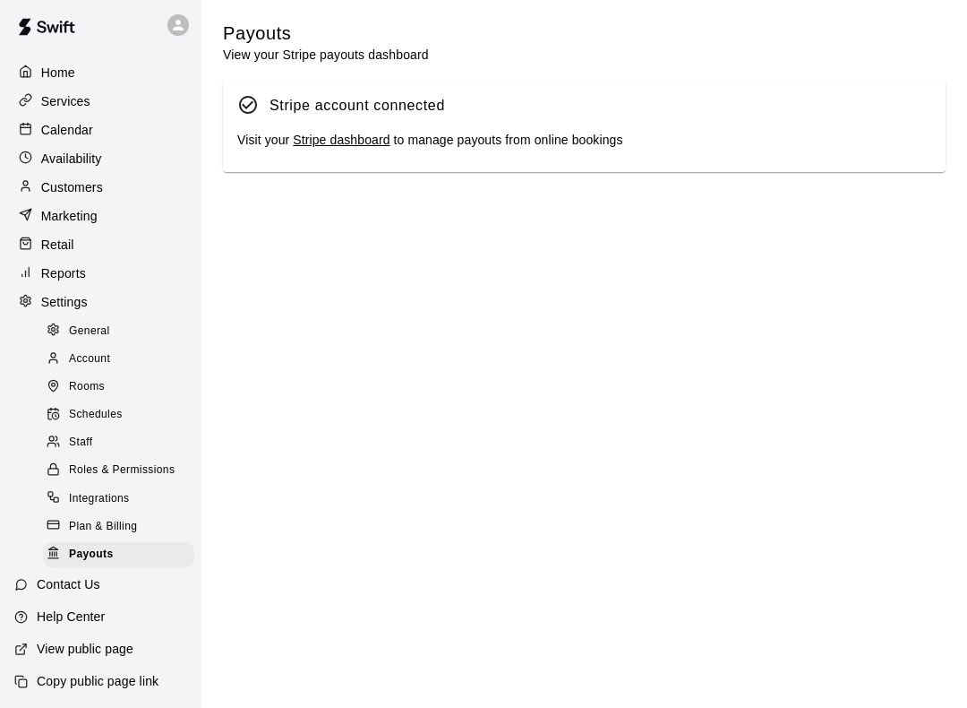
click at [45, 644] on p "View public page" at bounding box center [85, 649] width 97 height 18
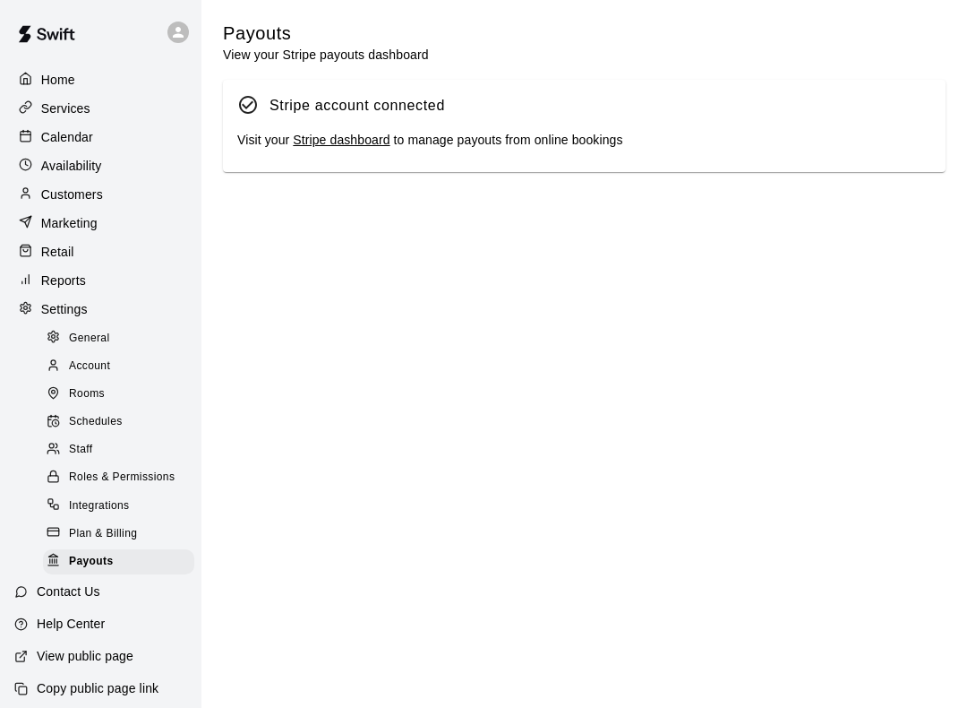
click at [35, 162] on div at bounding box center [30, 166] width 22 height 17
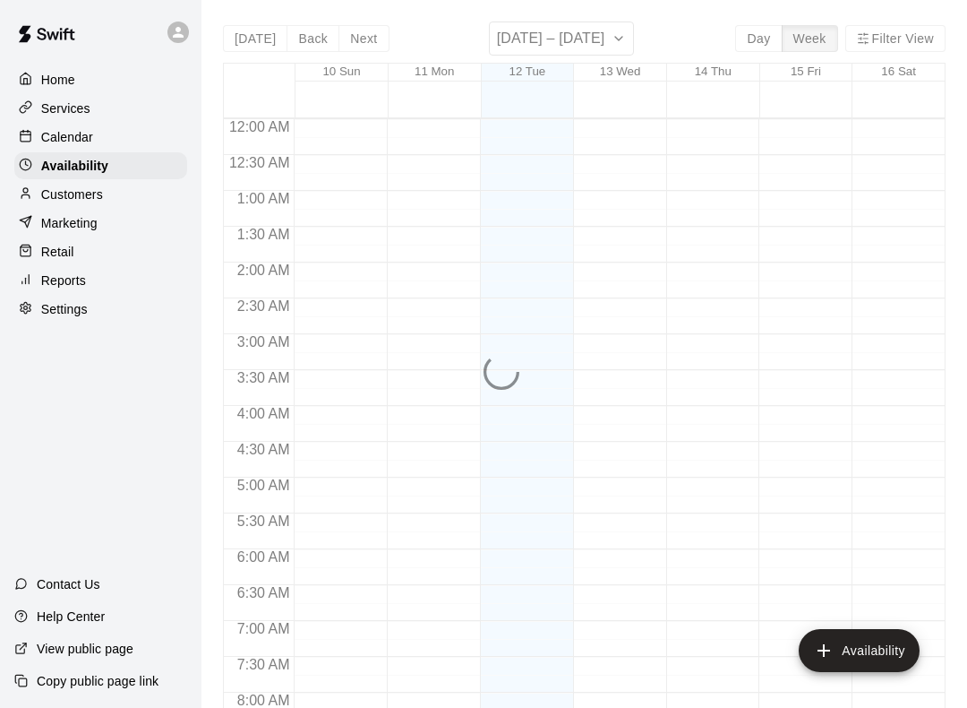
scroll to position [1094, 0]
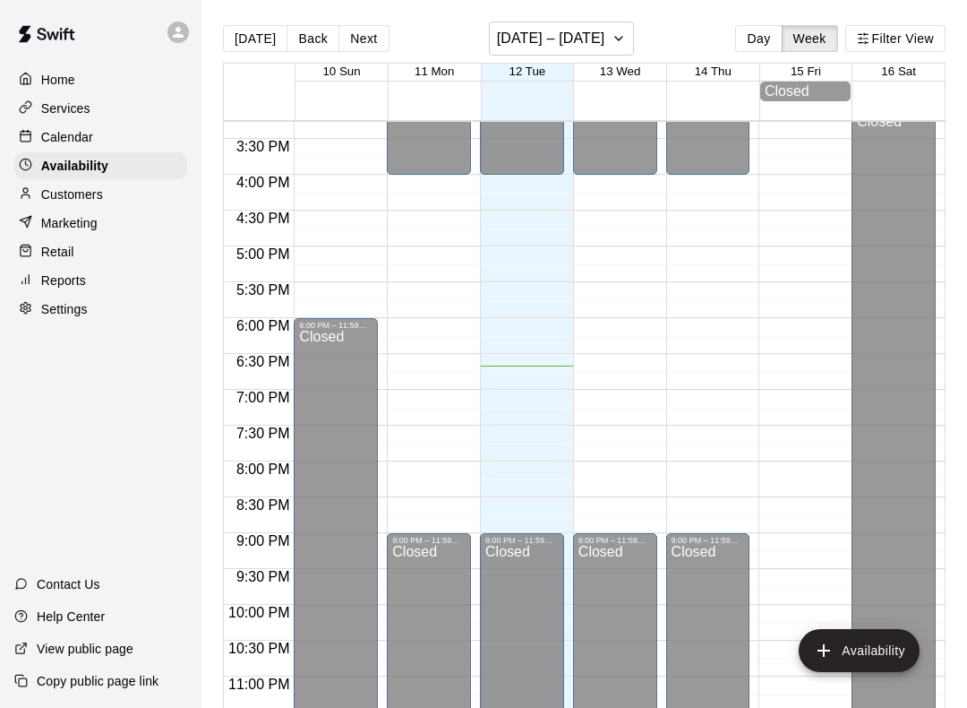
click at [528, 547] on div "Closed" at bounding box center [522, 649] width 73 height 209
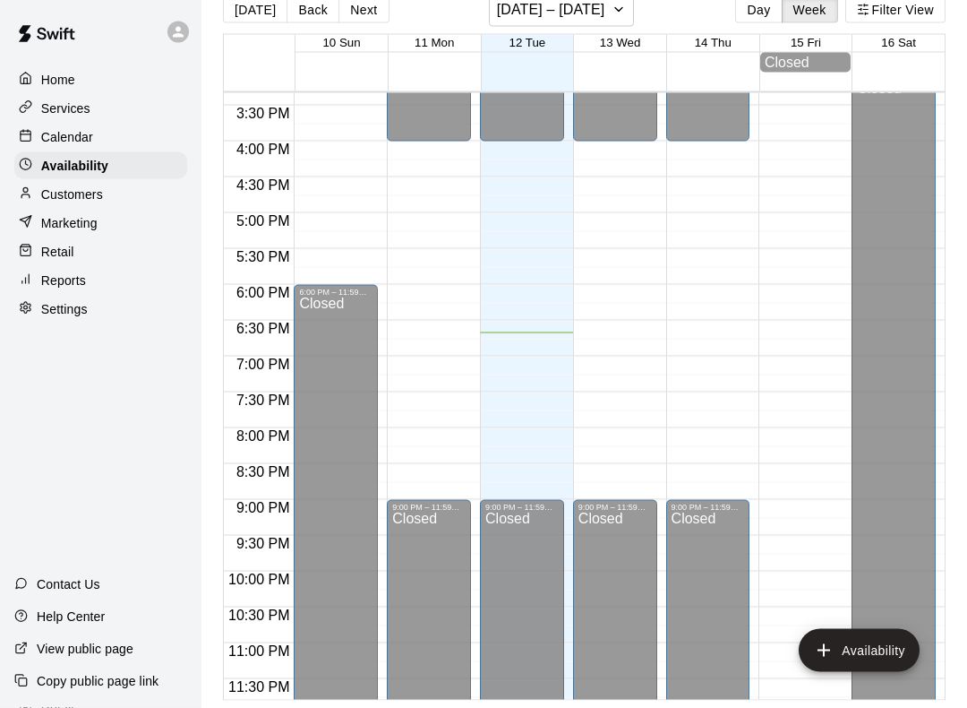
scroll to position [44, 0]
click at [530, 537] on div "Closed" at bounding box center [522, 615] width 73 height 209
click at [882, 642] on button "Availability" at bounding box center [859, 650] width 121 height 43
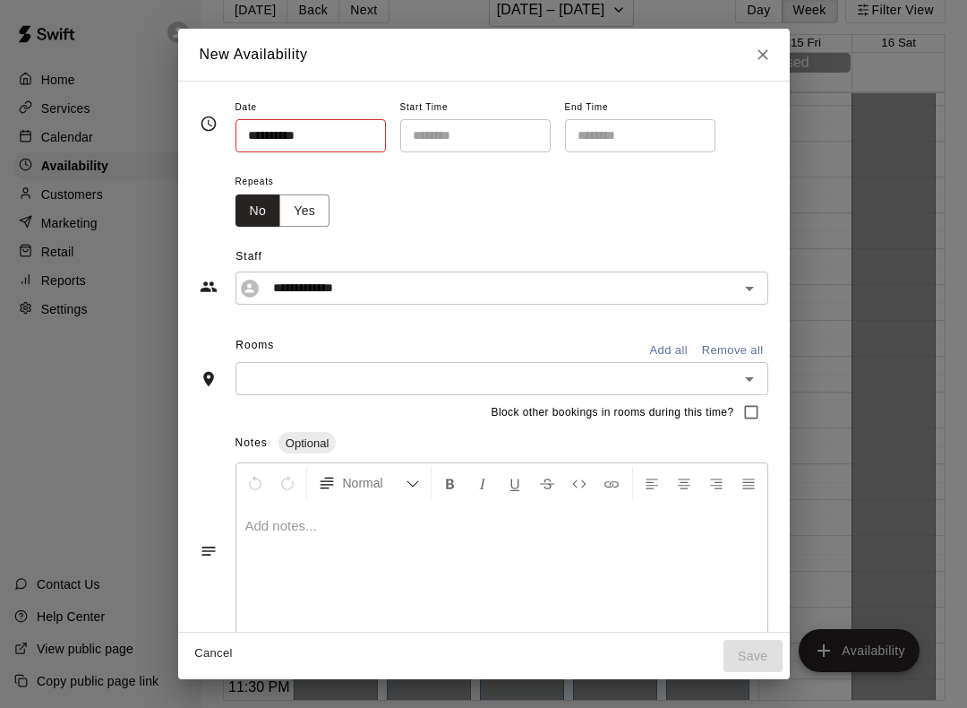
type input "**********"
type input "********"
click at [762, 51] on icon "Close" at bounding box center [763, 55] width 18 height 18
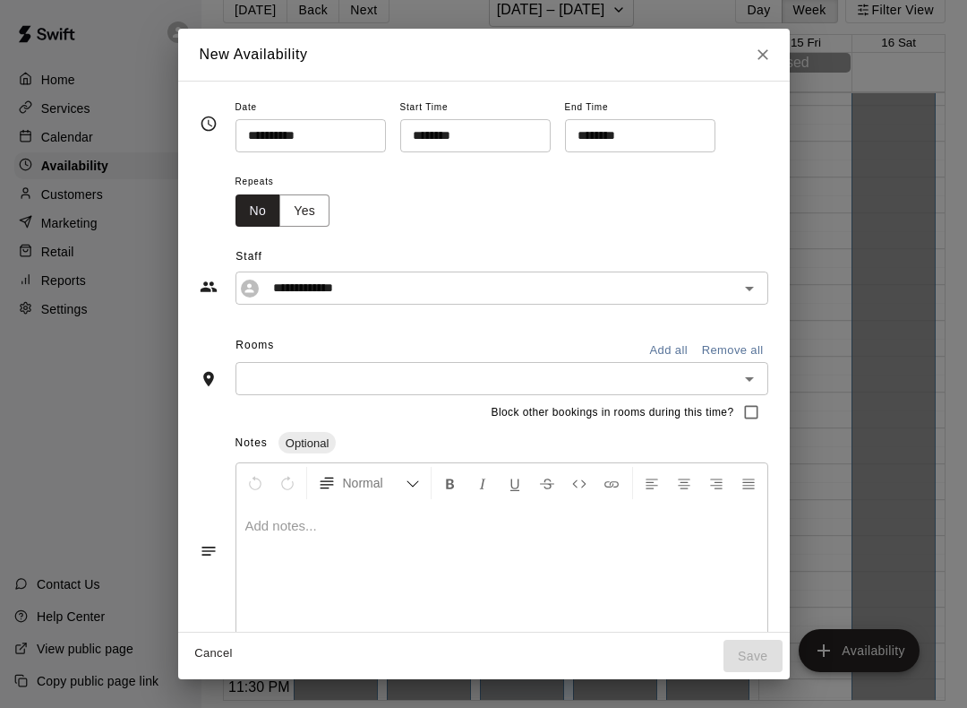
type input "**********"
